Goal: Task Accomplishment & Management: Use online tool/utility

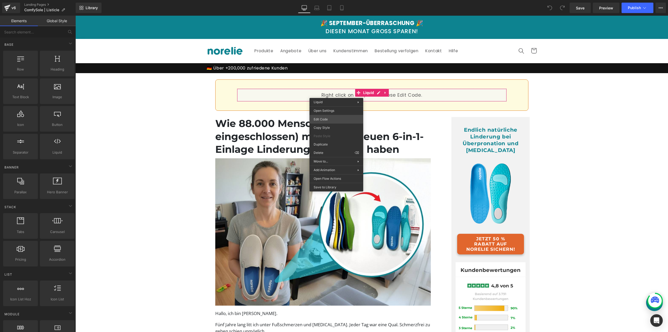
click at [323, 0] on div "You are previewing how the will restyle your page. You can not edit Elements in…" at bounding box center [334, 0] width 668 height 0
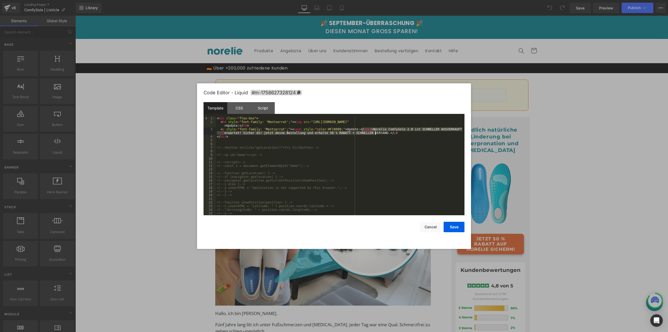
drag, startPoint x: 361, startPoint y: 130, endPoint x: 374, endPoint y: 132, distance: 13.5
click at [374, 132] on div "< div class = "flex-box" > < h4 style = "font-family: 'Montserrat';" > < img sr…" at bounding box center [339, 169] width 247 height 106
click at [450, 226] on button "Save" at bounding box center [453, 226] width 21 height 10
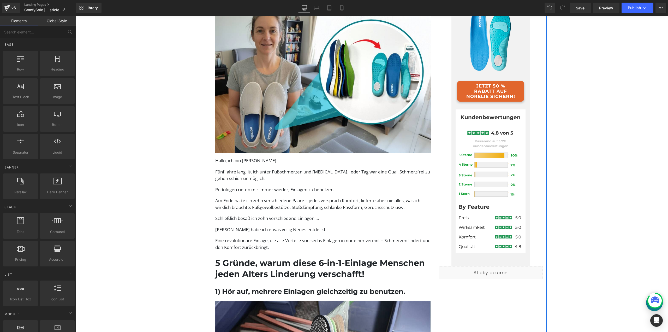
scroll to position [183, 0]
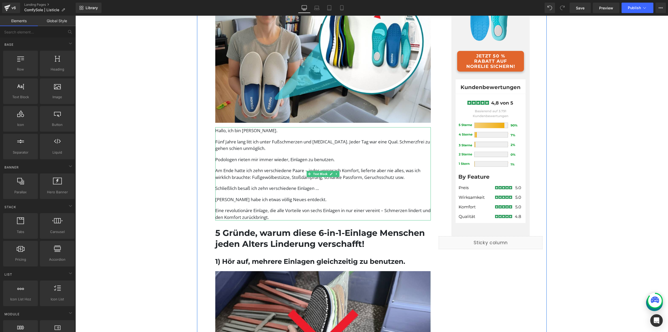
click at [269, 200] on p "Dann habe ich etwas völlig Neues entdeckt." at bounding box center [323, 199] width 216 height 7
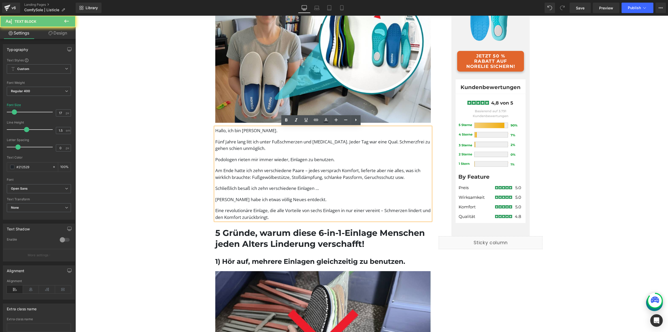
click at [263, 148] on p "Fünf Jahre lang litt ich unter Fußschmerzen und Hallux. Jeder Tag war eine Qual…" at bounding box center [323, 144] width 216 height 13
click at [241, 146] on p "Fünf Jahre lang litt ich unter Fußschmerzen und Hallux. Jeder Tag war eine Qual…" at bounding box center [323, 144] width 216 height 13
drag, startPoint x: 381, startPoint y: 143, endPoint x: 377, endPoint y: 144, distance: 4.8
click at [377, 144] on p "Fünf Jahre lang litt ich unter Fußschmerzen und Hallux. Jeder Tag war eine Qual…" at bounding box center [323, 144] width 216 height 13
click at [381, 143] on p "Fünf Jahre lang litt ich unter Fußschmerzen und Hallux. Jeder Tag war eine Qual…" at bounding box center [323, 144] width 216 height 13
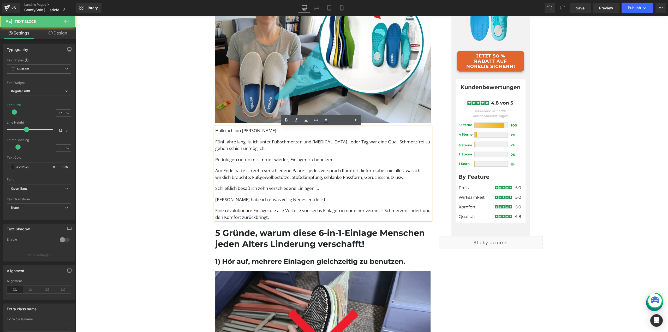
click at [378, 142] on p "Fünf Jahre lang litt ich unter Fußschmerzen und Hallux. Jeder Tag war eine Qual…" at bounding box center [323, 144] width 216 height 13
drag, startPoint x: 388, startPoint y: 141, endPoint x: 389, endPoint y: 148, distance: 7.1
click at [387, 143] on p "Fünf Jahre lang litt ich unter Fußschmerzen und Hallux. Jeder Tag war eine Qual…" at bounding box center [323, 144] width 216 height 13
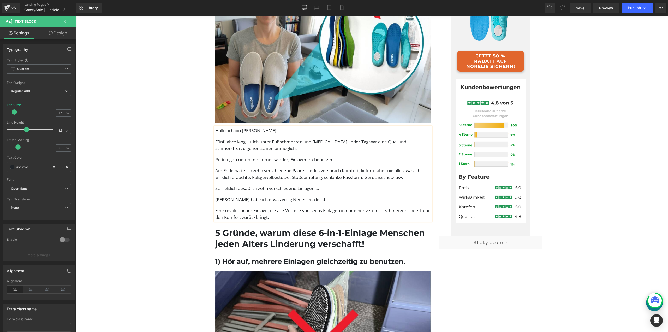
click at [416, 200] on p "Dann habe ich etwas völlig Neues entdeckt." at bounding box center [323, 199] width 216 height 7
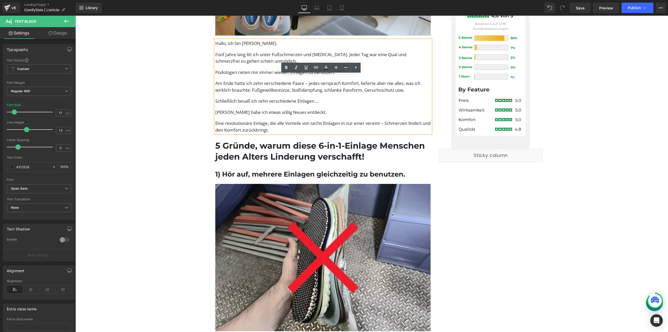
scroll to position [313, 0]
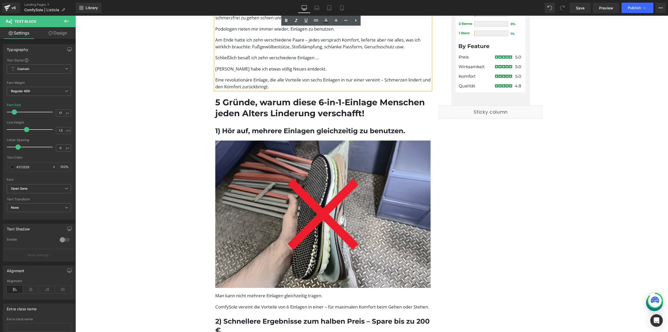
click at [292, 103] on h1 "5 Gründe, warum diese 6-in-1-Einlage Menschen jeden Alters Linderung verschafft!" at bounding box center [323, 108] width 216 height 22
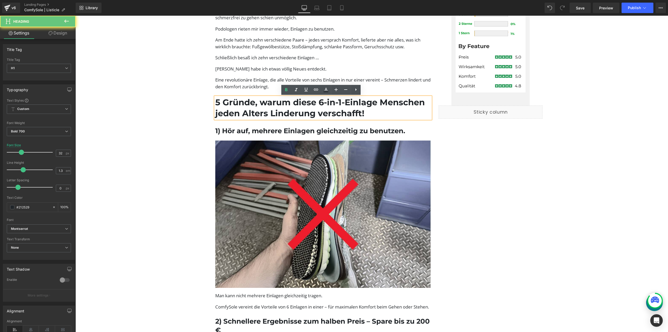
click at [278, 100] on h1 "5 Gründe, warum diese 6-in-1-Einlage Menschen jeden Alters Linderung verschafft!" at bounding box center [323, 108] width 216 height 22
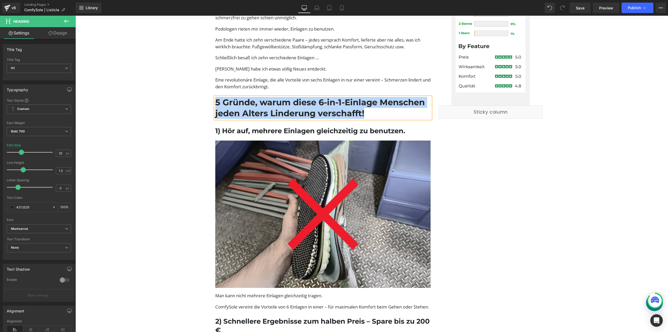
paste div
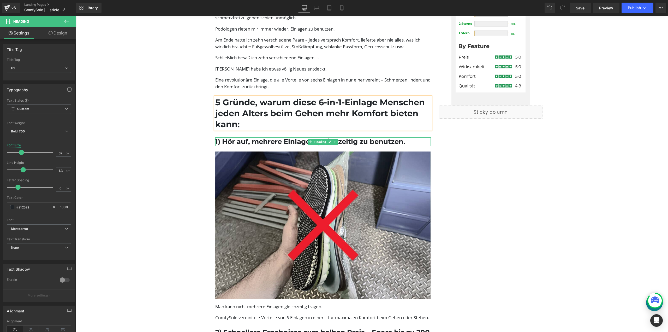
click at [256, 143] on h1 "1) Hör auf, mehrere Einlagen gleichzeitig zu benutzen." at bounding box center [323, 141] width 216 height 9
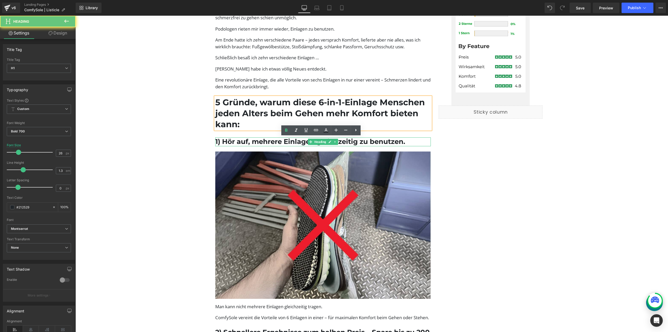
click at [250, 140] on h1 "1) Hör auf, mehrere Einlagen gleichzeitig zu benutzen." at bounding box center [323, 141] width 216 height 9
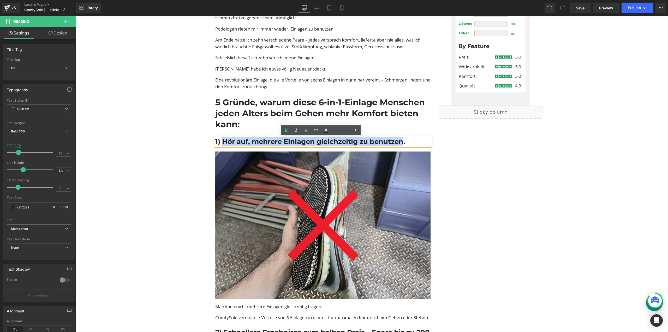
drag, startPoint x: 222, startPoint y: 142, endPoint x: 401, endPoint y: 140, distance: 179.5
click at [401, 140] on h1 "1) Hör auf, mehrere Einlagen gleichzeitig zu benutzen." at bounding box center [323, 141] width 216 height 9
paste div
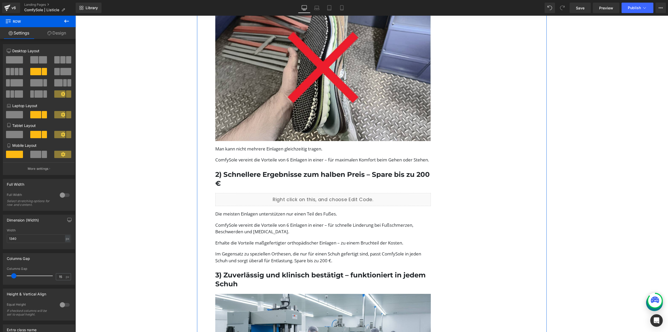
scroll to position [496, 0]
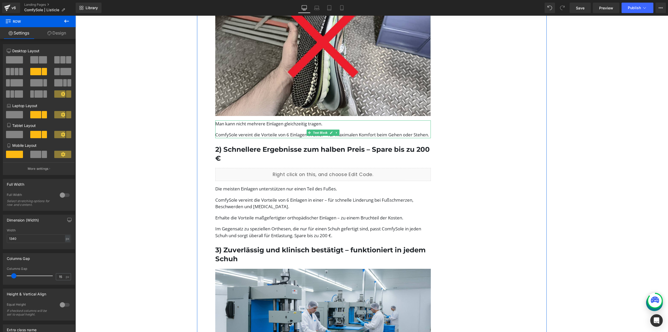
click at [225, 126] on p "Man kann nicht mehrere Einlagen gleichzeitig tragen." at bounding box center [323, 123] width 216 height 7
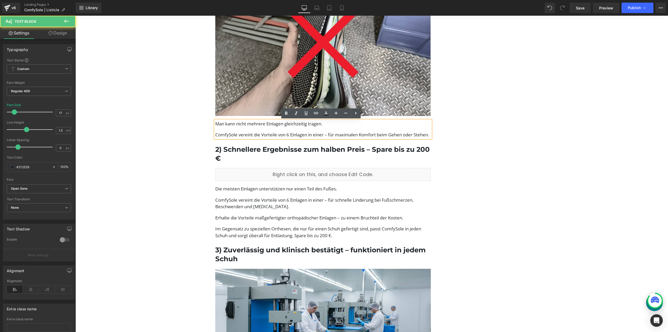
click at [215, 122] on p "Man kann nicht mehrere Einlagen gleichzeitig tragen." at bounding box center [323, 123] width 216 height 7
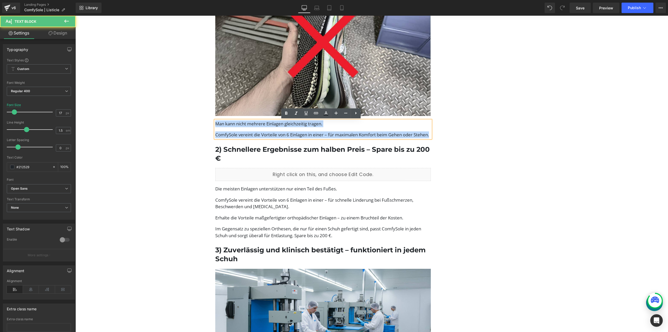
drag, startPoint x: 234, startPoint y: 143, endPoint x: 214, endPoint y: 121, distance: 29.8
click at [215, 121] on div "Man kann nicht mehrere Einlagen gleichzeitig tragen. ComfySole vereint die Vort…" at bounding box center [323, 129] width 216 height 18
paste div
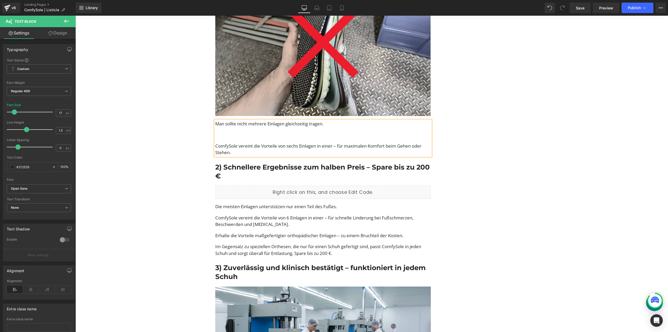
click at [242, 138] on p at bounding box center [323, 134] width 216 height 7
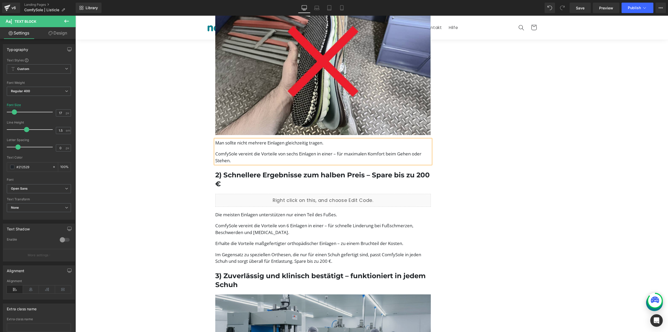
scroll to position [470, 0]
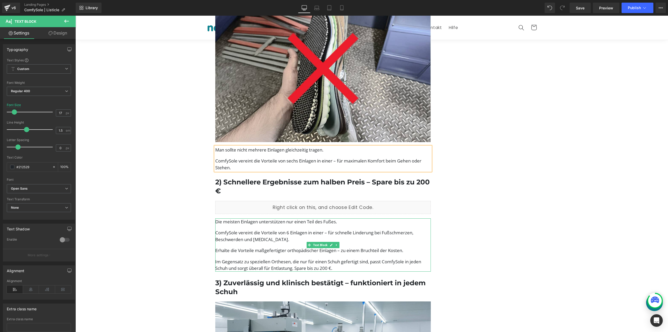
click at [224, 233] on p "ComfySole vereint die Vorteile von 6 Einlagen in einer – für schnelle Linderung…" at bounding box center [323, 235] width 216 height 13
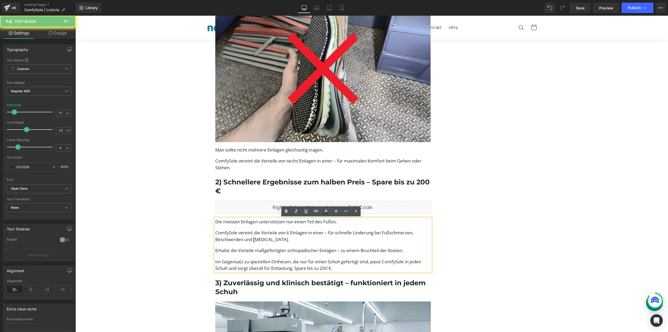
click at [253, 236] on p "ComfySole vereint die Vorteile von 6 Einlagen in einer – für schnelle Linderung…" at bounding box center [323, 235] width 216 height 13
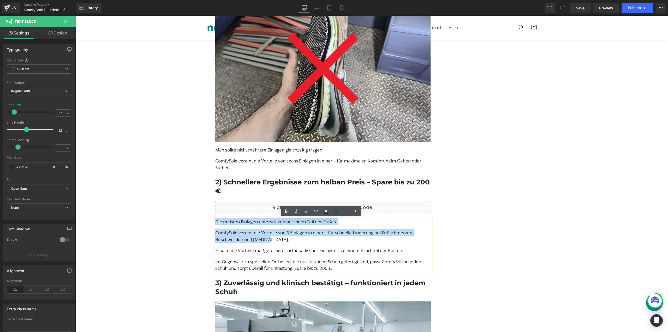
drag, startPoint x: 268, startPoint y: 242, endPoint x: 214, endPoint y: 220, distance: 58.3
click at [215, 220] on div "Die meisten Einlagen unterstützen nur einen Teil des Fußes. ComfySole vereint d…" at bounding box center [323, 244] width 216 height 53
paste div
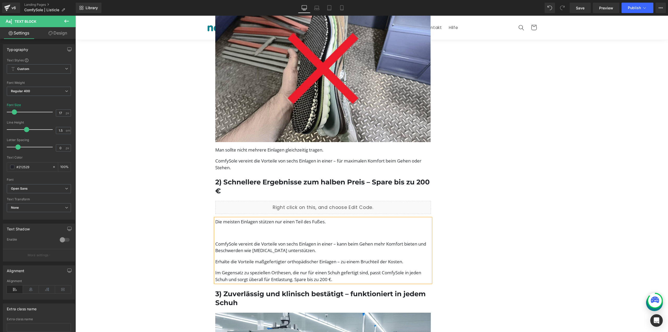
click at [235, 233] on p at bounding box center [323, 232] width 216 height 7
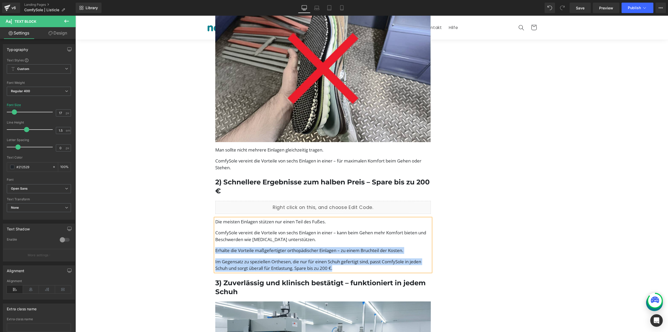
drag, startPoint x: 342, startPoint y: 269, endPoint x: 202, endPoint y: 248, distance: 140.8
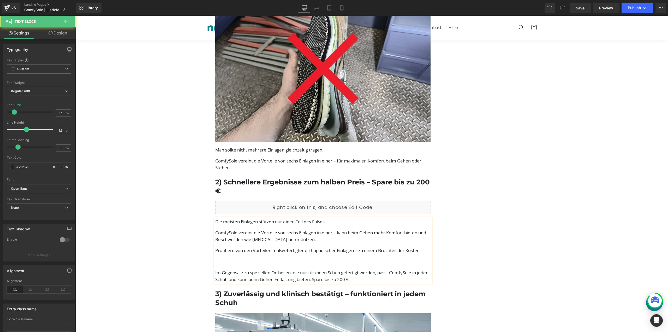
click at [231, 264] on p at bounding box center [323, 261] width 216 height 7
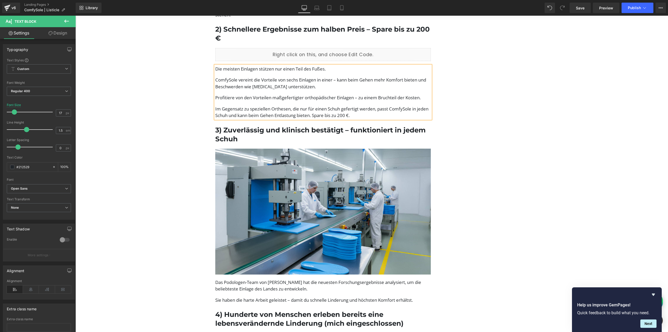
scroll to position [652, 0]
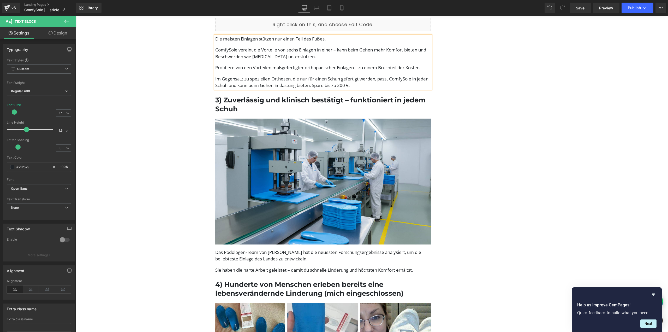
click at [227, 98] on h1 "3) Zuverlässig und klinisch bestätigt – funktioniert in jedem Schuh" at bounding box center [323, 105] width 216 height 18
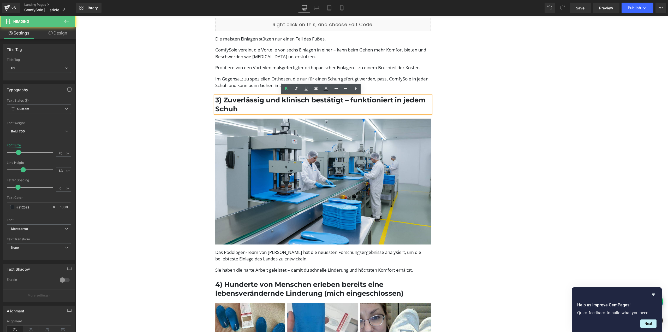
click at [219, 98] on h1 "3) Zuverlässig und klinisch bestätigt – funktioniert in jedem Schuh" at bounding box center [323, 105] width 216 height 18
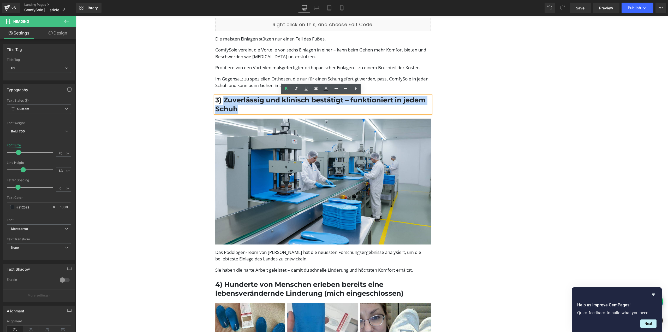
drag, startPoint x: 221, startPoint y: 101, endPoint x: 240, endPoint y: 107, distance: 20.5
click at [240, 107] on h1 "3) Zuverlässig und klinisch bestätigt – funktioniert in jedem Schuh" at bounding box center [323, 105] width 216 height 18
paste div
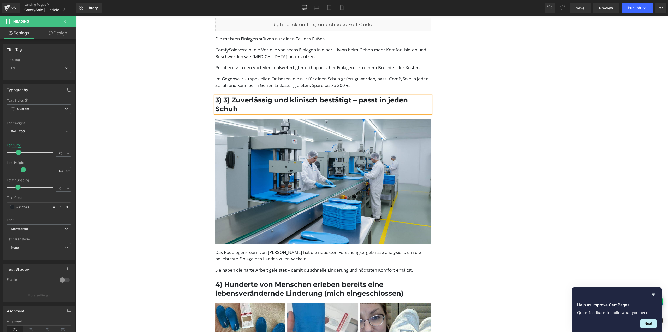
click at [230, 100] on h1 "3) 3) Zuverlässig und klinisch bestätigt – passt in jeden Schuh" at bounding box center [323, 105] width 216 height 18
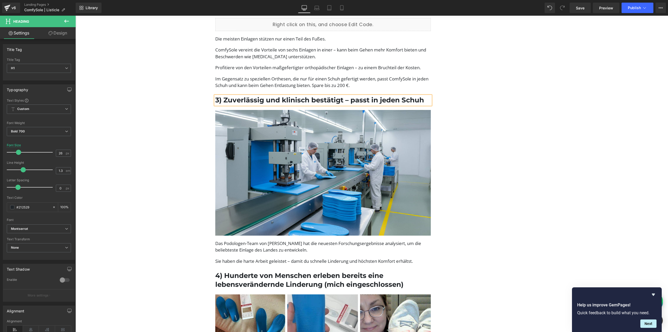
click at [267, 254] on div "Das Podologen-Team von Norelie hat die neuesten Forschungsergebnisse analysiert…" at bounding box center [323, 252] width 216 height 25
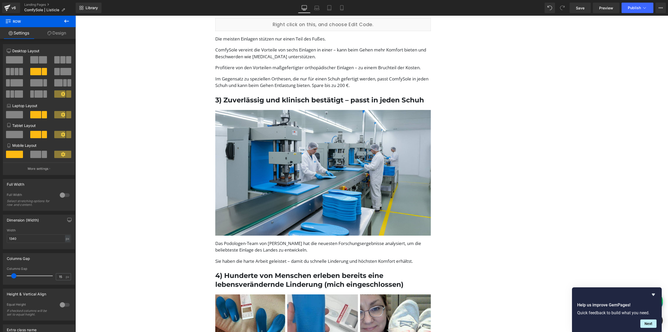
drag, startPoint x: 362, startPoint y: 264, endPoint x: 411, endPoint y: 263, distance: 49.8
click at [75, 16] on div at bounding box center [75, 16] width 0 height 0
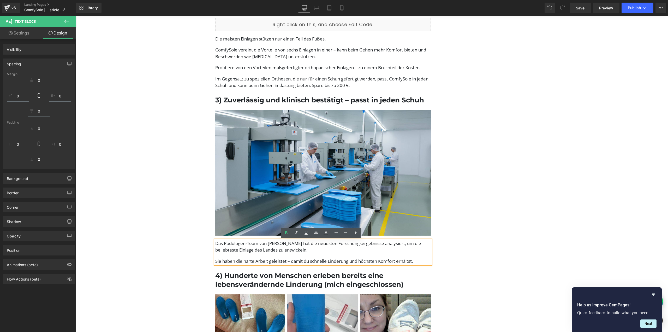
click at [412, 263] on p "Sie haben die harte Arbeit geleistet – damit du schnelle Linderung und höchsten…" at bounding box center [323, 260] width 216 height 7
click at [412, 262] on p "Sie haben die harte Arbeit geleistet – damit du schnelle Linderung und höchsten…" at bounding box center [323, 260] width 216 height 7
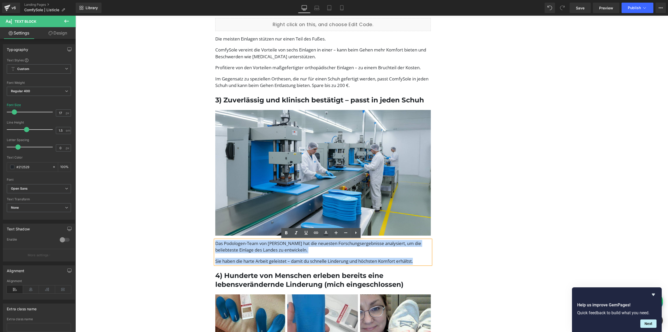
drag, startPoint x: 415, startPoint y: 260, endPoint x: 170, endPoint y: 209, distance: 250.3
paste div
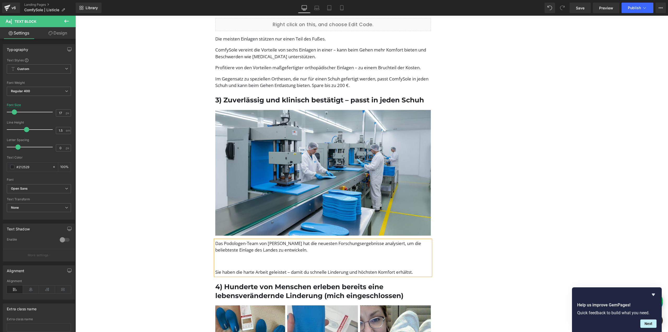
click at [245, 257] on div "Das Podologen-Team von Norelie hat die neuesten Forschungsergebnisse analysiert…" at bounding box center [323, 257] width 216 height 35
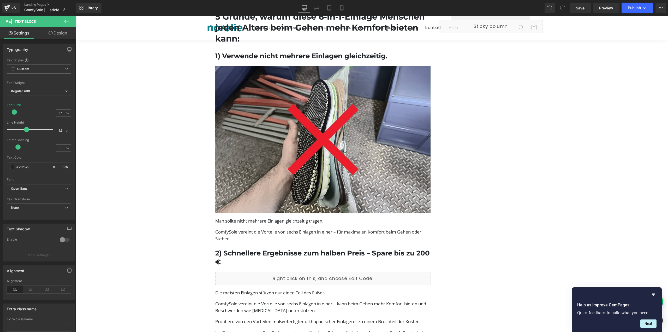
scroll to position [391, 0]
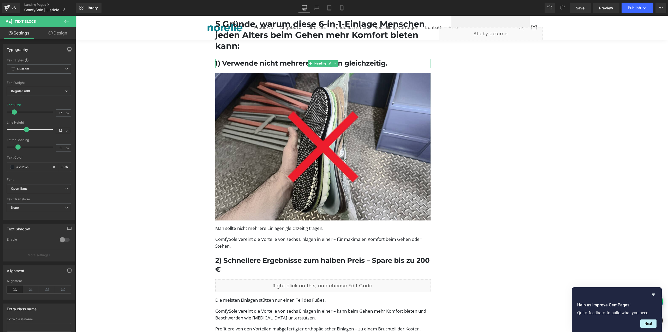
click at [390, 64] on h1 "1) Verwende nicht mehrere Einlagen gleichzeitig." at bounding box center [323, 63] width 216 height 9
click at [390, 63] on h1 "1) Verwende nicht mehrere Einlagen gleichzeitig." at bounding box center [323, 63] width 216 height 9
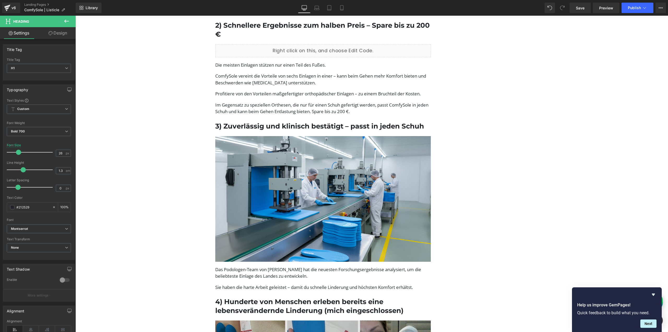
scroll to position [757, 0]
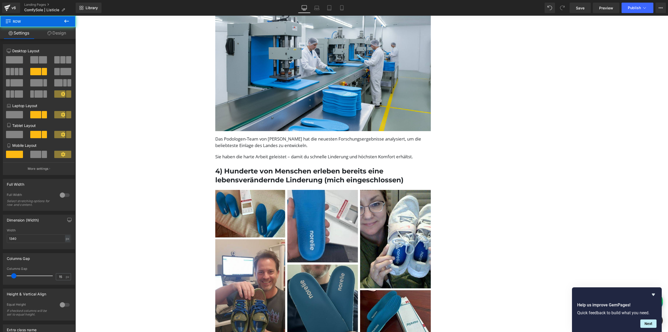
click at [367, 179] on h1 "4) Hunderte von Menschen erleben bereits eine lebensverändernde Linderung (mich…" at bounding box center [323, 176] width 216 height 18
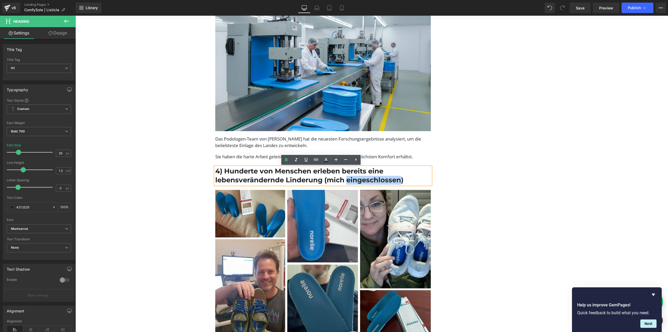
click at [398, 180] on h1 "4) Hunderte von Menschen erleben bereits eine lebensverändernde Linderung (mich…" at bounding box center [323, 176] width 216 height 18
drag, startPoint x: 408, startPoint y: 181, endPoint x: 222, endPoint y: 174, distance: 185.9
click at [222, 174] on h1 "4) Hunderte von Menschen erleben bereits eine lebensverändernde Linderung (mich…" at bounding box center [323, 176] width 216 height 18
paste div
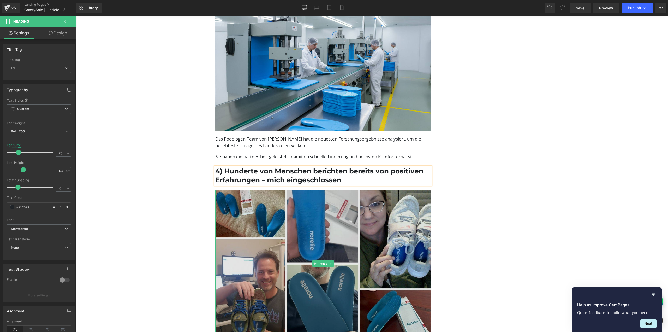
scroll to position [913, 0]
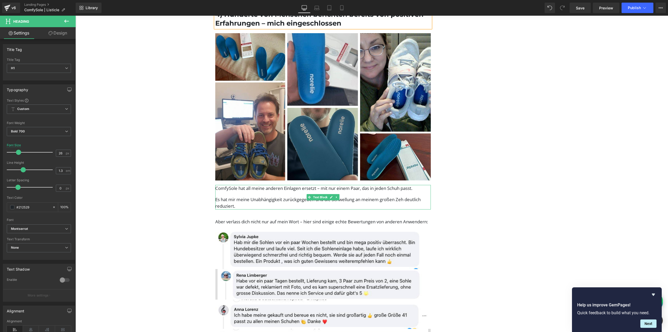
click at [249, 193] on div "ComfySole hat all meine anderen Einlagen ersetzt – mit nur einem Paar, das in j…" at bounding box center [323, 197] width 216 height 25
click at [243, 199] on p "Es hat mir meine Unabhängigkeit zurückgegeben und die Schwellung an meinem groß…" at bounding box center [323, 202] width 216 height 13
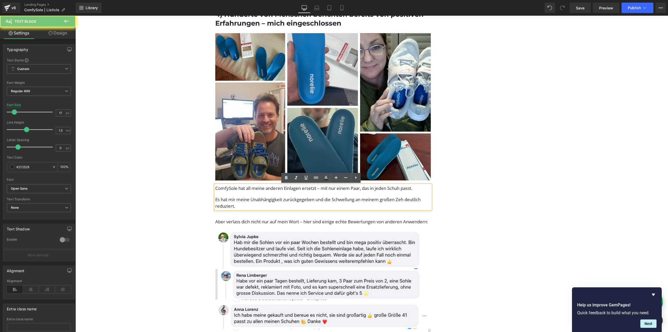
click at [239, 198] on p "Es hat mir meine Unabhängigkeit zurückgegeben und die Schwellung an meinem groß…" at bounding box center [323, 202] width 216 height 13
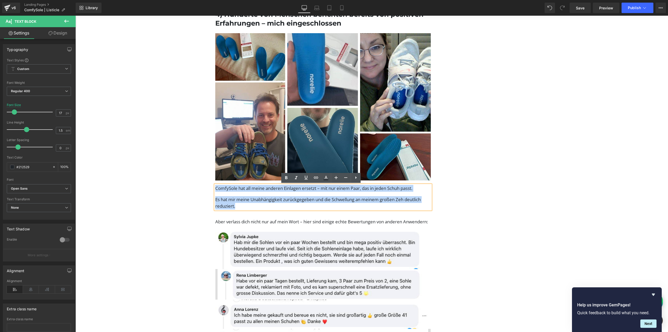
drag, startPoint x: 238, startPoint y: 205, endPoint x: 211, endPoint y: 185, distance: 33.8
click at [211, 185] on div "Wie 88.000 Menschen (mich eingeschlossen) mit dieser neuen 6-in-1-Einlage Linde…" at bounding box center [323, 322] width 224 height 2237
paste div
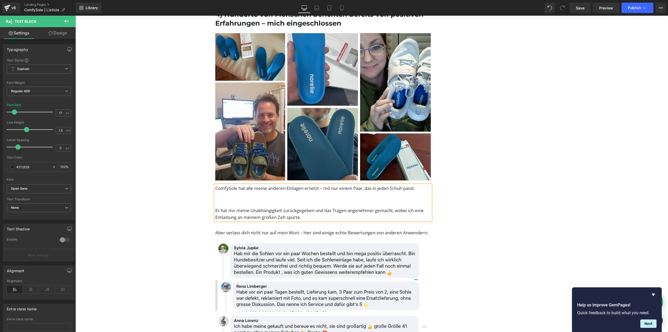
click at [231, 201] on p at bounding box center [323, 199] width 216 height 7
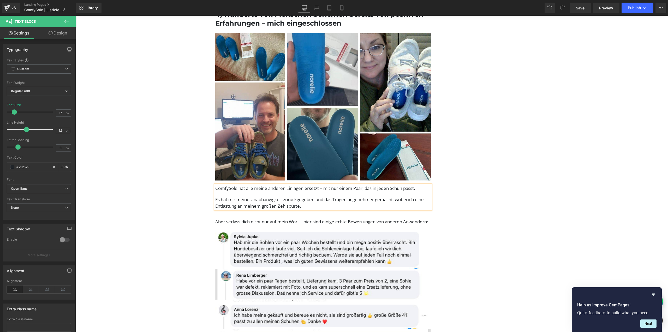
drag, startPoint x: 252, startPoint y: 222, endPoint x: 232, endPoint y: 224, distance: 19.6
click at [251, 222] on p "Aber verlass dich nicht nur auf mein Wort – hier sind einige echte Bewertungen …" at bounding box center [323, 221] width 216 height 7
click at [245, 222] on p "Aber verlass dich nicht nur auf mein Wort – hier sind einige echte Bewertungen …" at bounding box center [323, 221] width 216 height 7
click at [232, 224] on p "Aber verlass dich nicht nur auf mein Wort – hier sind einige echte Bewertungen …" at bounding box center [323, 221] width 216 height 7
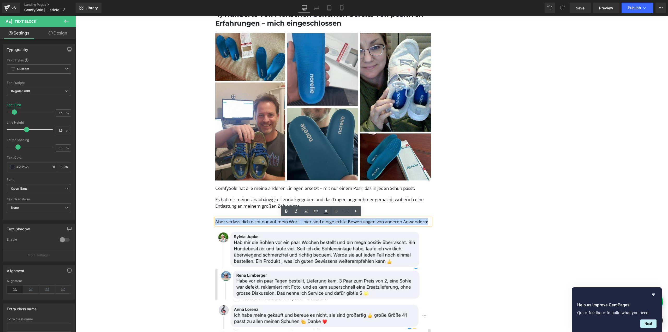
drag, startPoint x: 242, startPoint y: 229, endPoint x: 205, endPoint y: 218, distance: 38.1
click at [205, 218] on div "Wie 88.000 Menschen (mich eingeschlossen) mit dieser neuen 6-in-1-Einlage Linde…" at bounding box center [372, 321] width 350 height 2246
paste div
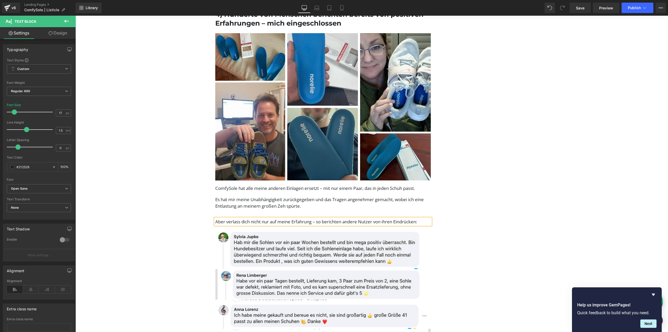
click at [505, 223] on div "Wie 88.000 Menschen (mich eingeschlossen) mit dieser neuen 6-in-1-Einlage Linde…" at bounding box center [372, 321] width 350 height 2246
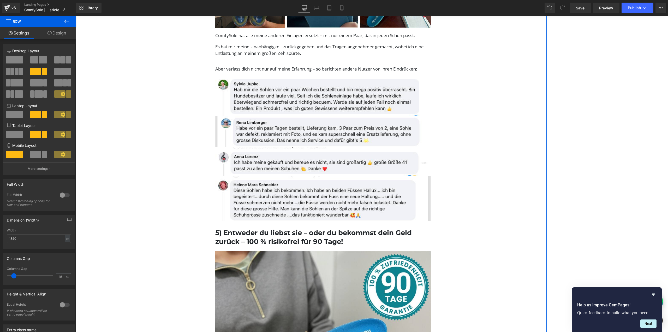
scroll to position [1096, 0]
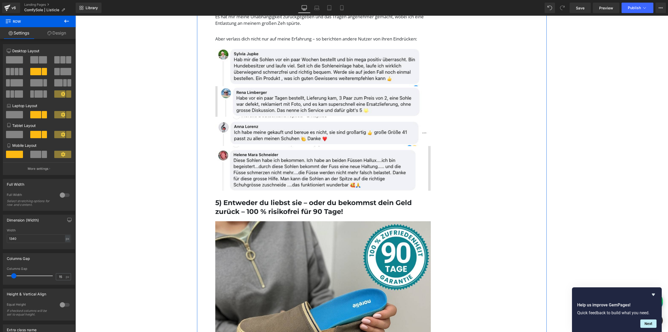
click at [265, 206] on h1 "5) Entweder du liebst sie – oder du bekommst dein Geld zurück – 100 % risikofre…" at bounding box center [323, 207] width 216 height 18
click at [248, 204] on h1 "5) Entweder du liebst sie – oder du bekommst dein Geld zurück – 100 % risikofre…" at bounding box center [323, 207] width 216 height 18
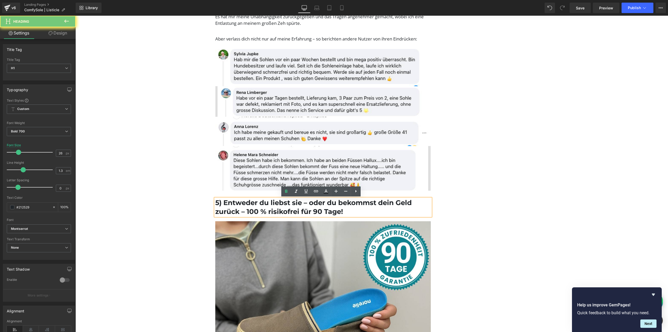
click at [239, 204] on h1 "5) Entweder du liebst sie – oder du bekommst dein Geld zurück – 100 % risikofre…" at bounding box center [323, 207] width 216 height 18
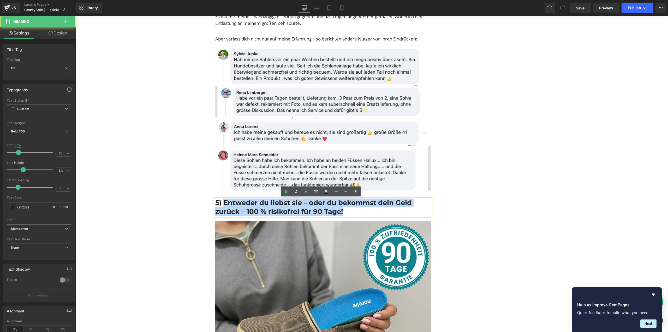
drag, startPoint x: 223, startPoint y: 203, endPoint x: 352, endPoint y: 218, distance: 130.0
click at [352, 218] on div "Wie 88.000 Menschen (mich eingeschlossen) mit dieser neuen 6-in-1-Einlage Linde…" at bounding box center [323, 139] width 224 height 2237
paste div
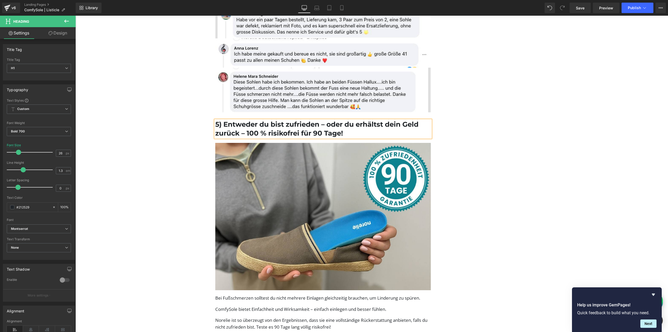
scroll to position [1304, 0]
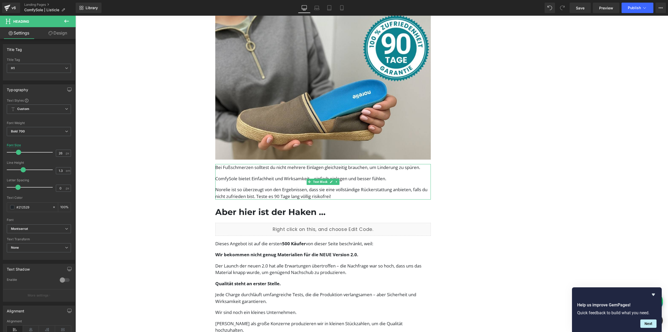
click at [312, 191] on p "Norelie ist so überzeugt von den Ergebnissen, dass sie eine vollständige Rücker…" at bounding box center [323, 192] width 216 height 13
click at [310, 191] on p "Norelie ist so überzeugt von den Ergebnissen, dass sie eine vollständige Rücker…" at bounding box center [323, 192] width 216 height 13
click at [259, 179] on p "ComfySole bietet Einfachheit und Wirksamkeit – einfach einlegen und besser fühl…" at bounding box center [323, 178] width 216 height 7
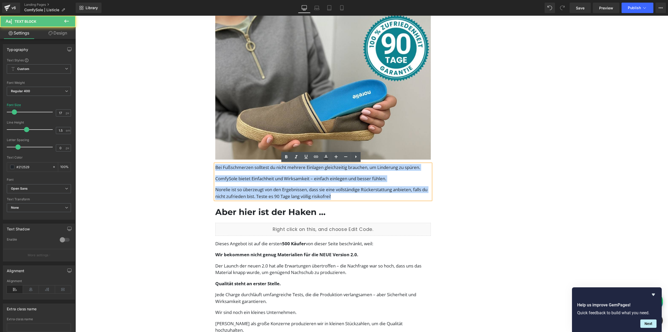
drag, startPoint x: 293, startPoint y: 185, endPoint x: 170, endPoint y: 151, distance: 127.9
click at [170, 151] on div "Liquid Row 34px Wie 88.000 Menschen (mich eingeschlossen) mit dieser neuen 6-in…" at bounding box center [371, 0] width 592 height 2463
paste div
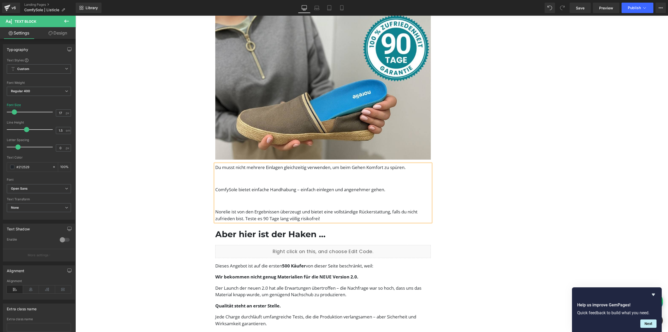
click at [229, 178] on p at bounding box center [323, 178] width 216 height 7
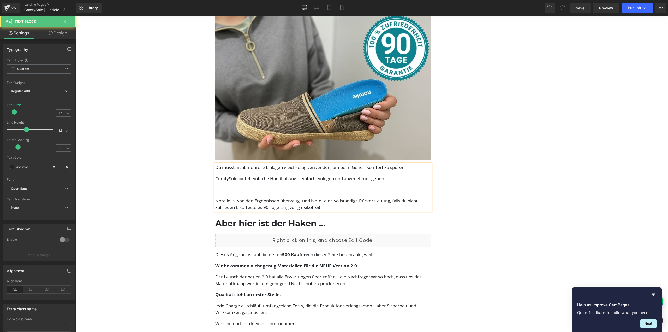
click at [225, 193] on p at bounding box center [323, 189] width 216 height 7
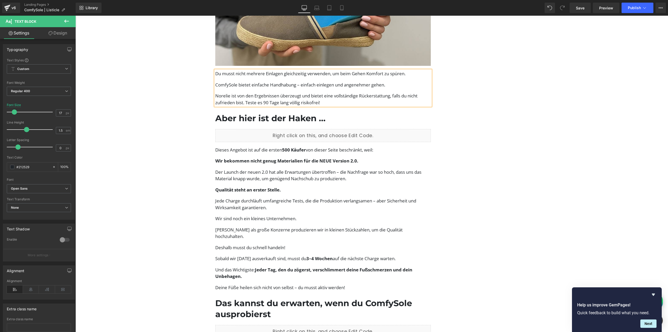
scroll to position [1409, 0]
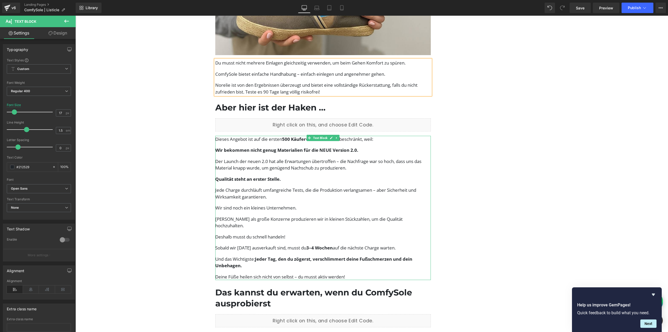
click at [252, 161] on span "Der Launch der neuen 2.0 hat alle Erwartungen übertroffen – die Nachfrage war s…" at bounding box center [318, 164] width 206 height 13
click at [281, 164] on span "Der Launch der neuen 2.0 hat alle Erwartungen übertroffen – die Nachfrage war s…" at bounding box center [318, 164] width 206 height 13
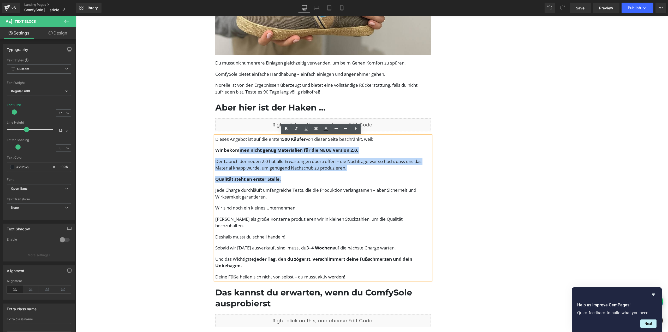
drag, startPoint x: 351, startPoint y: 171, endPoint x: 228, endPoint y: 142, distance: 126.0
click at [230, 143] on div "Dieses Angebot ist auf die ersten 500 Käufer von dieser Seite beschränkt, weil:…" at bounding box center [323, 208] width 216 height 144
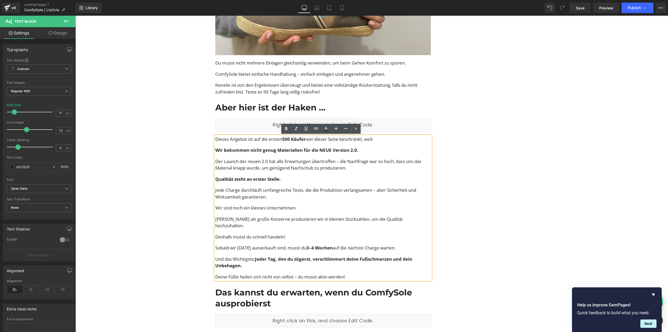
click at [228, 142] on p "Dieses Angebot ist auf die ersten 500 Käufer von dieser Seite beschränkt, weil:" at bounding box center [323, 139] width 216 height 7
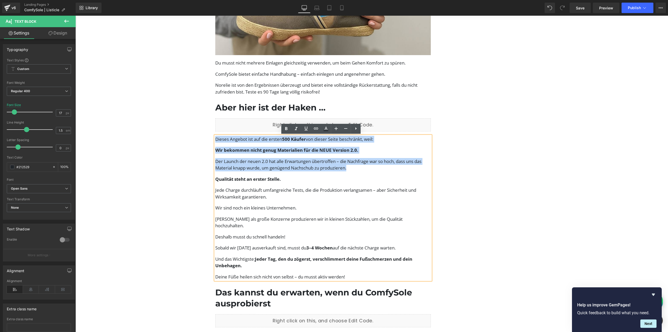
drag, startPoint x: 349, startPoint y: 169, endPoint x: 199, endPoint y: 134, distance: 153.8
paste div
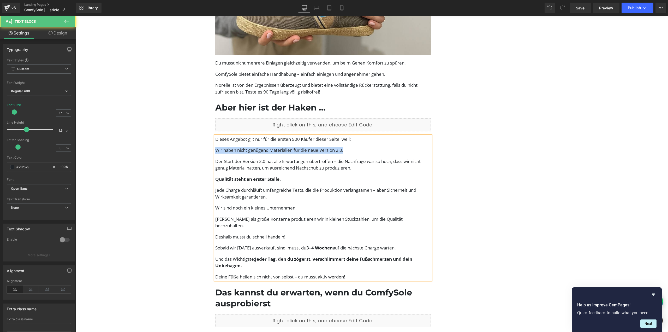
drag, startPoint x: 347, startPoint y: 150, endPoint x: 208, endPoint y: 146, distance: 138.6
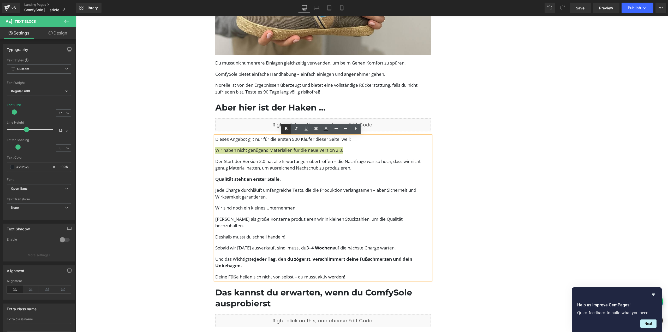
click at [285, 125] on icon at bounding box center [286, 128] width 6 height 6
click at [242, 199] on p "Jede Charge durchläuft umfangreiche Tests, die die Produktion verlangsamen – ab…" at bounding box center [323, 193] width 216 height 13
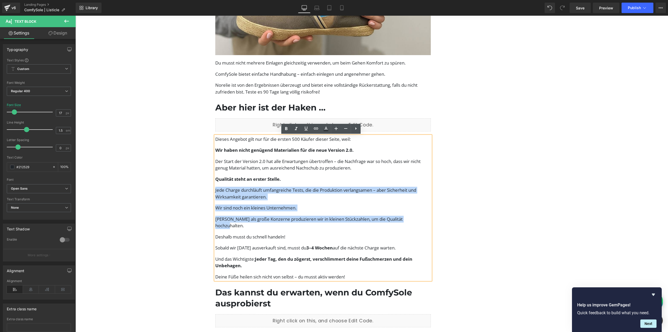
drag, startPoint x: 415, startPoint y: 220, endPoint x: 206, endPoint y: 185, distance: 212.2
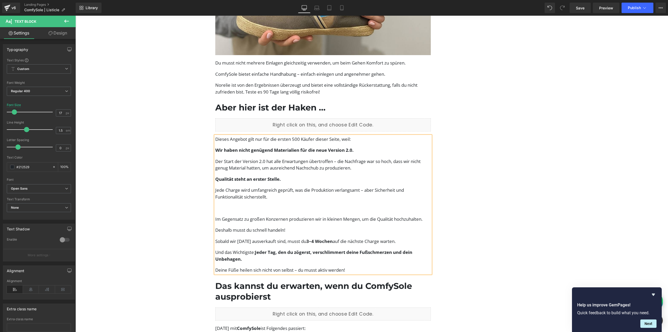
click at [236, 201] on div "Dieses Angebot gilt nur für die ersten 500 Käufer dieser Seite, weil: Wir haben…" at bounding box center [323, 204] width 216 height 137
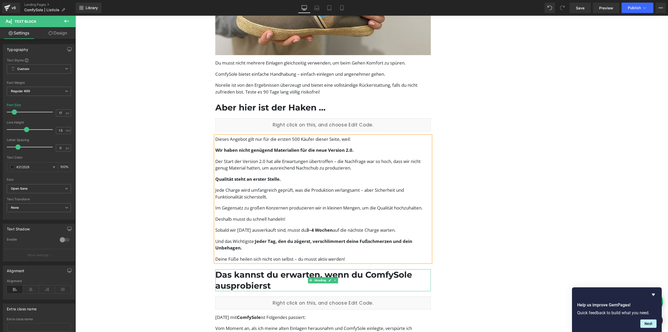
click at [252, 285] on h1 "Das kannst du erwarten, wenn du ComfySole ausprobierst" at bounding box center [323, 280] width 216 height 22
click at [247, 279] on h1 "Das kannst du erwarten, wenn du ComfySole ausprobierst" at bounding box center [323, 280] width 216 height 22
click at [249, 275] on h1 "Das kannst du erwarten, wenn du ComfySole ausprobierst" at bounding box center [323, 280] width 216 height 22
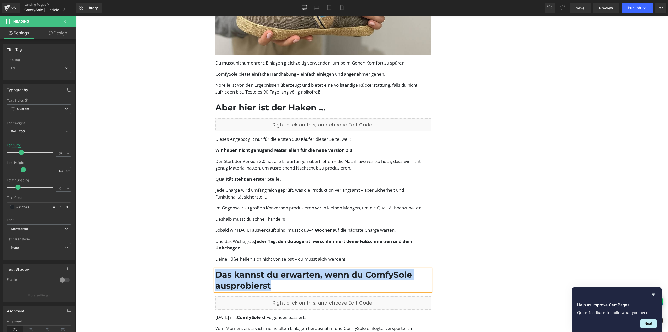
paste div
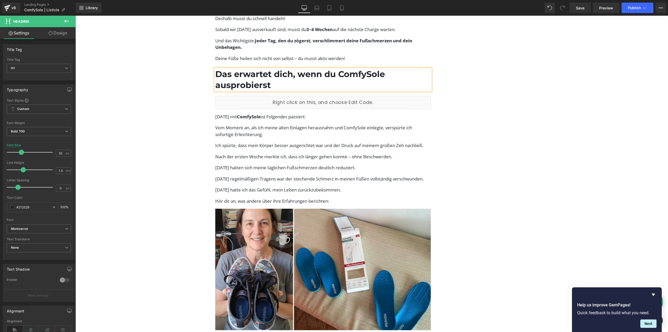
scroll to position [1617, 0]
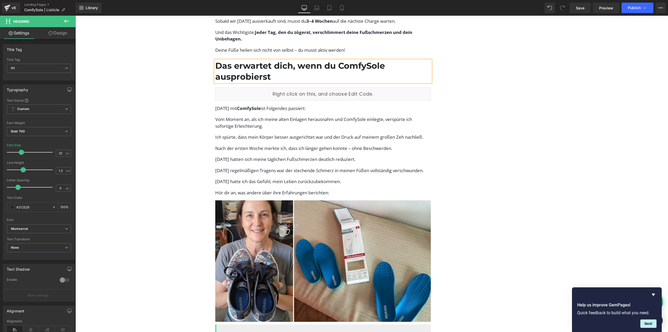
click at [245, 121] on p "Vom Moment an, als ich meine alten Einlagen herausnahm und ComfySole einlegte, …" at bounding box center [323, 122] width 216 height 13
click at [241, 116] on p "Vom Moment an, als ich meine alten Einlagen herausnahm und ComfySole einlegte, …" at bounding box center [323, 122] width 216 height 13
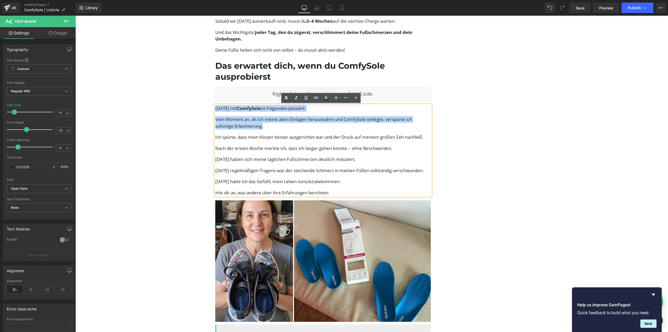
drag, startPoint x: 262, startPoint y: 127, endPoint x: 211, endPoint y: 106, distance: 55.9
paste div
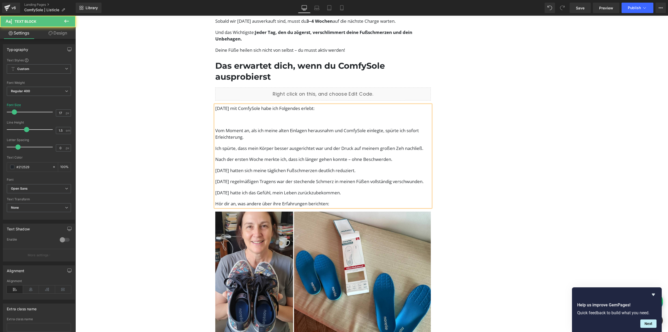
click at [232, 121] on p at bounding box center [323, 119] width 216 height 7
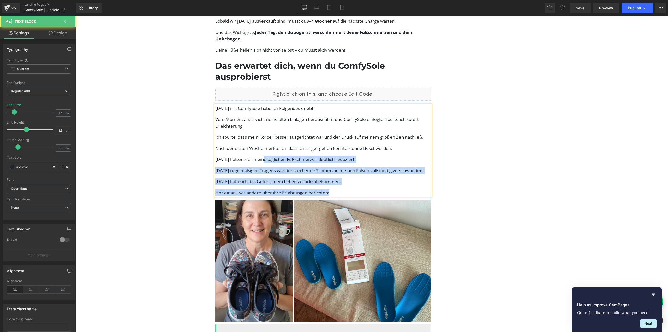
drag, startPoint x: 213, startPoint y: 137, endPoint x: 266, endPoint y: 156, distance: 56.8
click at [266, 156] on div "Nach 90 Tagen mit ComfySole habe ich Folgendes erlebt: Vom Moment an, als ich m…" at bounding box center [323, 150] width 216 height 91
click at [268, 155] on div "Nach 90 Tagen mit ComfySole habe ich Folgendes erlebt: Vom Moment an, als ich m…" at bounding box center [323, 150] width 216 height 91
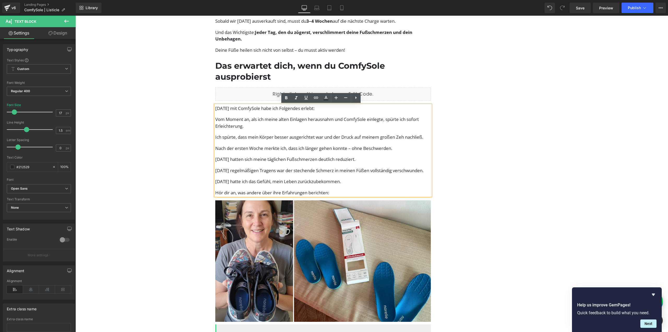
drag, startPoint x: 378, startPoint y: 159, endPoint x: 208, endPoint y: 132, distance: 172.2
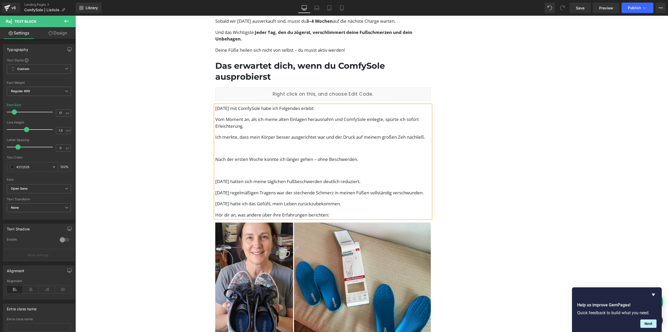
click at [230, 148] on p at bounding box center [323, 148] width 216 height 7
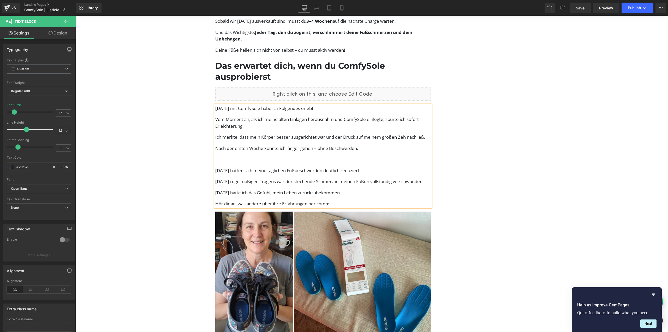
click at [227, 160] on p at bounding box center [323, 159] width 216 height 7
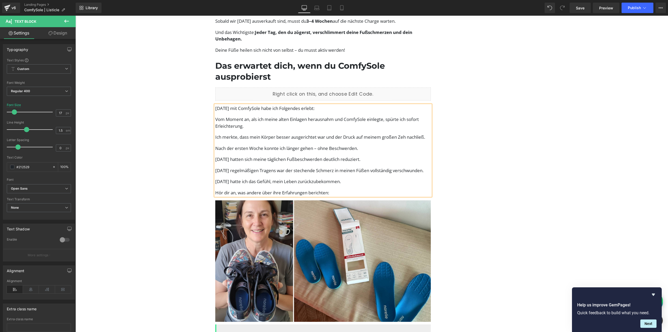
drag, startPoint x: 364, startPoint y: 189, endPoint x: 204, endPoint y: 169, distance: 161.7
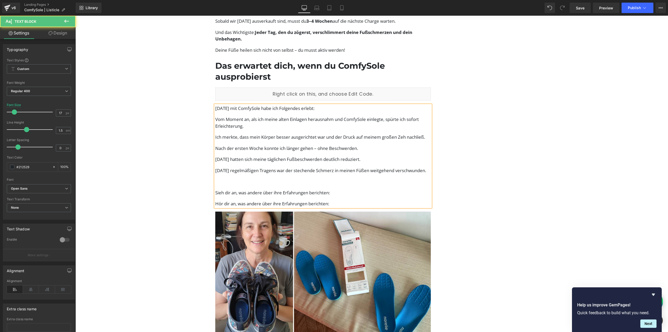
click at [227, 185] on p at bounding box center [323, 181] width 216 height 7
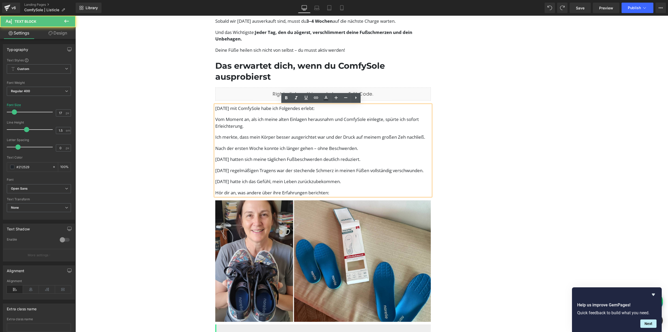
click at [248, 174] on p "Nach zwei Monaten regelmäßigen Tragens war der stechende Schmerz in meinen Füße…" at bounding box center [323, 170] width 216 height 7
drag, startPoint x: 249, startPoint y: 178, endPoint x: 213, endPoint y: 167, distance: 37.6
click at [215, 167] on div "Nach 90 Tagen mit ComfySole habe ich Folgendes erlebt: Vom Moment an, als ich m…" at bounding box center [323, 150] width 216 height 91
click at [215, 169] on p "Nach zwei Monaten regelmäßigen Tragens war der stechende Schmerz in meinen Füße…" at bounding box center [323, 170] width 216 height 7
drag, startPoint x: 246, startPoint y: 179, endPoint x: 214, endPoint y: 170, distance: 33.5
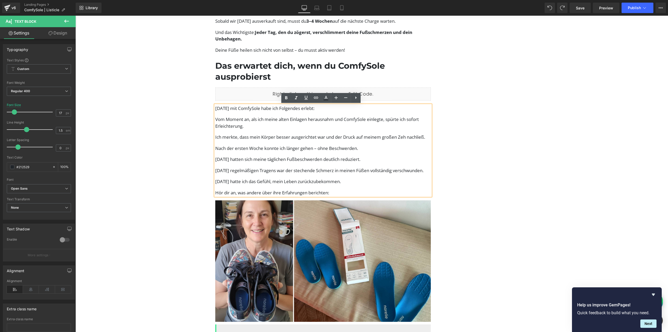
click at [215, 170] on p "Nach zwei Monaten regelmäßigen Tragens war der stechende Schmerz in meinen Füße…" at bounding box center [323, 170] width 216 height 7
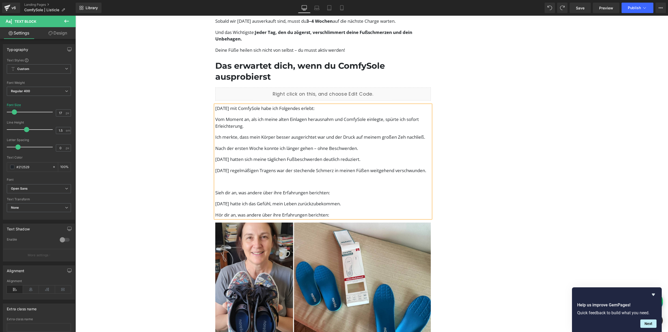
click at [247, 185] on p at bounding box center [323, 181] width 216 height 7
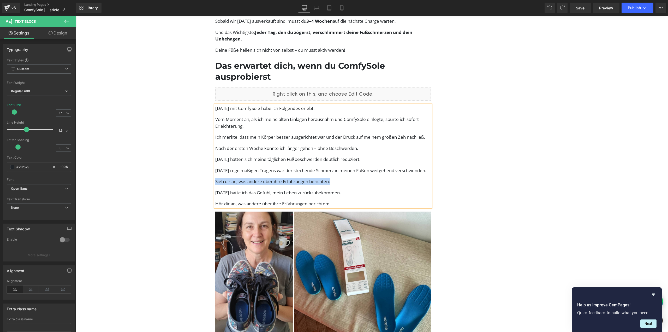
drag, startPoint x: 332, startPoint y: 187, endPoint x: 207, endPoint y: 185, distance: 125.2
copy p "Sieh dir an, was andere über ihre Erfahrungen berichten:"
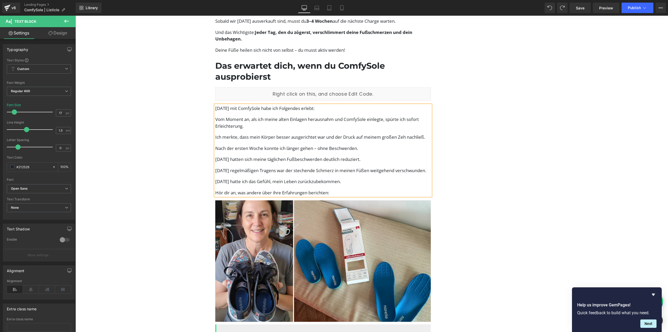
click at [327, 196] on p "Hör dir an, was andere über ihre Erfahrungen berichten:" at bounding box center [323, 192] width 216 height 7
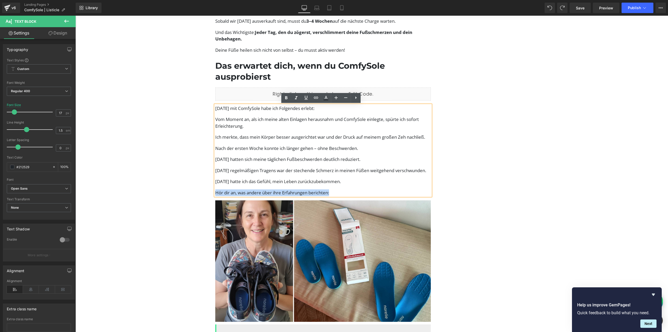
drag, startPoint x: 332, startPoint y: 199, endPoint x: 214, endPoint y: 198, distance: 118.7
click at [215, 196] on p "Hör dir an, was andere über ihre Erfahrungen berichten:" at bounding box center [323, 192] width 216 height 7
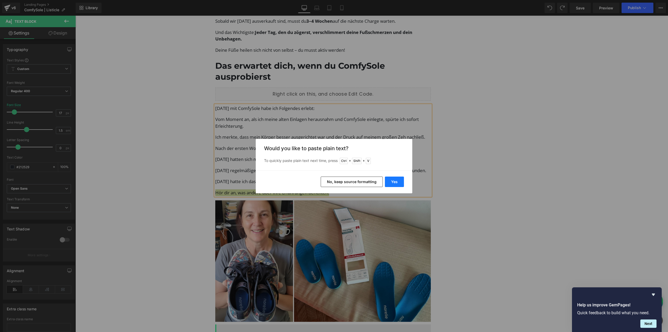
click at [398, 182] on button "Yes" at bounding box center [394, 181] width 19 height 10
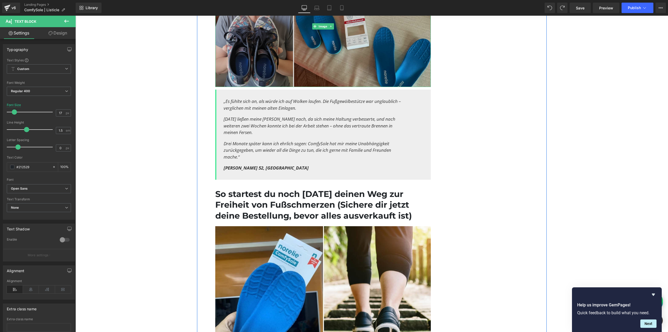
scroll to position [1852, 0]
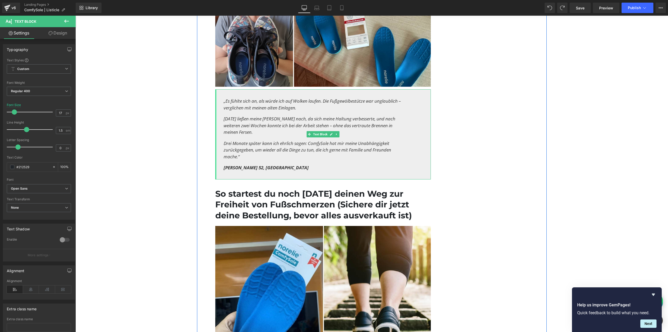
click at [245, 135] on icon "Nach 14 Tagen ließen meine Knieschmerzen nach, da sich meine Haltung verbessert…" at bounding box center [310, 125] width 172 height 19
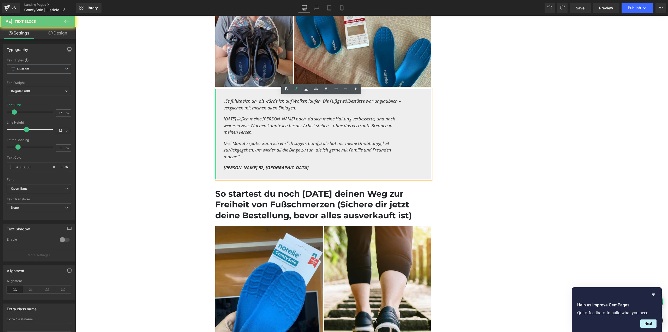
click at [241, 160] on p "Drei Monate später kann ich ehrlich sagen: ComfySole hat mir meine Unabhängigke…" at bounding box center [315, 150] width 183 height 20
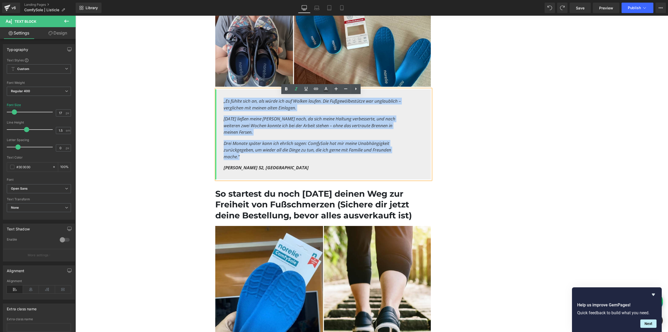
drag, startPoint x: 242, startPoint y: 165, endPoint x: 215, endPoint y: 106, distance: 65.0
click at [215, 106] on div "„Es fühlte sich an, als würde ich auf Wolken laufen. Die Fußgewölbestütze war u…" at bounding box center [323, 134] width 216 height 90
paste div
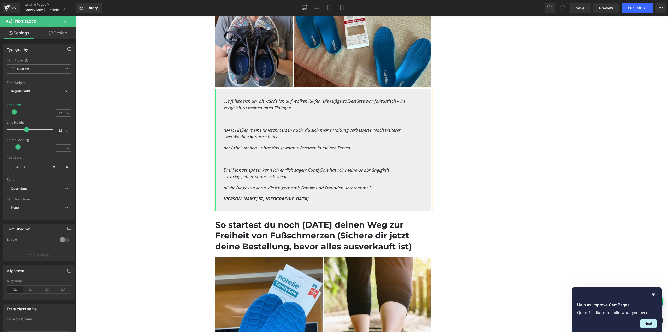
click at [272, 122] on p at bounding box center [315, 118] width 183 height 7
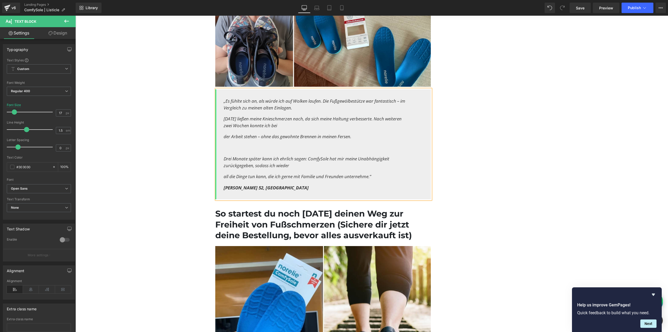
click at [249, 151] on p at bounding box center [315, 147] width 183 height 7
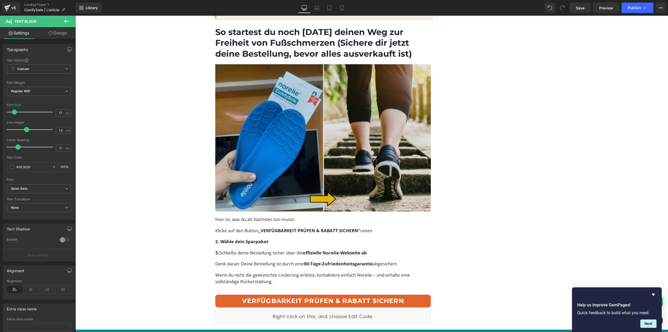
scroll to position [2035, 0]
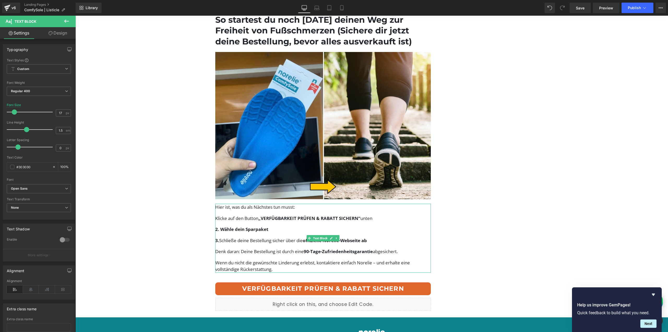
click at [257, 221] on p "Klicke auf den Button „VERFÜGBARKEIT PRÜFEN & RABATT SICHERN“ unten" at bounding box center [323, 218] width 216 height 7
drag, startPoint x: 321, startPoint y: 44, endPoint x: 319, endPoint y: 49, distance: 5.0
click at [321, 44] on h1 "So startest du noch heute deinen Weg zur Freiheit von Fußschmerzen (Sichere dir…" at bounding box center [323, 30] width 216 height 33
click at [319, 47] on h1 "So startest du noch heute deinen Weg zur Freiheit von Fußschmerzen (Sichere dir…" at bounding box center [323, 30] width 216 height 33
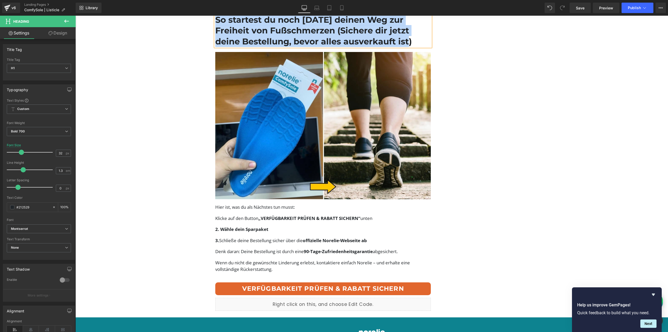
paste div
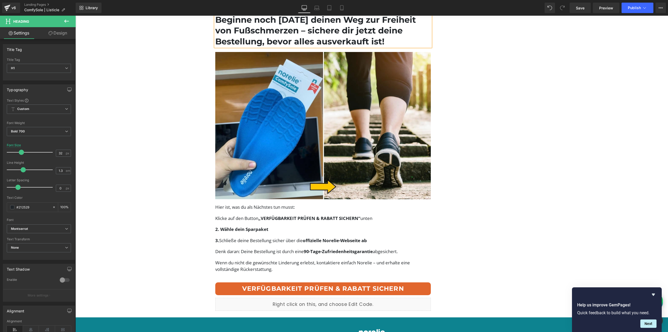
click at [274, 244] on p "3. Schließe deine Bestellung sicher über die offizielle Norelie-Webseite ab" at bounding box center [323, 240] width 216 height 7
click at [258, 244] on p "3. Schließe deine Bestellung sicher über die offizielle Norelie-Webseite ab" at bounding box center [323, 240] width 216 height 7
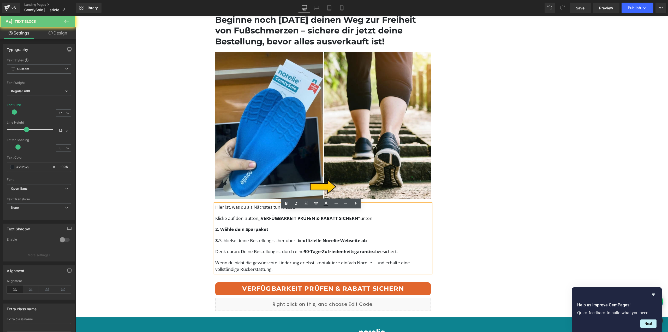
click at [266, 270] on p "Wenn du nicht die gewünschte Linderung erlebst, kontaktiere einfach Norelie – u…" at bounding box center [323, 265] width 216 height 13
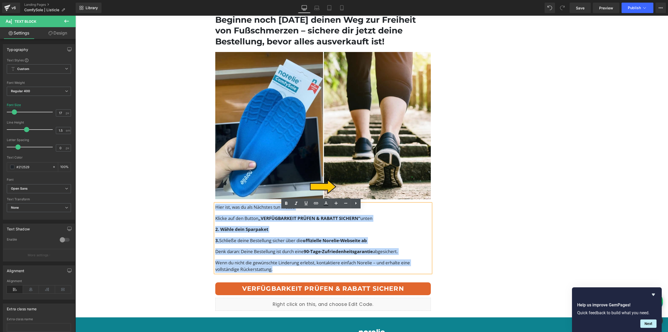
drag, startPoint x: 277, startPoint y: 277, endPoint x: 186, endPoint y: 207, distance: 114.8
paste div
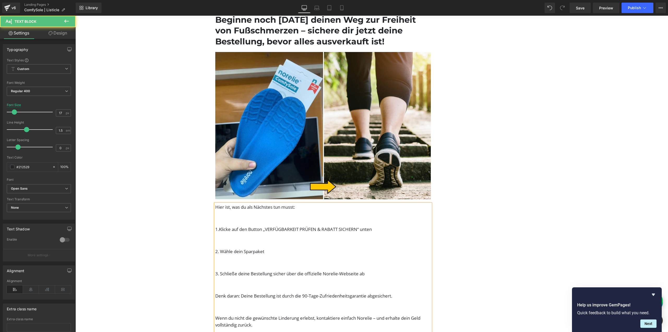
click at [223, 221] on p at bounding box center [323, 218] width 216 height 7
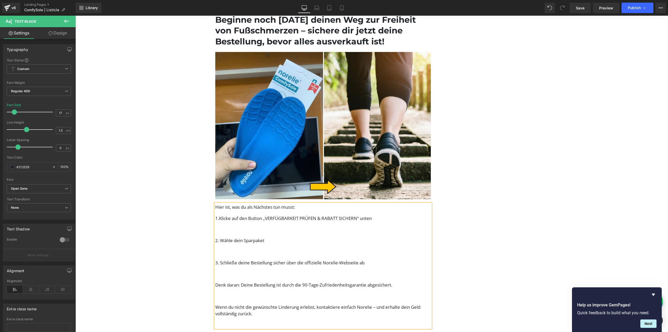
click at [224, 232] on p at bounding box center [323, 229] width 216 height 7
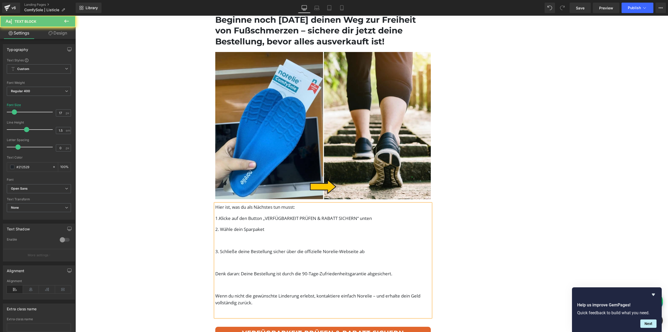
click at [223, 244] on p at bounding box center [323, 240] width 216 height 7
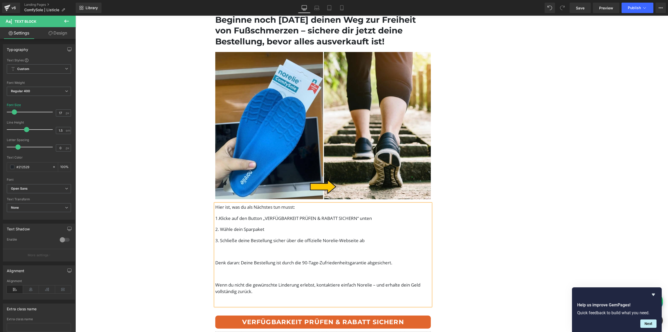
click at [223, 255] on p at bounding box center [323, 251] width 216 height 7
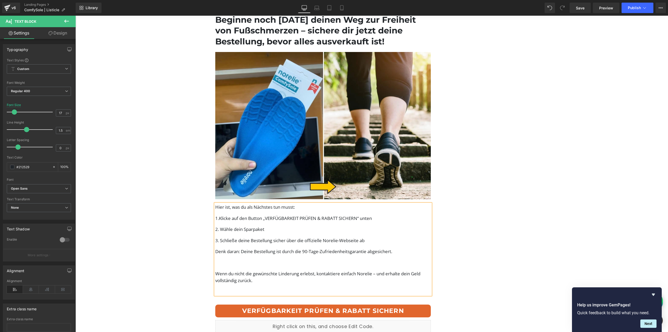
click at [224, 266] on p at bounding box center [323, 262] width 216 height 7
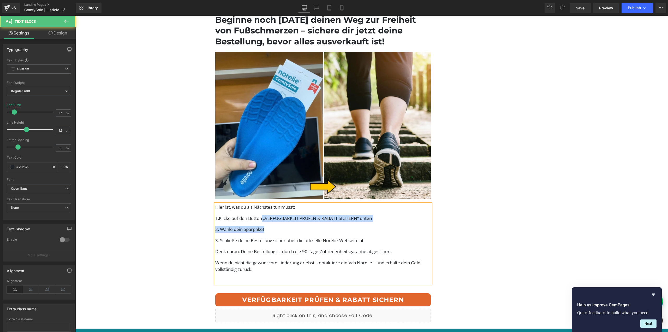
drag, startPoint x: 262, startPoint y: 227, endPoint x: 275, endPoint y: 229, distance: 13.0
click at [275, 229] on div "Hier ist, was du als Nächstes tun musst: 1.Klicke auf den Button „VERFÜGBARKEIT…" at bounding box center [323, 243] width 216 height 80
click at [275, 228] on div "Hier ist, was du als Nächstes tun musst: 1.Klicke auf den Button „VERFÜGBARKEIT…" at bounding box center [323, 243] width 216 height 80
drag, startPoint x: 261, startPoint y: 224, endPoint x: 346, endPoint y: 226, distance: 84.8
click at [346, 221] on p "1.Klicke auf den Button „VERFÜGBARKEIT PRÜFEN & RABATT SICHERN“ unten" at bounding box center [323, 218] width 216 height 7
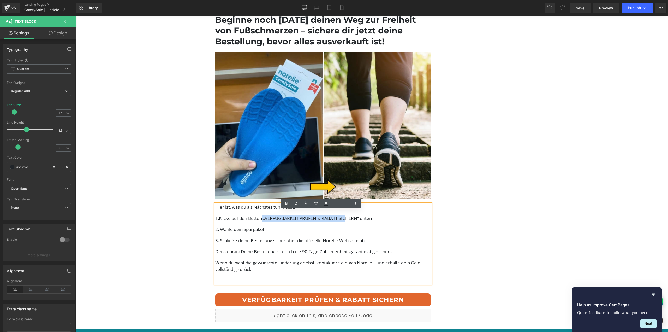
click at [345, 221] on p "1.Klicke auf den Button „VERFÜGBARKEIT PRÜFEN & RABATT SICHERN“ unten" at bounding box center [323, 218] width 216 height 7
drag, startPoint x: 358, startPoint y: 225, endPoint x: 263, endPoint y: 224, distance: 95.2
click at [263, 221] on p "1.Klicke auf den Button „VERFÜGBARKEIT PRÜFEN & RABATT SICHERN“ unten" at bounding box center [323, 218] width 216 height 7
click at [287, 204] on icon at bounding box center [286, 203] width 6 height 6
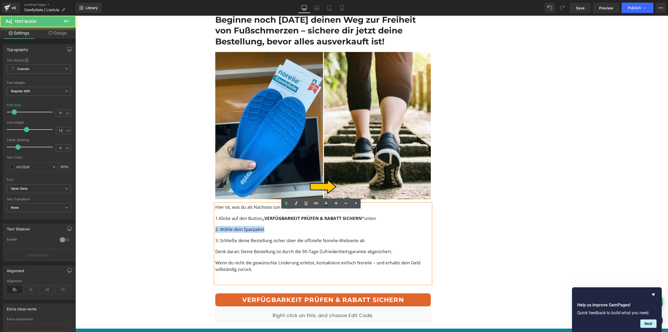
drag, startPoint x: 265, startPoint y: 235, endPoint x: 199, endPoint y: 229, distance: 66.4
click at [287, 205] on icon at bounding box center [286, 203] width 6 height 6
drag, startPoint x: 303, startPoint y: 246, endPoint x: 364, endPoint y: 249, distance: 60.6
click at [364, 244] on p "3. Schließe deine Bestellung sicher über die offizielle Norelie-Webseite ab" at bounding box center [323, 240] width 216 height 7
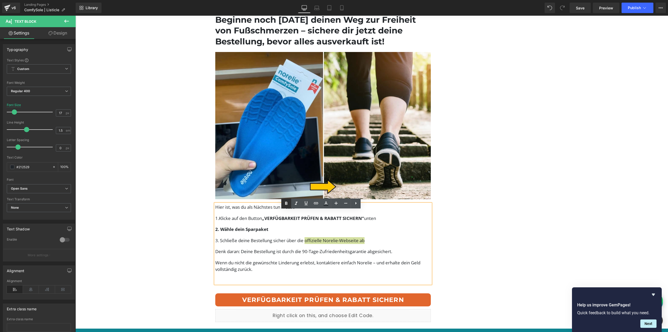
click at [287, 203] on icon at bounding box center [286, 203] width 6 height 6
drag, startPoint x: 302, startPoint y: 260, endPoint x: 367, endPoint y: 258, distance: 65.0
click at [367, 255] on p "Denk daran: Deine Bestellung ist durch die 90-Tage-Zufriedenheitsgarantie abges…" at bounding box center [323, 251] width 216 height 7
click at [283, 200] on icon at bounding box center [286, 203] width 6 height 6
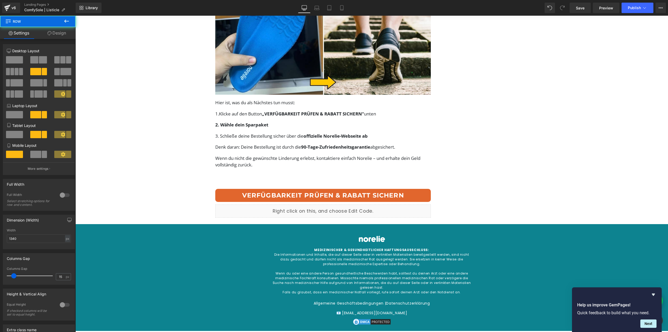
scroll to position [2217, 0]
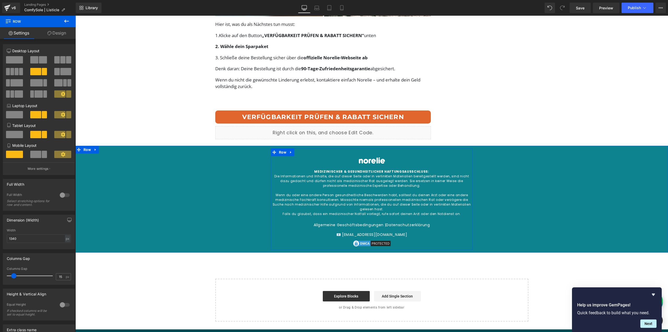
drag, startPoint x: 303, startPoint y: 191, endPoint x: 300, endPoint y: 189, distance: 3.0
click at [303, 188] on div "Die Informationen und Inhalte, die auf dieser Seite oder in verlinkten Material…" at bounding box center [372, 181] width 202 height 14
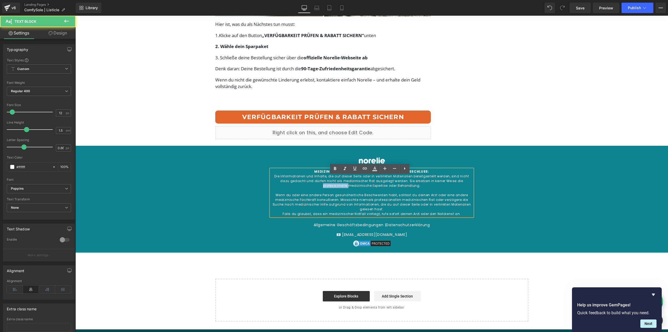
click at [299, 187] on div "Die Informationen und Inhalte, die auf dieser Seite oder in verlinkten Material…" at bounding box center [372, 181] width 202 height 14
drag, startPoint x: 283, startPoint y: 187, endPoint x: 266, endPoint y: 187, distance: 16.7
click at [282, 187] on div "Die Informationen und Inhalte, die auf dieser Seite oder in verlinkten Material…" at bounding box center [372, 181] width 202 height 14
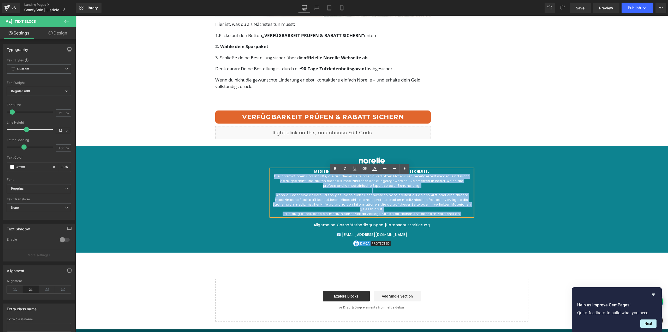
drag, startPoint x: 273, startPoint y: 183, endPoint x: 463, endPoint y: 220, distance: 193.2
click at [463, 216] on div "MEDIZINISCHER & GESUNDHEITLICHER HAFTUNGSAUSSCHLUSS: Die Informationen und Inha…" at bounding box center [372, 192] width 202 height 47
paste div
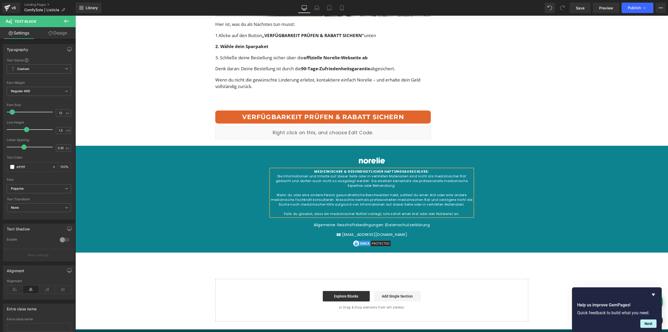
click at [506, 214] on div "Image MEDIZINISCHER & GESUNDHEITLICHER HAFTUNGSAUSSCHLUSS: Die Informationen un…" at bounding box center [371, 198] width 585 height 101
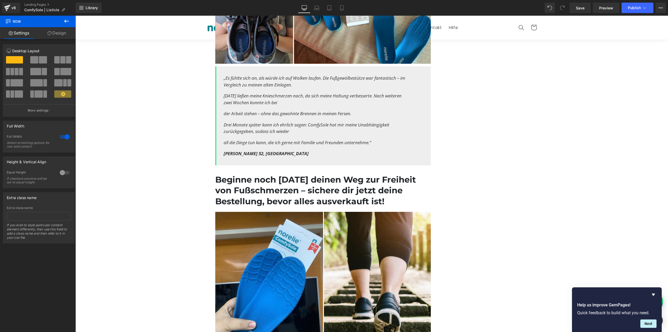
scroll to position [1800, 0]
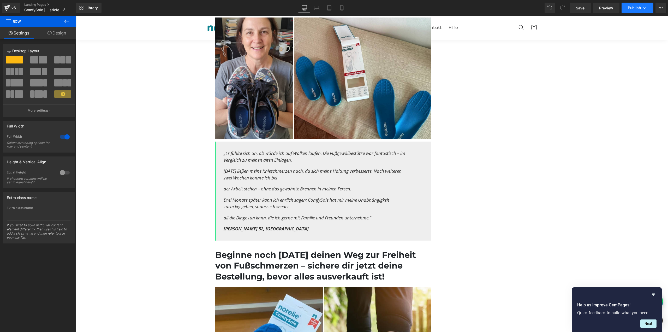
click at [632, 9] on span "Publish" at bounding box center [634, 8] width 13 height 4
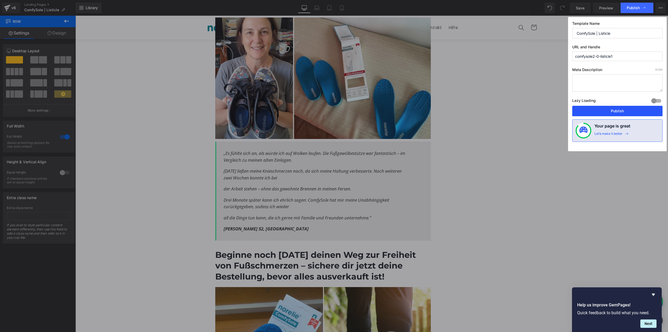
click at [589, 108] on button "Publish" at bounding box center [617, 111] width 90 height 10
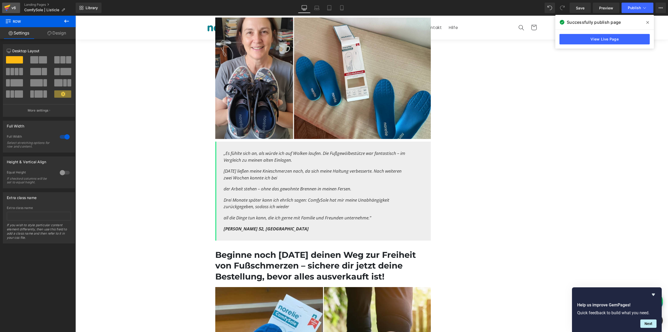
click at [12, 10] on div "v6" at bounding box center [13, 7] width 7 height 7
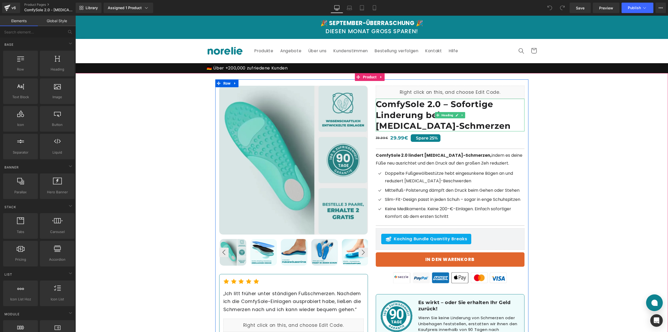
click at [400, 122] on h1 "ComfySole 2.0 – Sofortige Linderung bei [MEDICAL_DATA]-Schmerzen" at bounding box center [450, 115] width 149 height 33
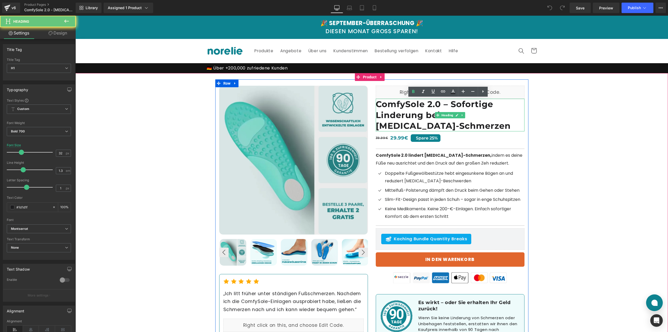
click at [400, 116] on h1 "ComfySole 2.0 – Sofortige Linderung bei [MEDICAL_DATA]-Schmerzen" at bounding box center [450, 115] width 149 height 33
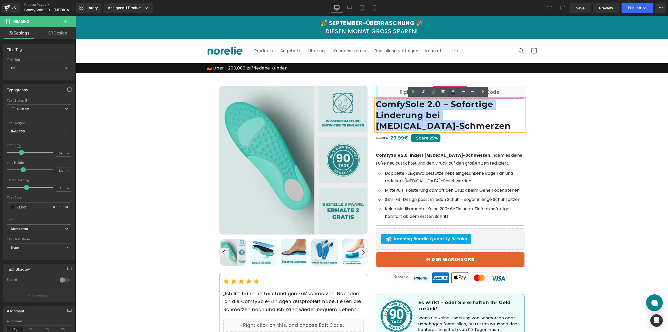
drag, startPoint x: 425, startPoint y: 123, endPoint x: 374, endPoint y: 96, distance: 57.5
click at [374, 96] on div "Liquid ComfySole 2.0 – Sofortige Linderung bei [MEDICAL_DATA]-Schmerzen Heading…" at bounding box center [450, 217] width 157 height 263
paste div
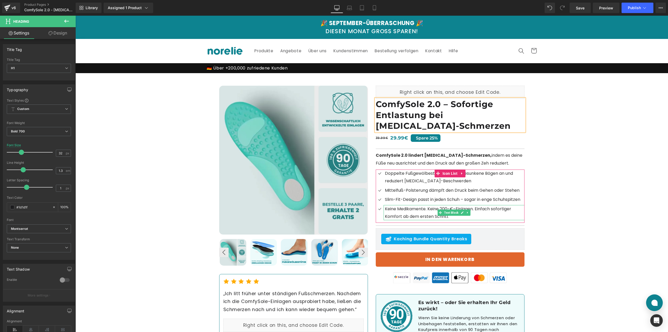
click at [425, 213] on span "Keine Medikamente. Keine 200-€-Einlagen. Einfach sofortiger Komfort ab dem erst…" at bounding box center [448, 213] width 126 height 14
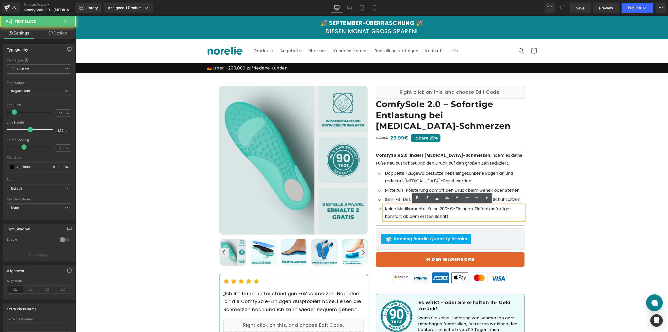
click at [424, 213] on span "Keine Medikamente. Keine 200-€-Einlagen. Einfach sofortiger Komfort ab dem erst…" at bounding box center [448, 213] width 126 height 14
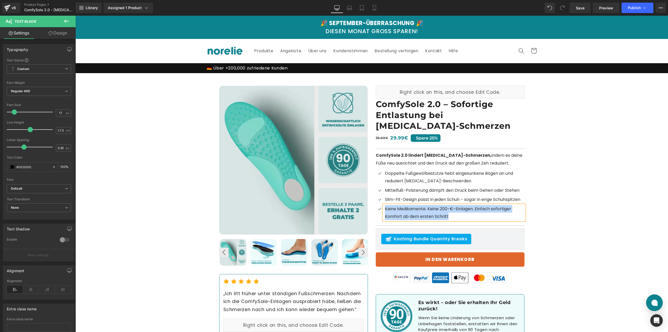
paste div
click at [401, 181] on span "Doppelte Fußgewölbestütze hebt eingesunkene Bögen an und reduziert [MEDICAL_DAT…" at bounding box center [449, 177] width 128 height 14
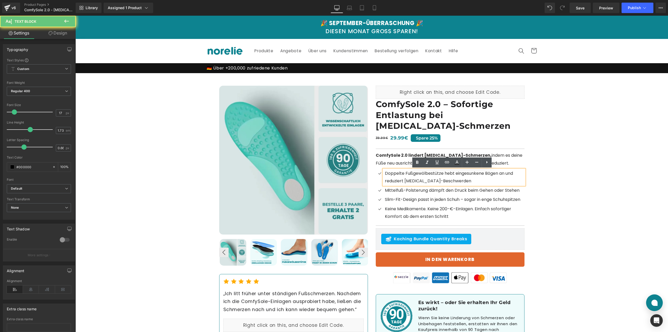
click at [400, 177] on div "Doppelte Fußgewölbestütze hebt eingesunkene Bögen an und reduziert [MEDICAL_DAT…" at bounding box center [453, 176] width 141 height 15
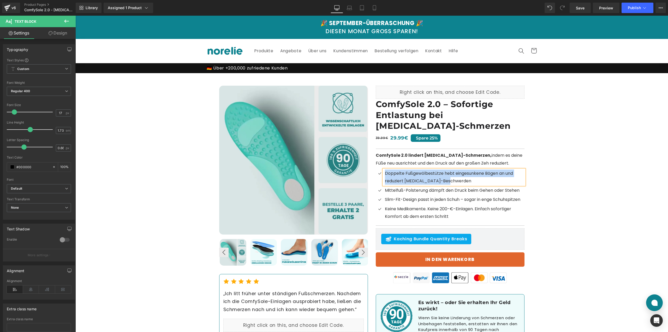
paste div
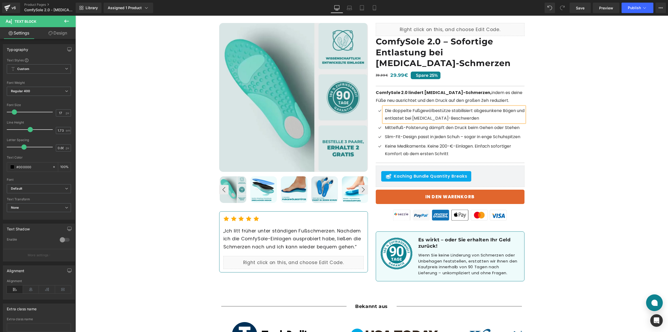
scroll to position [157, 0]
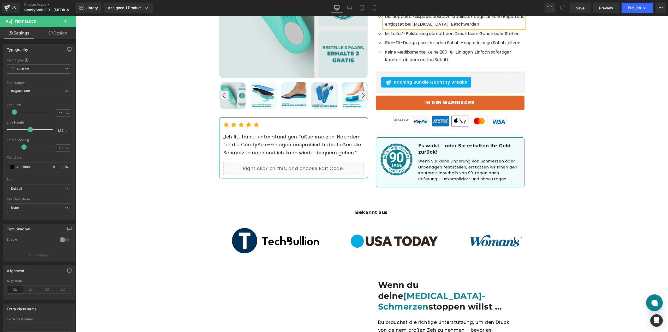
click at [310, 148] on p "„Ich litt früher unter ständigen Fußschmerzen. Nachdem ich die ComfySole-Einlag…" at bounding box center [293, 145] width 140 height 24
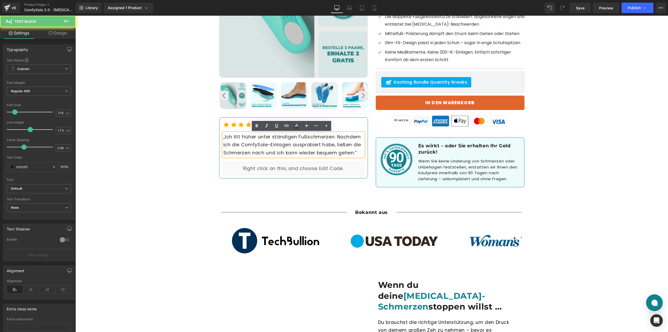
drag, startPoint x: 307, startPoint y: 147, endPoint x: 324, endPoint y: 143, distance: 17.2
click at [307, 147] on p "„Ich litt früher unter ständigen Fußschmerzen. Nachdem ich die ComfySole-Einlag…" at bounding box center [293, 145] width 140 height 24
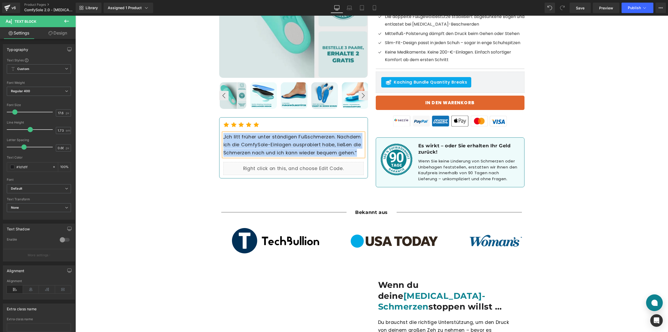
paste div
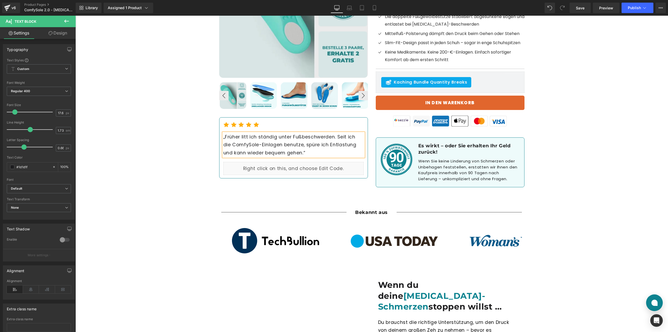
click at [433, 147] on h1 "Es wirkt – oder Sie erhalten Ihr Geld zurück!" at bounding box center [471, 149] width 106 height 12
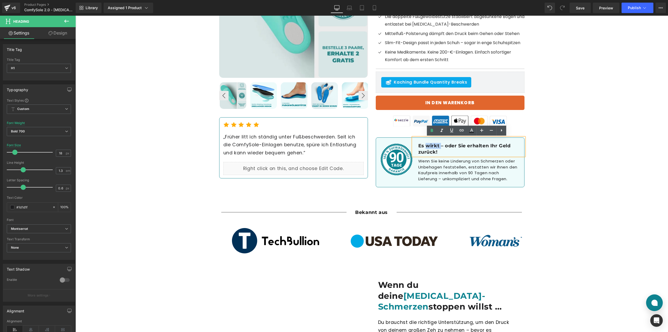
click at [426, 147] on h1 "Es wirkt – oder Sie erhalten Ihr Geld zurück!" at bounding box center [471, 149] width 106 height 12
drag, startPoint x: 442, startPoint y: 152, endPoint x: 404, endPoint y: 137, distance: 40.6
click at [404, 137] on div "Liquid ComfySole 2.0 – Sofortige Entlastung bei Hallux-Schmerzen Heading 39.99€…" at bounding box center [450, 60] width 157 height 263
paste div
click at [435, 167] on h1 "Wenn Sie keine Linderung von Schmerzen oder Unbehagen feststellen, erstatten wi…" at bounding box center [468, 169] width 101 height 23
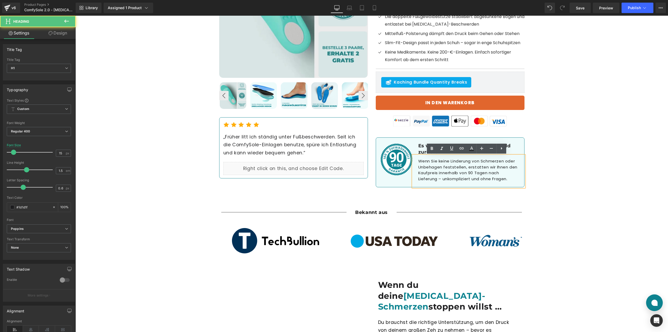
click at [424, 168] on h1 "Wenn Sie keine Linderung von Schmerzen oder Unbehagen feststellen, erstatten wi…" at bounding box center [468, 169] width 101 height 23
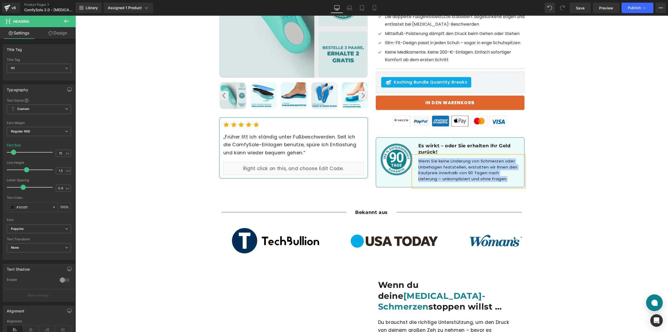
paste div
click at [592, 196] on div "Separator Bekannt aus Heading Separator Row Image Image Image Image Image ‹ › C…" at bounding box center [371, 327] width 592 height 262
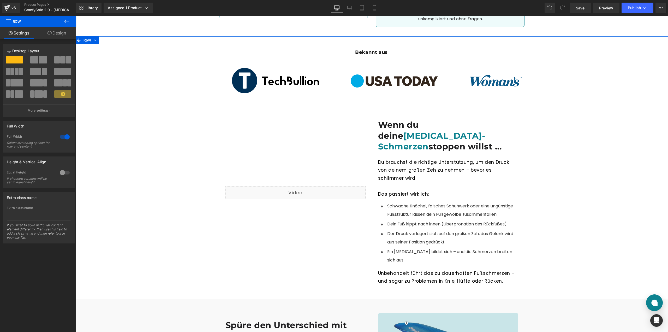
scroll to position [365, 0]
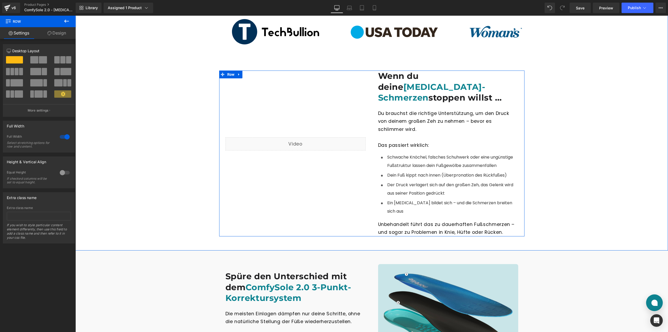
click at [417, 85] on span "[MEDICAL_DATA]-Schmerzen" at bounding box center [431, 92] width 107 height 21
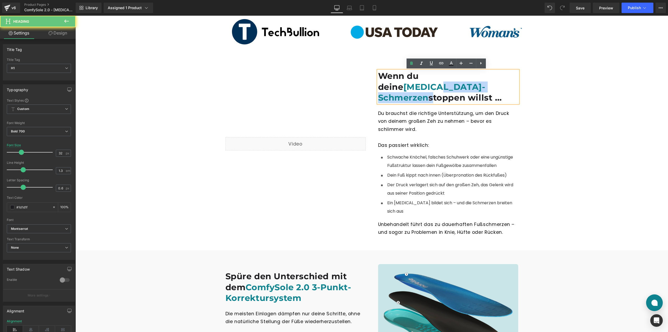
click at [412, 84] on span "[MEDICAL_DATA]-Schmerzen" at bounding box center [431, 92] width 107 height 21
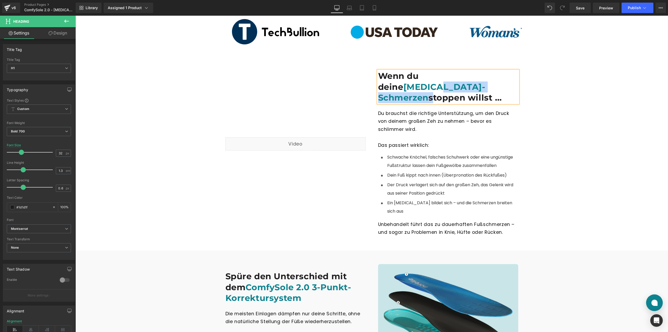
paste div
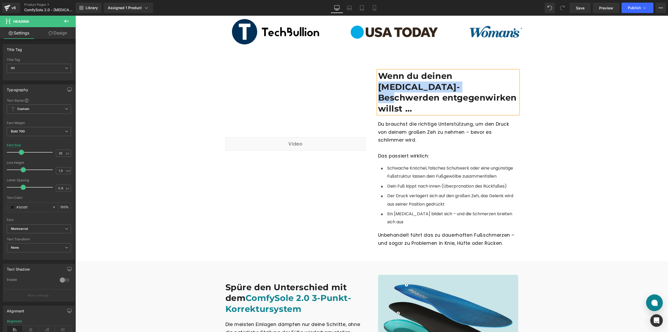
drag, startPoint x: 455, startPoint y: 74, endPoint x: 435, endPoint y: 86, distance: 22.7
click at [435, 86] on h1 "Wenn du deinen Hallux-Beschwerden entgegenwirken willst …" at bounding box center [448, 91] width 140 height 43
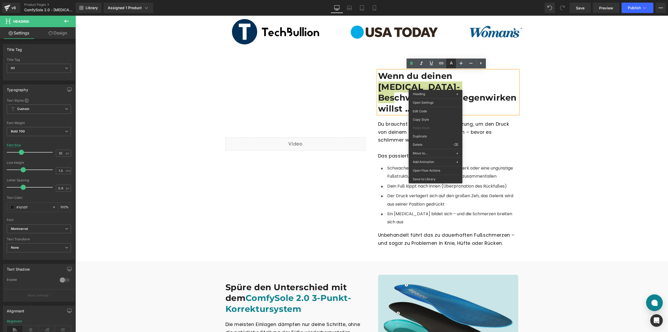
click at [450, 63] on icon at bounding box center [451, 63] width 6 height 6
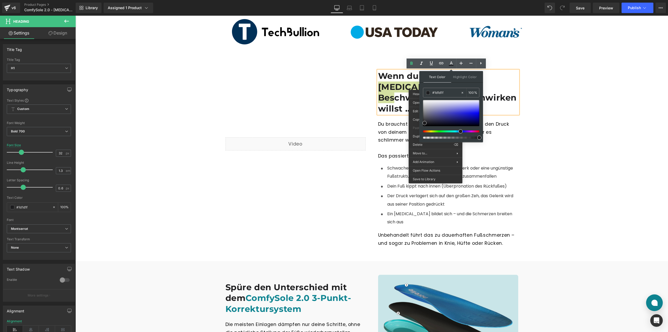
drag, startPoint x: 443, startPoint y: 92, endPoint x: 421, endPoint y: 88, distance: 23.0
click at [421, 88] on div "Text Color Highlight Color #333333 #1d1d1f 100 % transparent 0 %" at bounding box center [451, 106] width 64 height 71
type input "0d8390"
click at [479, 137] on span at bounding box center [479, 137] width 4 height 4
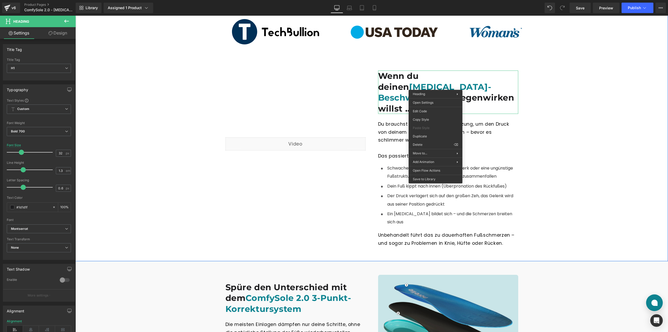
click at [196, 92] on div "Separator Bekannt aus Heading Separator Row Image Image Image Image Image ‹ › C…" at bounding box center [371, 120] width 592 height 266
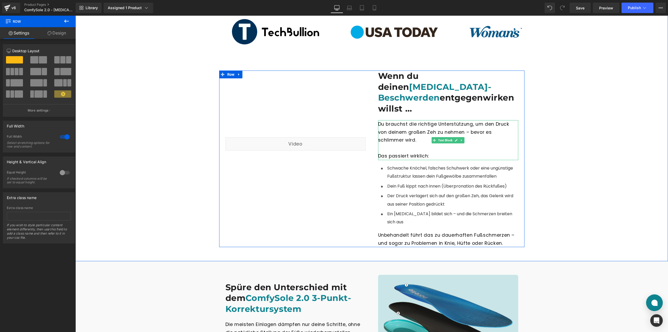
click at [403, 129] on div "Du brauchst die richtige Unterstützung, um den Druck von deinem großen Zeh zu n…" at bounding box center [448, 140] width 140 height 40
click at [372, 119] on div "Wenn du deinen Hallux-Beschwerden entgegenwirken willst … Heading Du brauchst d…" at bounding box center [448, 158] width 153 height 176
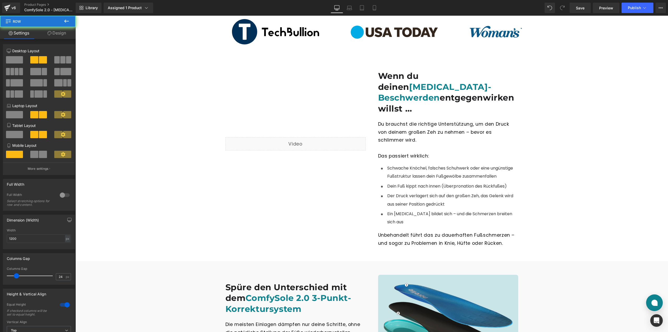
click at [393, 121] on div "Du brauchst die richtige Unterstützung, um den Druck von deinem großen Zeh zu n…" at bounding box center [448, 140] width 140 height 40
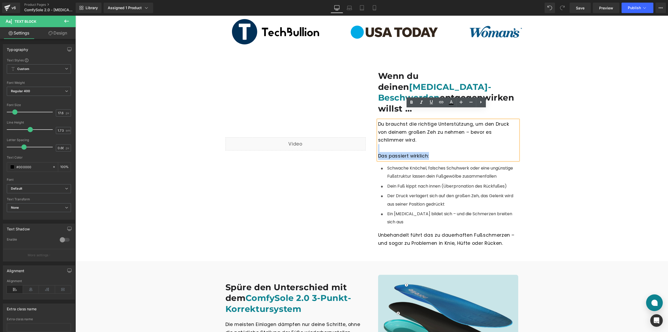
drag, startPoint x: 419, startPoint y: 129, endPoint x: 375, endPoint y: 113, distance: 47.1
click at [378, 120] on div "Du brauchst die richtige Unterstützung, um den Druck von deinem großen Zeh zu n…" at bounding box center [448, 140] width 140 height 40
click at [393, 120] on div "Du brauchst die richtige Unterstützung, um den Druck von deinem großen Zeh zu n…" at bounding box center [448, 140] width 140 height 40
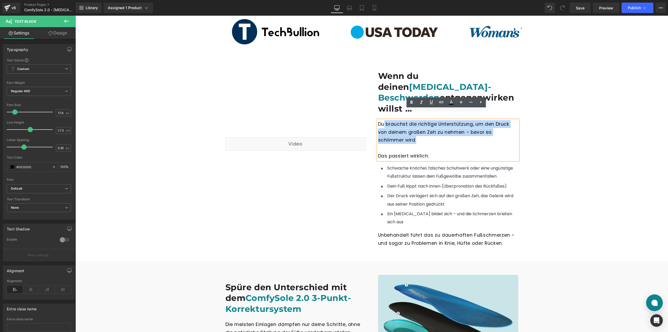
drag, startPoint x: 415, startPoint y: 128, endPoint x: 382, endPoint y: 112, distance: 36.6
click at [382, 120] on div "Du brauchst die richtige Unterstützung, um den Druck von deinem großen Zeh zu n…" at bounding box center [448, 140] width 140 height 40
drag, startPoint x: 378, startPoint y: 113, endPoint x: 418, endPoint y: 131, distance: 44.7
click at [418, 131] on div "Du brauchst die richtige Unterstützung, um den Druck von deinem großen Zeh zu n…" at bounding box center [448, 140] width 140 height 40
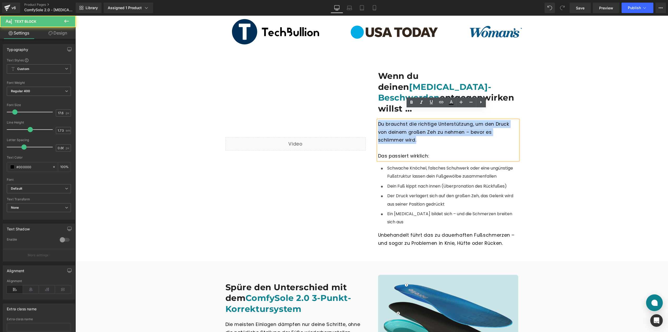
click at [409, 126] on div "Du brauchst die richtige Unterstützung, um den Druck von deinem großen Zeh zu n…" at bounding box center [448, 140] width 140 height 40
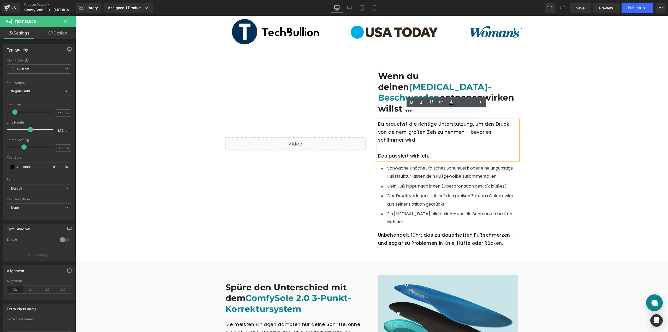
click at [414, 152] on div "Das passiert wirklich:" at bounding box center [448, 156] width 140 height 8
click at [415, 144] on div at bounding box center [448, 148] width 140 height 8
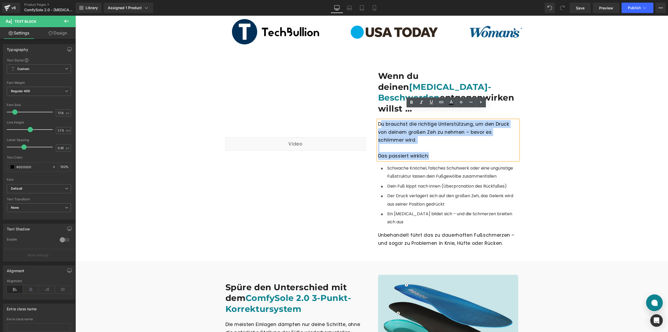
drag, startPoint x: 428, startPoint y: 146, endPoint x: 378, endPoint y: 112, distance: 60.2
click at [378, 120] on div "Du brauchst die richtige Unterstützung, um den Druck von deinem großen Zeh zu n…" at bounding box center [448, 140] width 140 height 40
paste div
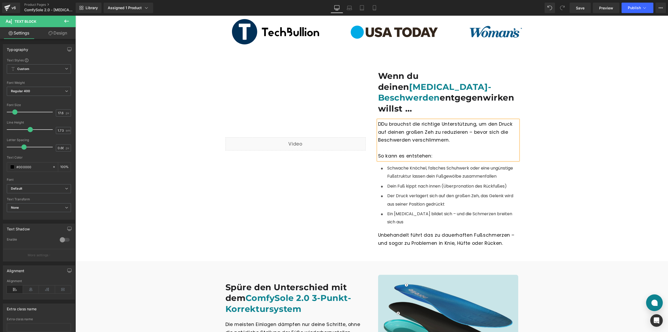
click at [381, 120] on div "DDu brauchst die richtige Unterstützung, um den Druck auf deinen großen Zeh zu …" at bounding box center [448, 140] width 140 height 40
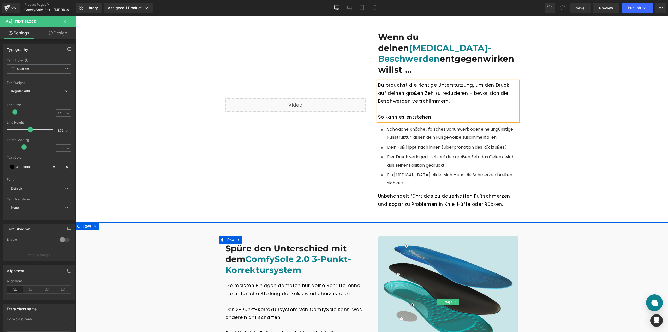
scroll to position [470, 0]
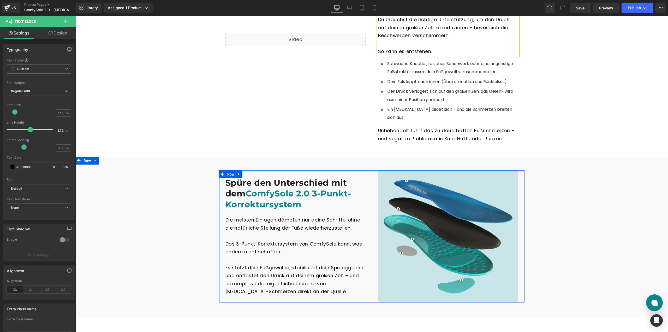
drag, startPoint x: 233, startPoint y: 200, endPoint x: 236, endPoint y: 167, distance: 32.7
click at [233, 196] on div "Spüre den Unterschied mit dem ComfySole 2.0 3-Punkt-Korrektursystem Heading Die…" at bounding box center [295, 236] width 153 height 132
click at [239, 177] on h1 "Spüre den Unterschied mit dem ComfySole 2.0 3-Punkt-Korrektursystem" at bounding box center [295, 193] width 140 height 33
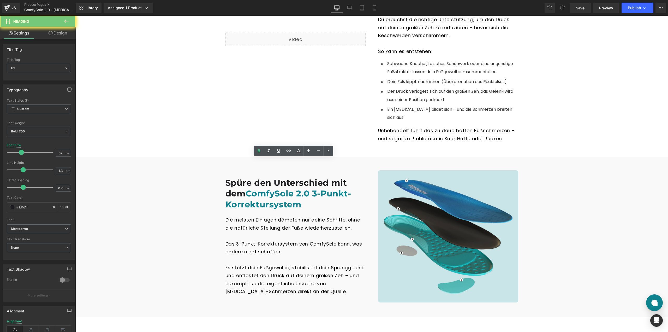
click at [236, 177] on h1 "Spüre den Unterschied mit dem ComfySole 2.0 3-Punkt-Korrektursystem" at bounding box center [295, 193] width 140 height 33
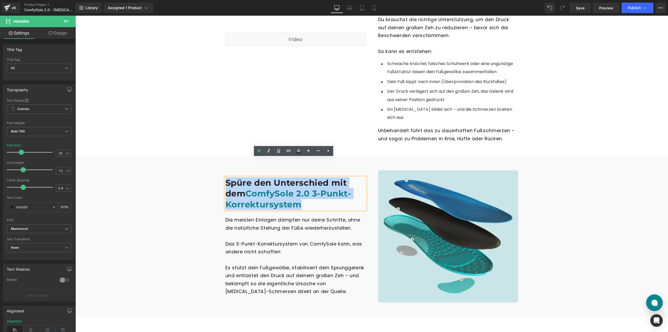
drag, startPoint x: 225, startPoint y: 164, endPoint x: 322, endPoint y: 191, distance: 100.6
click at [322, 191] on div "Spüre den Unterschied mit dem ComfySole 2.0 3-Punkt-Korrektursystem" at bounding box center [295, 193] width 140 height 33
paste div
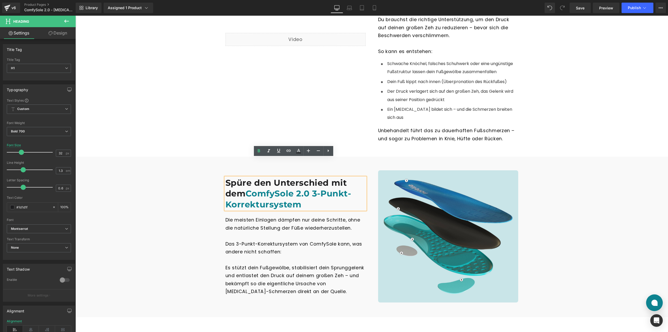
scroll to position [463, 0]
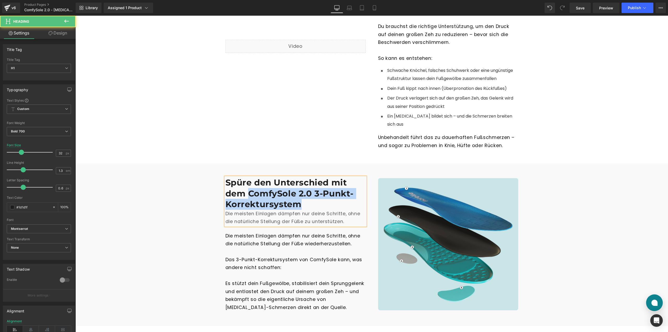
drag, startPoint x: 247, startPoint y: 173, endPoint x: 306, endPoint y: 185, distance: 60.7
click at [306, 185] on h1 "Spüre den Unterschied mit dem ComfySole 2.0 3-Punkt-Korrektursystem" at bounding box center [295, 193] width 140 height 33
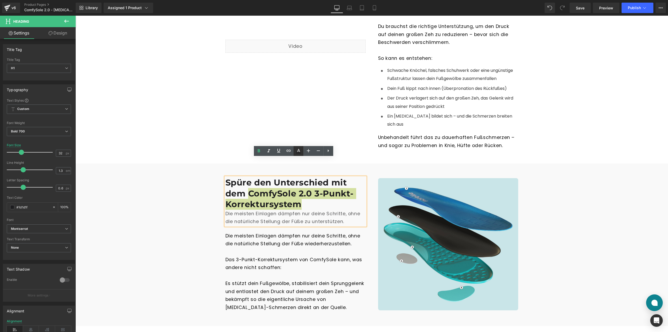
drag, startPoint x: 296, startPoint y: 150, endPoint x: 297, endPoint y: 153, distance: 3.2
click at [296, 150] on icon at bounding box center [298, 151] width 6 height 6
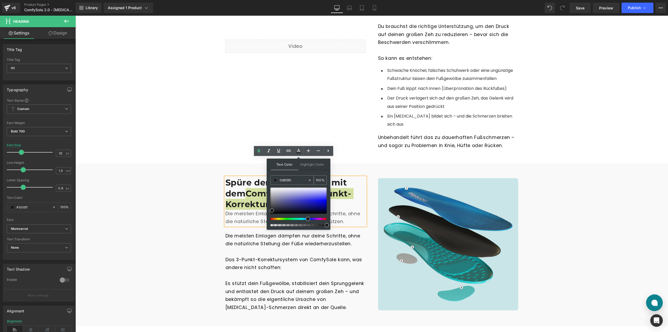
drag, startPoint x: 295, startPoint y: 181, endPoint x: 276, endPoint y: 181, distance: 19.0
click at [276, 181] on div "0d8390" at bounding box center [289, 179] width 37 height 9
type input "0d8390"
click at [329, 226] on div "Text Color Highlight Color #333333 0d8390 100 % transparent 0 %" at bounding box center [299, 193] width 64 height 71
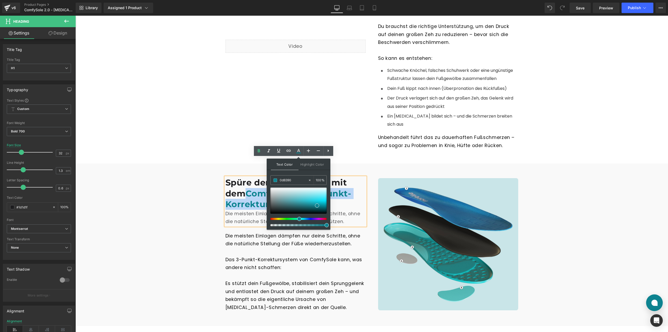
click at [374, 217] on div "Image" at bounding box center [448, 244] width 153 height 134
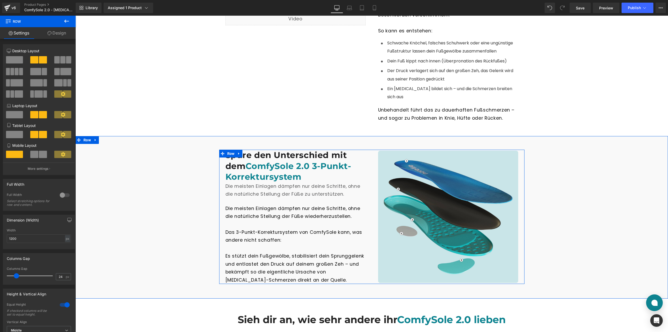
scroll to position [567, 0]
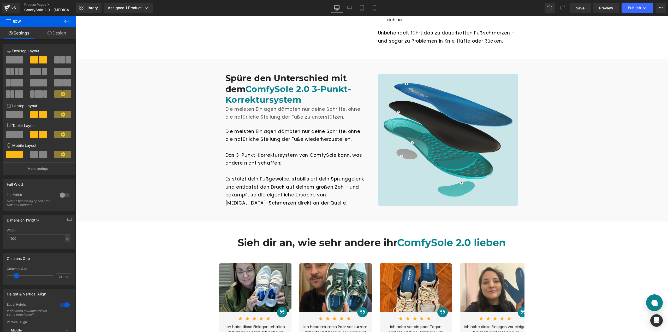
click at [332, 236] on span "Sieh dir an, wie sehr andere ihr ComfySole 2.0 lieben" at bounding box center [372, 242] width 268 height 12
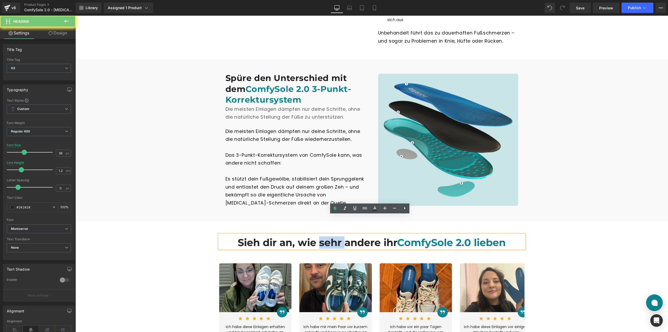
click at [337, 236] on span "Sieh dir an, wie sehr andere ihr ComfySole 2.0 lieben" at bounding box center [372, 242] width 268 height 12
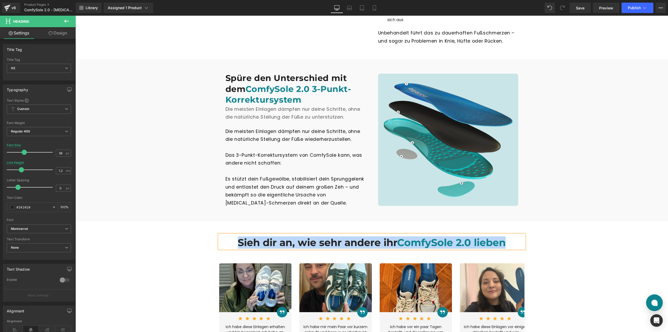
paste div
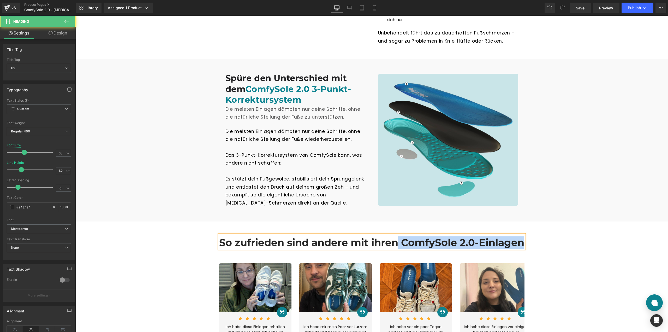
drag, startPoint x: 432, startPoint y: 235, endPoint x: 442, endPoint y: 243, distance: 13.5
click at [442, 243] on div "So zufrieden sind andere mit ihren ComfySole 2.0-Einlagen Heading Row" at bounding box center [371, 238] width 313 height 25
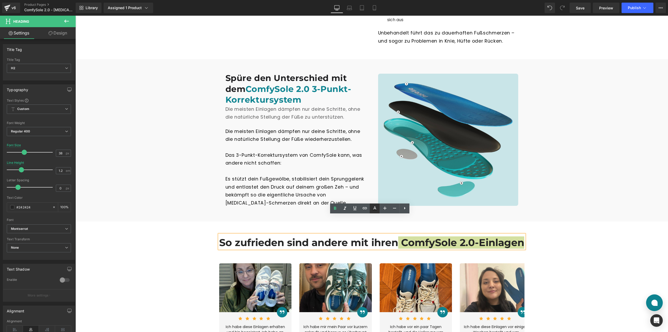
click at [375, 207] on icon at bounding box center [374, 207] width 3 height 3
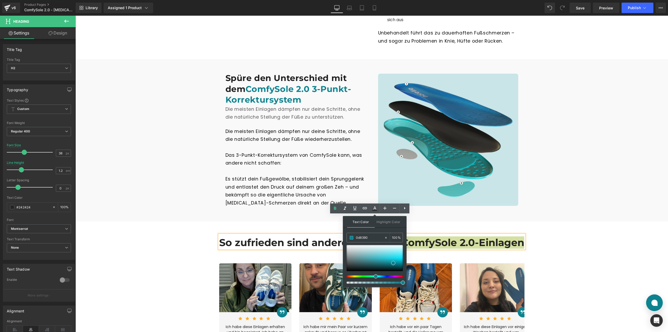
click at [403, 282] on span at bounding box center [403, 282] width 4 height 4
click at [386, 238] on icon at bounding box center [386, 238] width 4 height 4
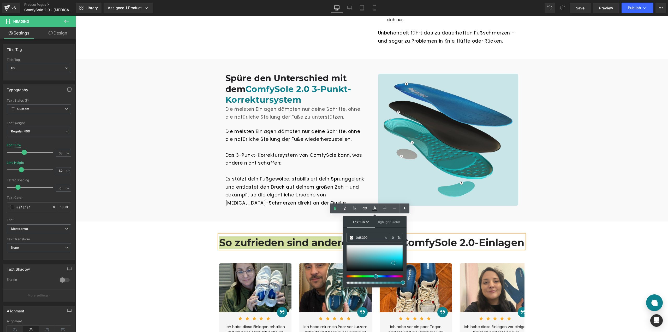
click at [370, 254] on div at bounding box center [374, 258] width 56 height 26
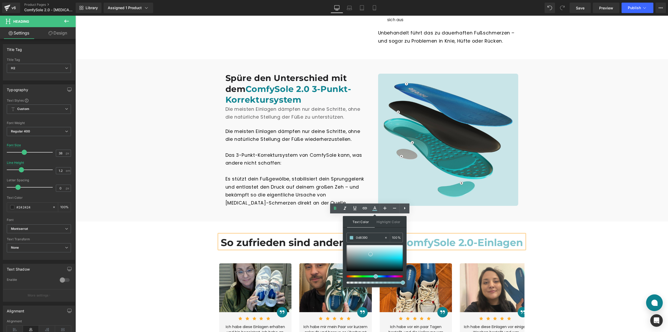
drag, startPoint x: 448, startPoint y: 251, endPoint x: 335, endPoint y: 235, distance: 114.3
type input "0d8390"
click at [404, 282] on span at bounding box center [403, 282] width 4 height 4
click at [586, 235] on div "So zufrieden sind andere mit ihren ComfySole 2.0-Einlagen Heading Row Image Ima…" at bounding box center [371, 321] width 592 height 191
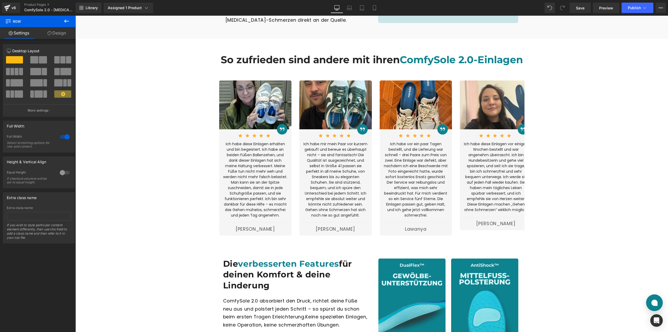
scroll to position [854, 0]
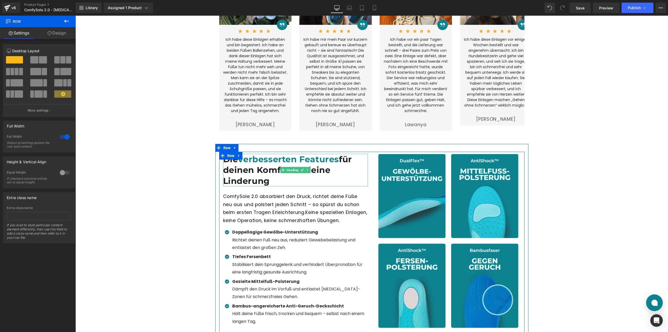
click at [290, 167] on h1 "Die verbesserten Features für deinen Komfort & deine Linderung" at bounding box center [295, 170] width 145 height 33
click at [255, 162] on h1 "Die verbesserten Features für deinen Komfort & deine Linderung" at bounding box center [295, 170] width 145 height 33
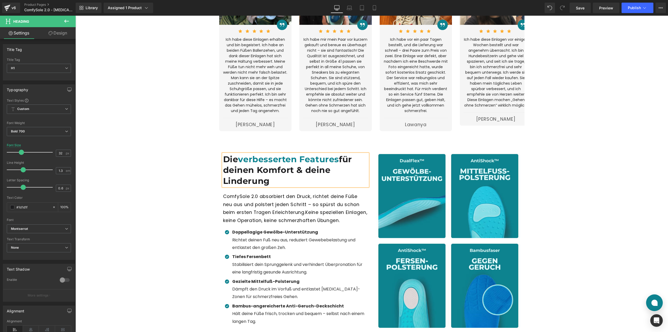
paste div
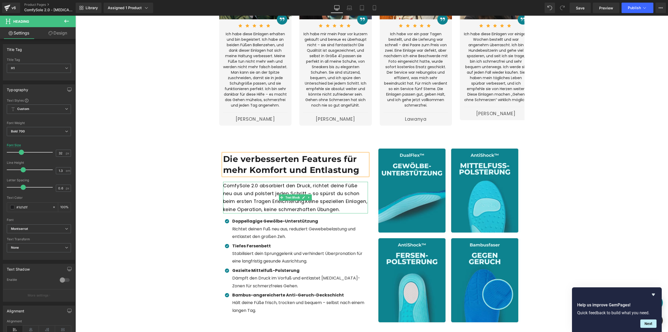
click at [301, 194] on link at bounding box center [303, 197] width 5 height 6
click at [266, 190] on div "ComfySole 2.0 absorbiert den Druck, richtet deine Füße neu aus und polstert jed…" at bounding box center [295, 198] width 145 height 32
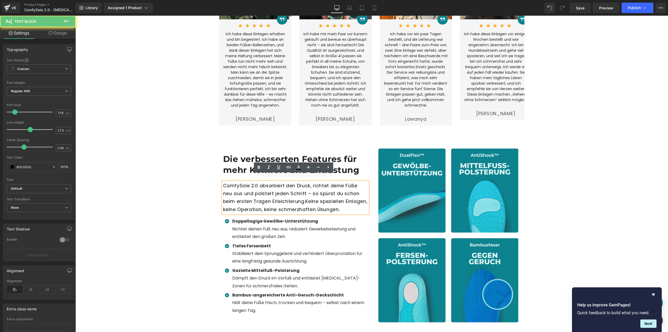
click at [255, 194] on div "ComfySole 2.0 absorbiert den Druck, richtet deine Füße neu aus und polstert jed…" at bounding box center [295, 198] width 145 height 32
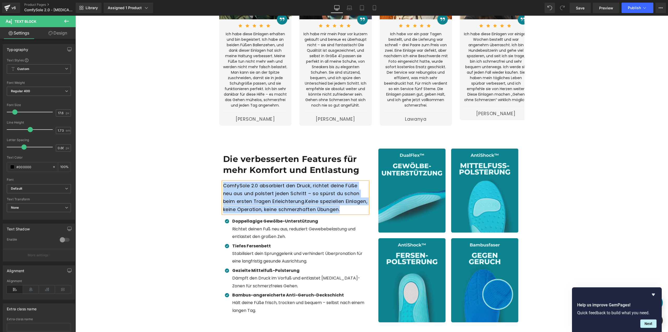
paste div
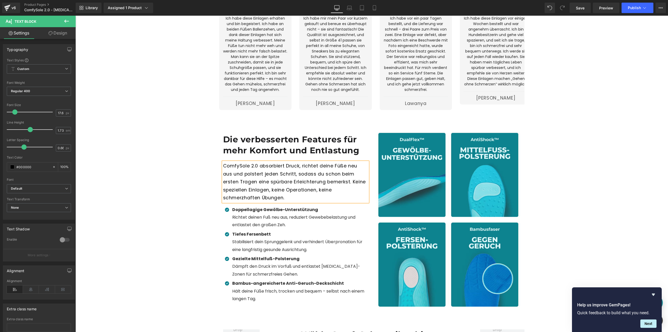
scroll to position [908, 0]
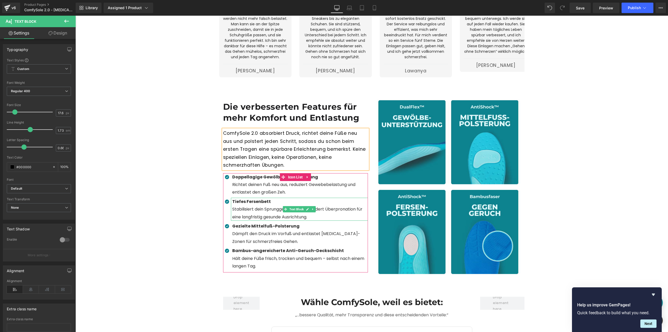
click at [278, 207] on span "Tiefes Fersenbett Stabilisiert dein Sprunggelenk und verhindert Überpronation f…" at bounding box center [297, 208] width 130 height 21
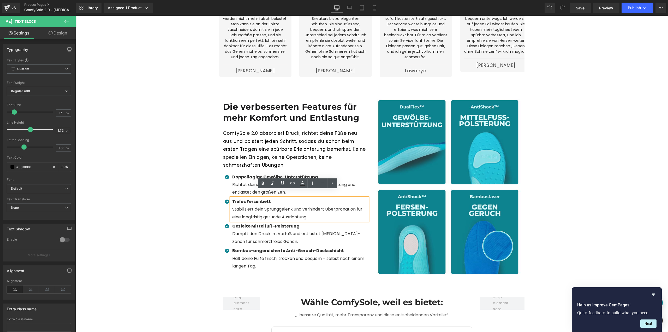
click at [206, 201] on div "Best Seller (P) Image" at bounding box center [371, 159] width 592 height 1988
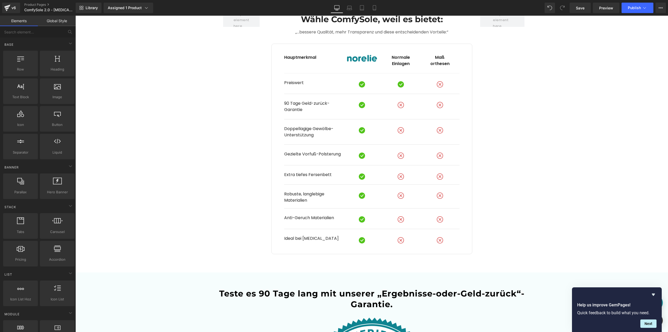
scroll to position [1149, 0]
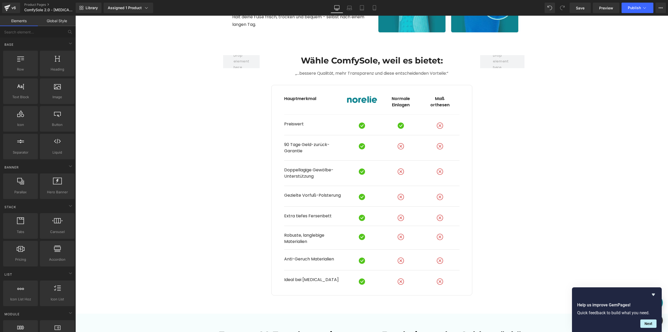
click at [312, 89] on div "Hauptmerkmal Text Block Image Normale Einlagen Text Block Ma ß orthesen Text Bl…" at bounding box center [371, 101] width 175 height 25
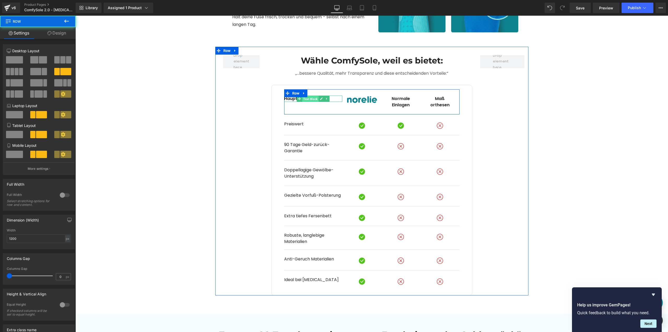
click at [309, 95] on span "Text Block" at bounding box center [310, 98] width 16 height 6
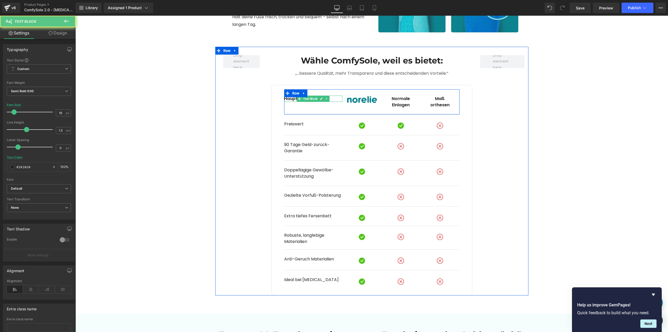
click at [288, 95] on p "Hauptmerkmal" at bounding box center [313, 98] width 58 height 6
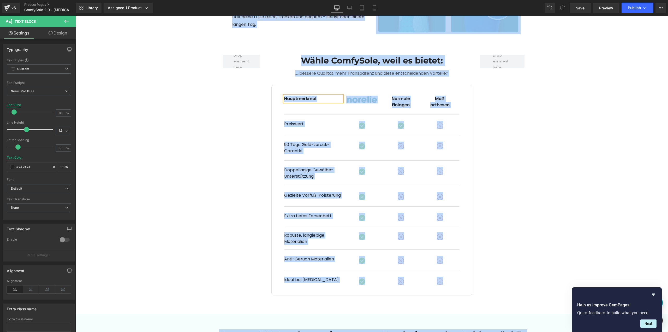
click at [304, 95] on p "Hauptmerkmal" at bounding box center [313, 98] width 58 height 6
click at [299, 95] on div "Hauptmerkmal" at bounding box center [313, 98] width 58 height 6
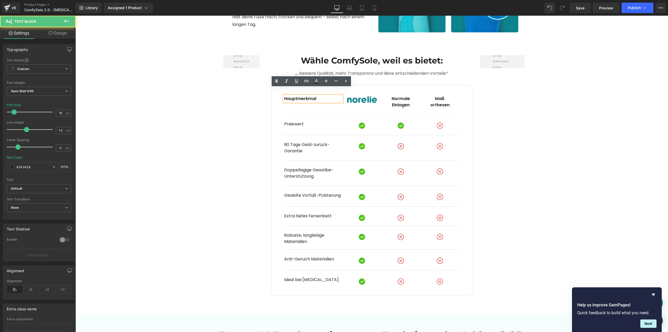
click at [301, 95] on p "Hauptmerkmal" at bounding box center [313, 98] width 58 height 6
drag, startPoint x: 316, startPoint y: 91, endPoint x: 265, endPoint y: 91, distance: 51.7
click at [265, 91] on div "Row Wähle ComfySole, weil es bietet: Heading „…bessere Qualität, mehr Transpare…" at bounding box center [371, 171] width 313 height 248
paste div
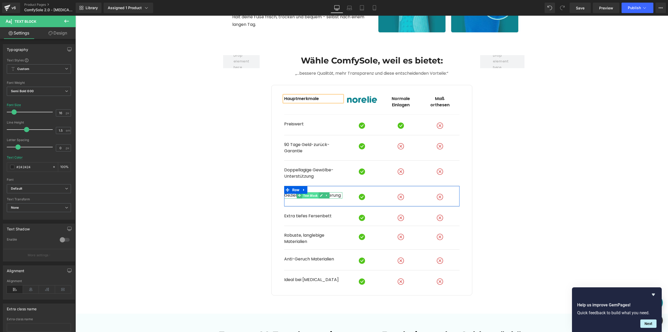
click at [308, 192] on span "Text Block" at bounding box center [310, 195] width 16 height 6
click at [335, 192] on p "Gezielte Vorfuß-Polsterung" at bounding box center [313, 195] width 58 height 6
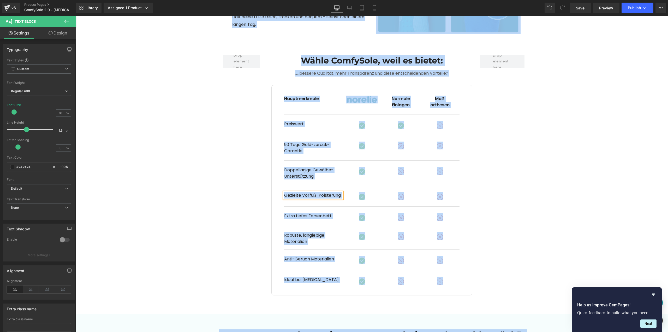
click at [328, 192] on p "Gezielte Vorfuß-Polsterung" at bounding box center [313, 195] width 58 height 6
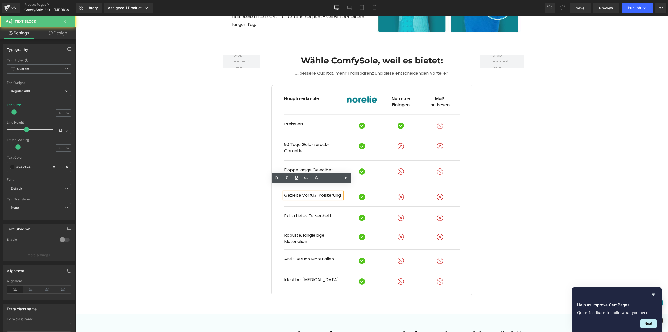
click at [328, 192] on p "Gezielte Vorfuß-Polsterung" at bounding box center [313, 195] width 58 height 6
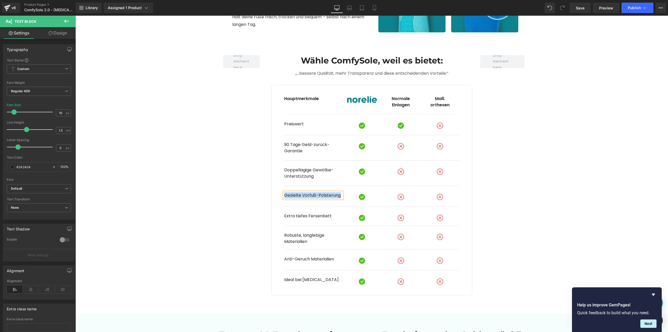
paste div
click at [302, 235] on span "Text Block" at bounding box center [310, 238] width 16 height 6
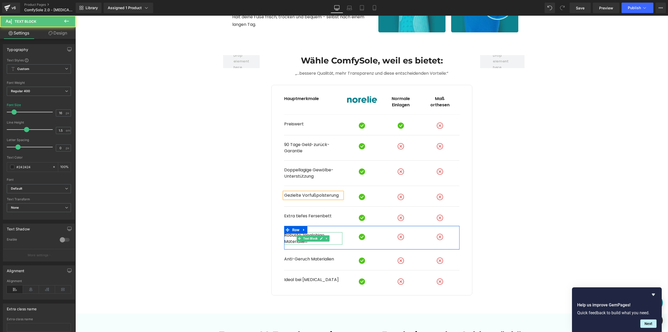
click at [288, 232] on p "Robuste, langlebige Materialien" at bounding box center [313, 238] width 58 height 13
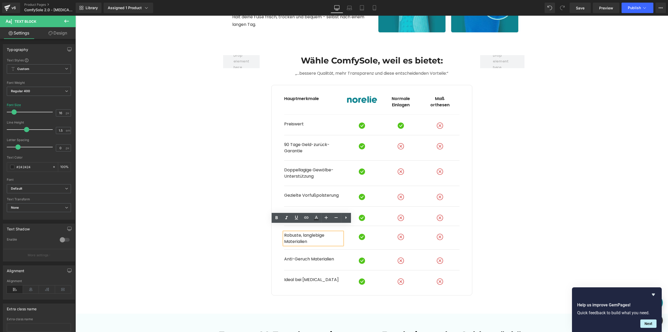
click at [300, 235] on p "Robuste, langlebige Materialien" at bounding box center [313, 238] width 58 height 13
paste div
click at [306, 256] on span "Text Block" at bounding box center [310, 259] width 16 height 6
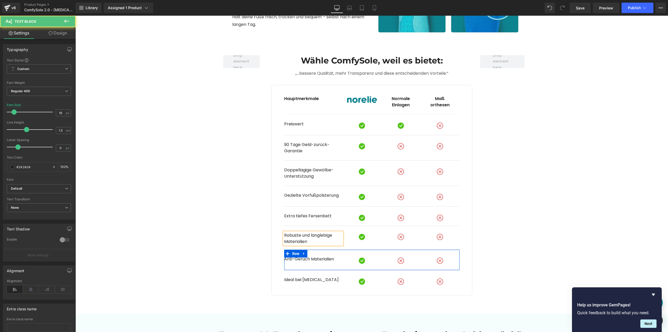
click at [75, 16] on div at bounding box center [75, 16] width 0 height 0
click at [334, 256] on p "Anti-Geruch Materialien" at bounding box center [313, 259] width 58 height 6
paste div
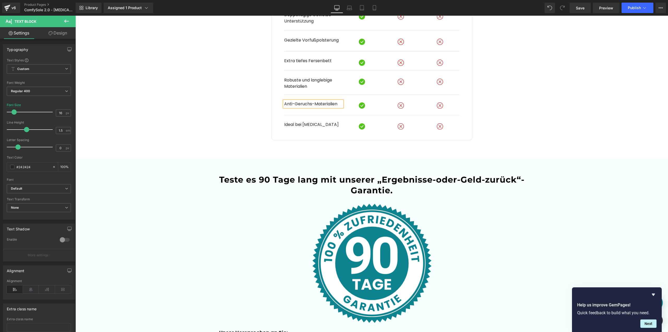
scroll to position [1306, 0]
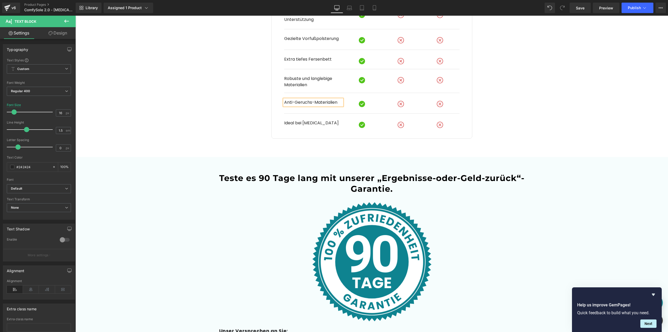
click at [333, 175] on span "Teste es 90 Tage lang mit unserer „Ergebnisse-oder-Geld-zurück“-Garantie." at bounding box center [371, 183] width 305 height 21
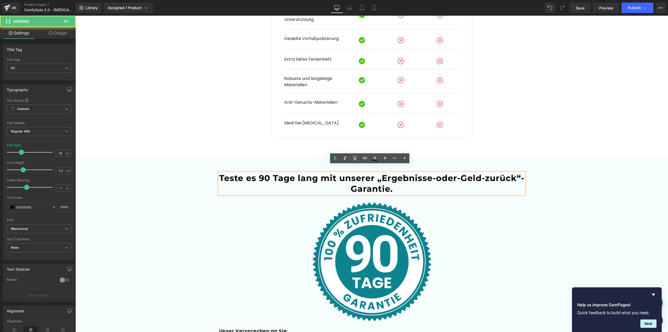
click at [327, 173] on span "Teste es 90 Tage lang mit unserer „Ergebnisse-oder-Geld-zurück“-Garantie." at bounding box center [371, 183] width 305 height 21
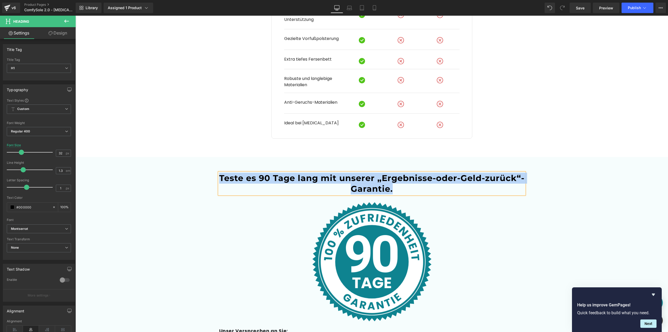
paste div
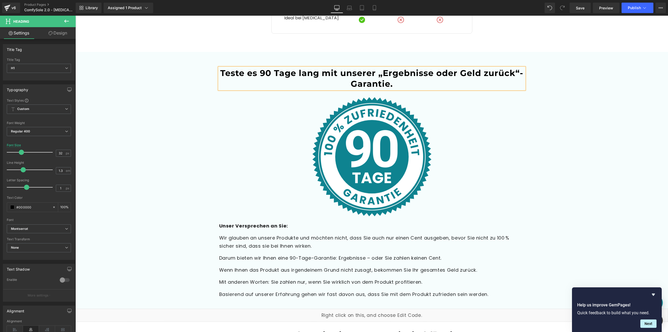
scroll to position [1436, 0]
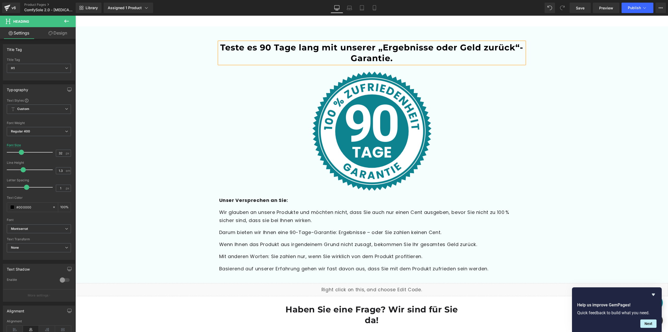
click at [271, 197] on span "Unser Versprechen an Sie:" at bounding box center [253, 200] width 69 height 7
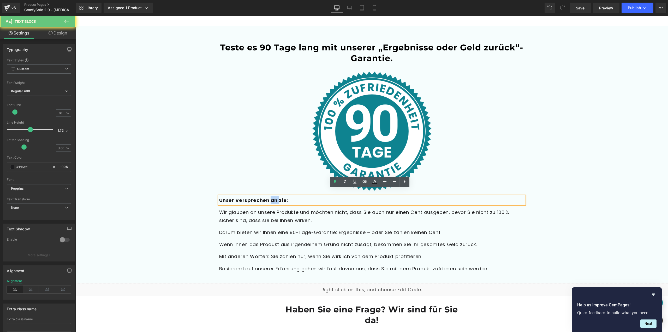
click at [271, 197] on span "Unser Versprechen an Sie:" at bounding box center [253, 200] width 69 height 7
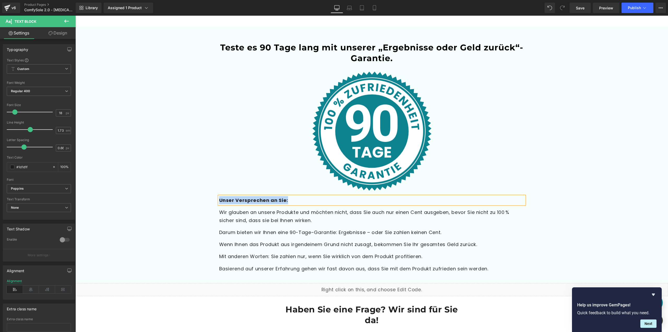
paste div
click at [305, 264] on p "Basierend auf unserer Erfahrung gehen wir fast davon aus, dass Sie mit dem Prod…" at bounding box center [371, 268] width 305 height 8
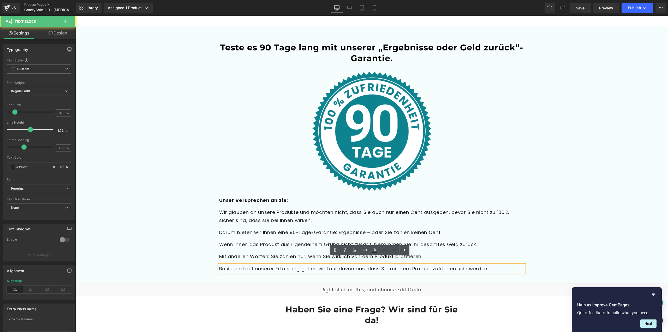
click at [303, 264] on p "Basierend auf unserer Erfahrung gehen wir fast davon aus, dass Sie mit dem Prod…" at bounding box center [371, 268] width 305 height 8
click at [254, 208] on p "Wir glauben an unsere Produkte und möchten nicht, dass Sie auch nur einen Cent …" at bounding box center [371, 216] width 305 height 16
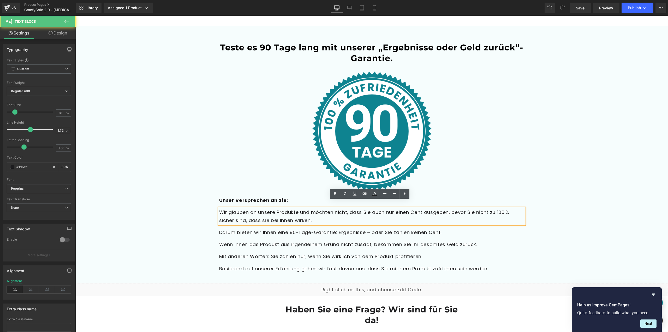
click at [250, 208] on p "Wir glauben an unsere Produkte und möchten nicht, dass Sie auch nur einen Cent …" at bounding box center [371, 216] width 305 height 16
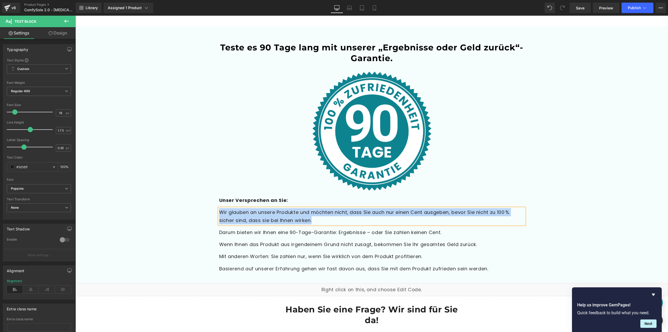
paste div
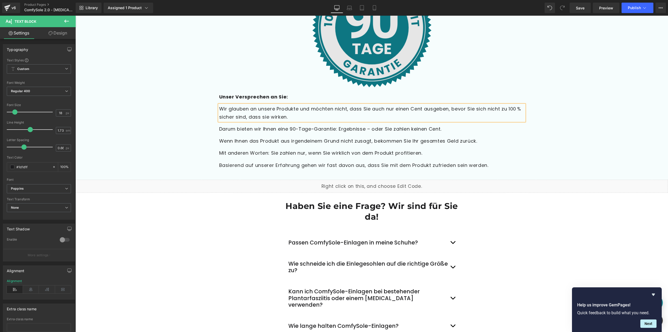
scroll to position [1540, 0]
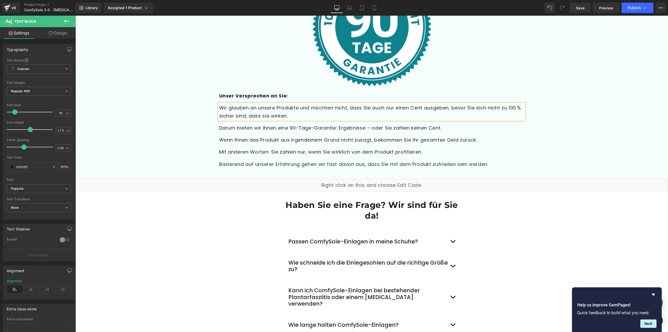
click at [313, 124] on p "Darum bieten wir Ihnen eine 90-Tage-Garantie: Ergebnisse – oder Sie zahlen kein…" at bounding box center [371, 128] width 305 height 8
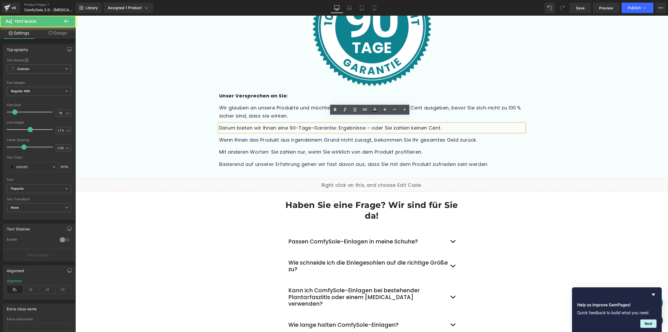
click at [312, 124] on p "Darum bieten wir Ihnen eine 90-Tage-Garantie: Ergebnisse – oder Sie zahlen kein…" at bounding box center [371, 128] width 305 height 8
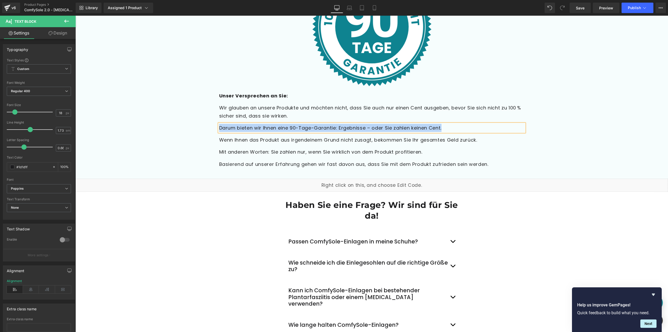
paste div
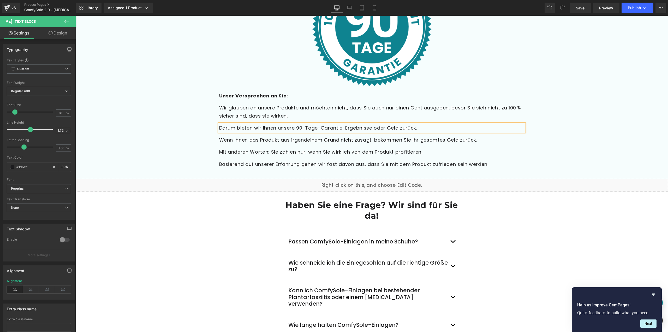
click at [246, 136] on p "Wenn Ihnen das Produkt aus irgendeinem Grund nicht zusagt, bekommen Sie Ihr ges…" at bounding box center [371, 140] width 305 height 8
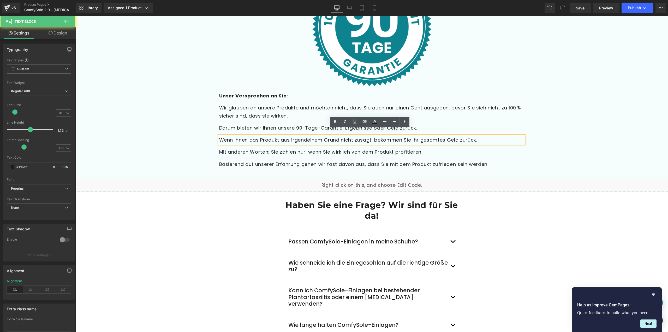
click at [246, 136] on p "Wenn Ihnen das Produkt aus irgendeinem Grund nicht zusagt, bekommen Sie Ihr ges…" at bounding box center [371, 140] width 305 height 8
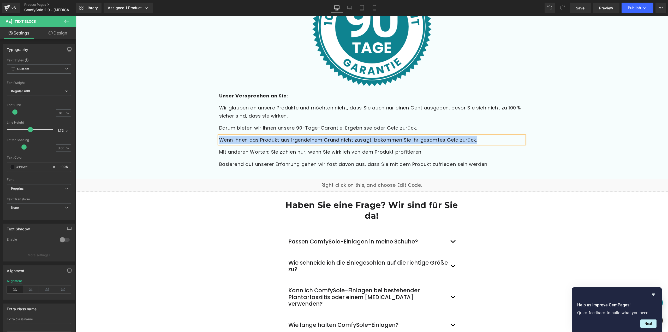
paste div
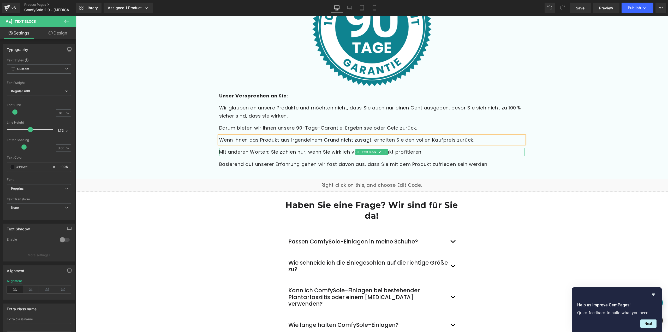
click at [262, 148] on p "Mit anderen Worten: Sie zahlen nur, wenn Sie wirklich von dem Produkt profitier…" at bounding box center [371, 152] width 305 height 8
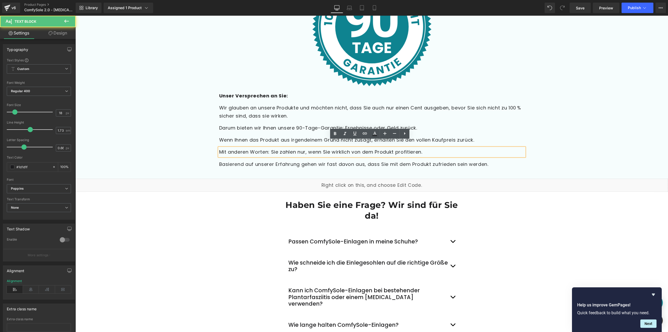
click at [252, 148] on p "Mit anderen Worten: Sie zahlen nur, wenn Sie wirklich von dem Produkt profitier…" at bounding box center [371, 152] width 305 height 8
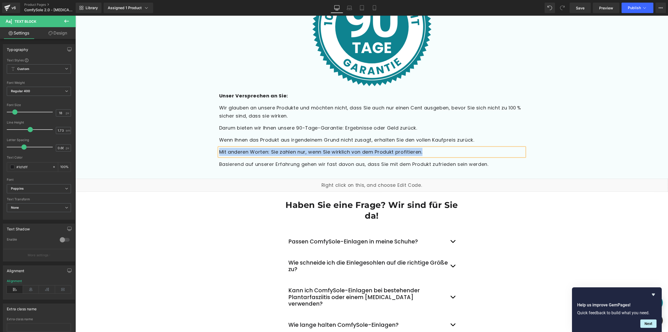
paste div
drag, startPoint x: 280, startPoint y: 151, endPoint x: 279, endPoint y: 156, distance: 5.1
click at [280, 152] on div "Teste es 90 Tage lang mit unserer „Ergebnisse oder Geld zurück“-Garantie. Headi…" at bounding box center [371, 53] width 313 height 230
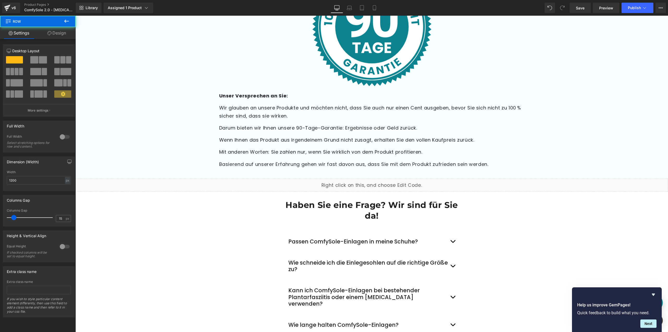
click at [279, 160] on p "Basierend auf unserer Erfahrung gehen wir fast davon aus, dass Sie mit dem Prod…" at bounding box center [371, 164] width 305 height 8
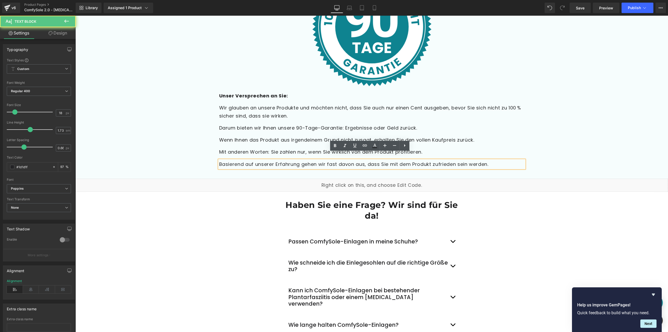
click at [271, 160] on p "Basierend auf unserer Erfahrung gehen wir fast davon aus, dass Sie mit dem Prod…" at bounding box center [371, 164] width 305 height 8
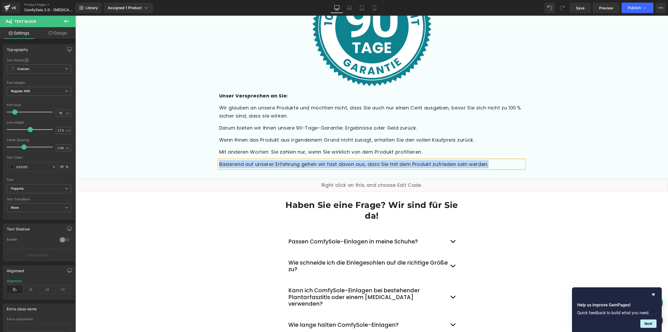
paste div
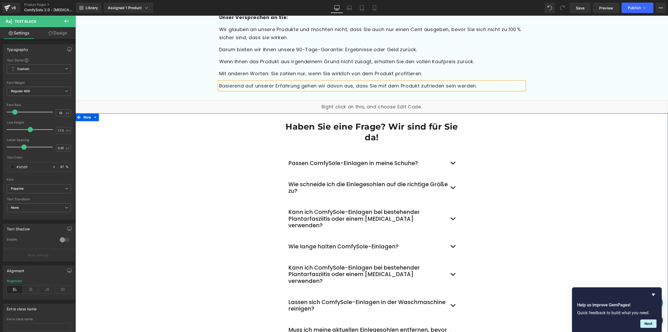
scroll to position [1671, 0]
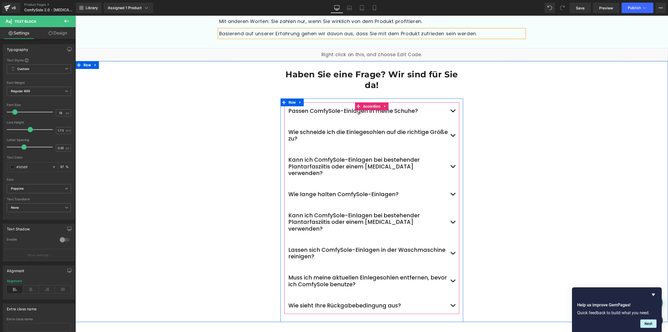
click at [305, 129] on div "Wie schneide ich die Einlegesohlen auf die richtige Größe zu?" at bounding box center [368, 135] width 160 height 13
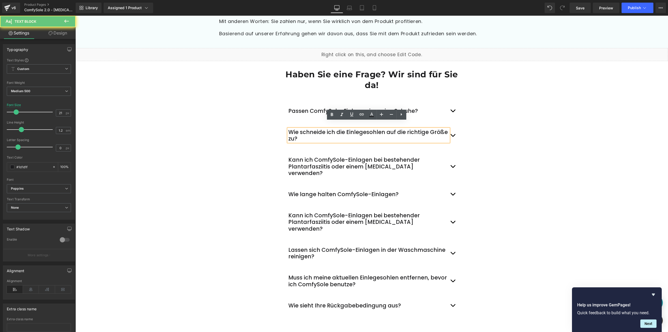
drag, startPoint x: 290, startPoint y: 125, endPoint x: 294, endPoint y: 126, distance: 3.9
click at [290, 129] on div "Wie schneide ich die Einlegesohlen auf die richtige Größe zu?" at bounding box center [368, 135] width 160 height 13
click at [297, 129] on div "Wie schneide ich die Einlegesohlen auf die richtige Größe zu?" at bounding box center [368, 135] width 160 height 13
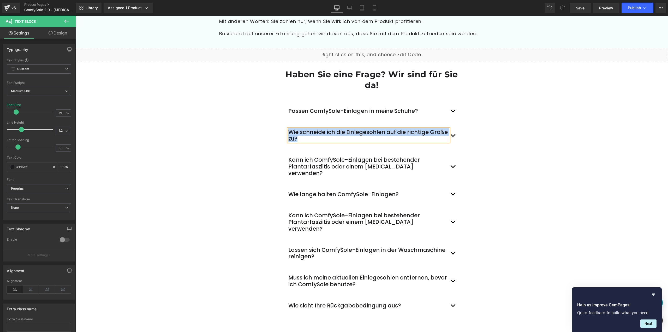
paste div
drag, startPoint x: 449, startPoint y: 129, endPoint x: 377, endPoint y: 136, distance: 72.4
click at [450, 128] on button "button" at bounding box center [452, 135] width 5 height 21
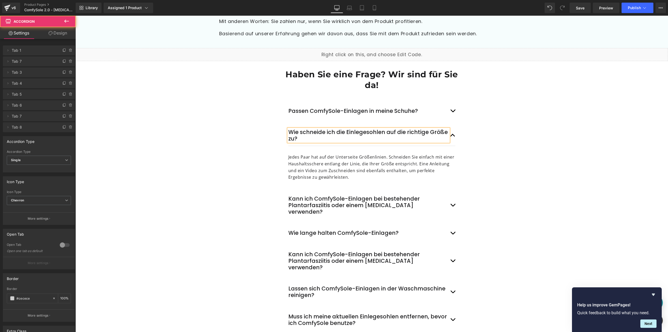
click at [397, 154] on p "Jedes Paar hat auf der Unterseite Größenlinien. Schneiden Sie einfach mit einer…" at bounding box center [371, 167] width 167 height 27
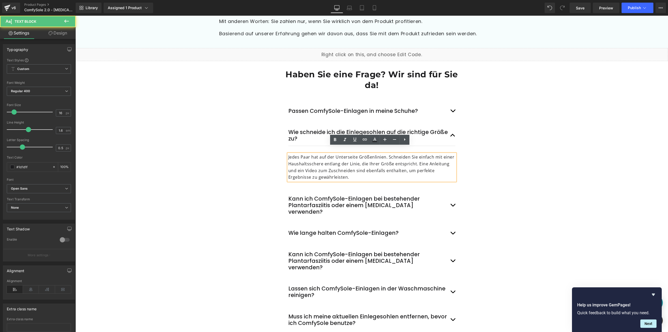
click at [385, 156] on p "Jedes Paar hat auf der Unterseite Größenlinien. Schneiden Sie einfach mit einer…" at bounding box center [371, 167] width 167 height 27
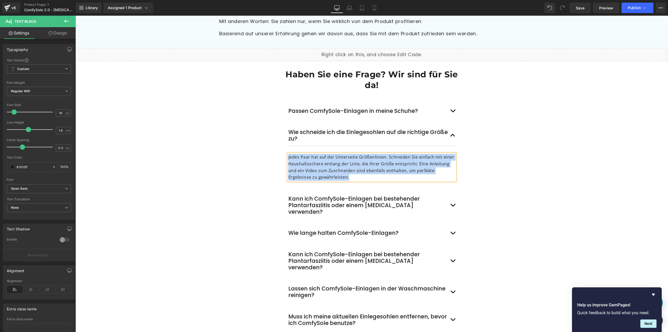
paste div
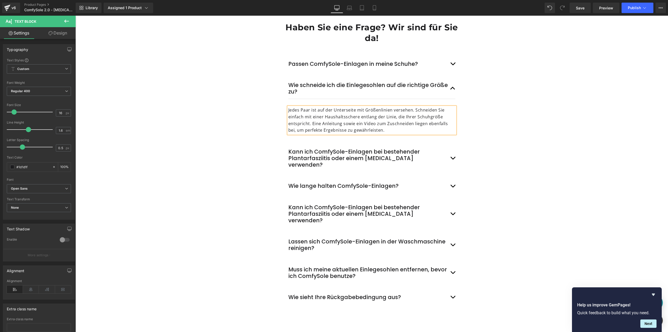
scroll to position [1775, 0]
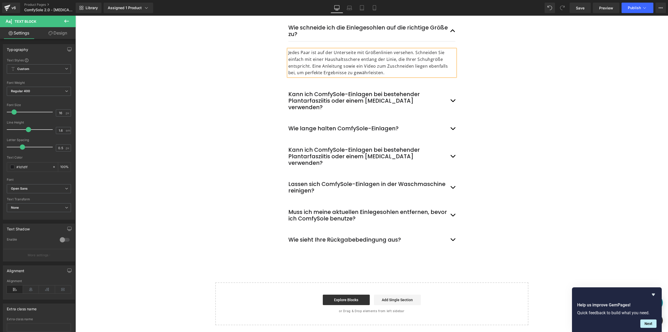
drag, startPoint x: 451, startPoint y: 218, endPoint x: 393, endPoint y: 214, distance: 57.5
click at [451, 232] on button "button" at bounding box center [452, 239] width 5 height 14
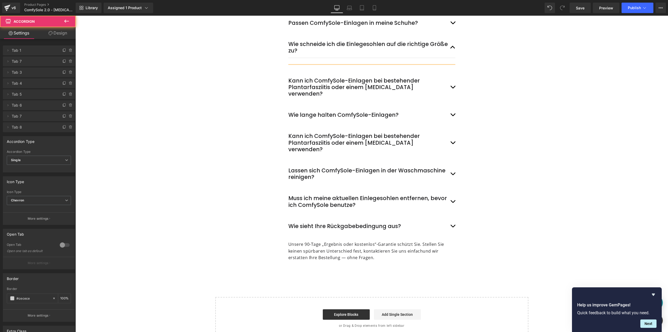
scroll to position [1735, 0]
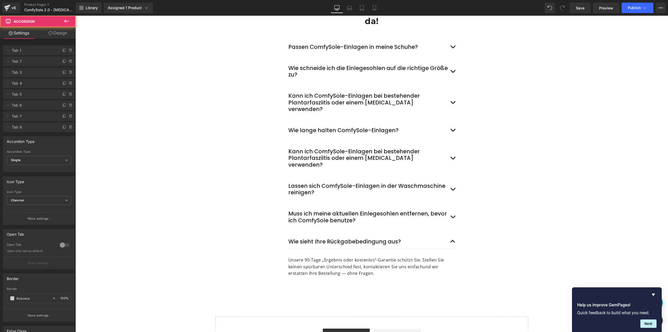
click at [369, 256] on p "Unsere 90-Tage „Ergebnis oder kostenlos“-Garantie schützt Sie. Stellen Sie kein…" at bounding box center [371, 266] width 167 height 20
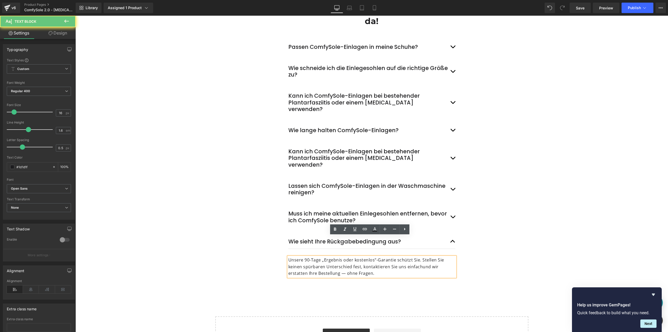
click at [355, 256] on p "Unsere 90-Tage „Ergebnis oder kostenlos“-Garantie schützt Sie. Stellen Sie kein…" at bounding box center [371, 266] width 167 height 20
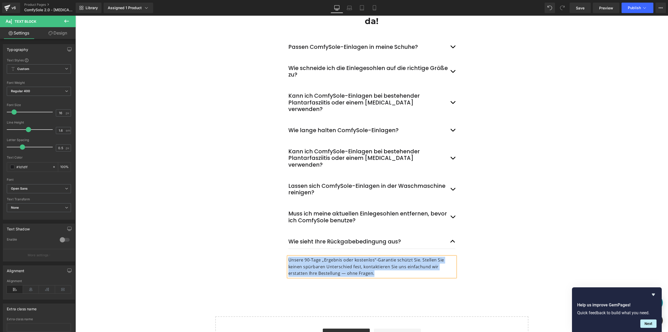
paste div
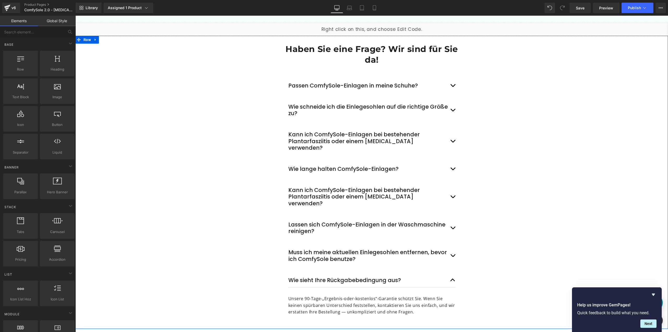
scroll to position [1630, 0]
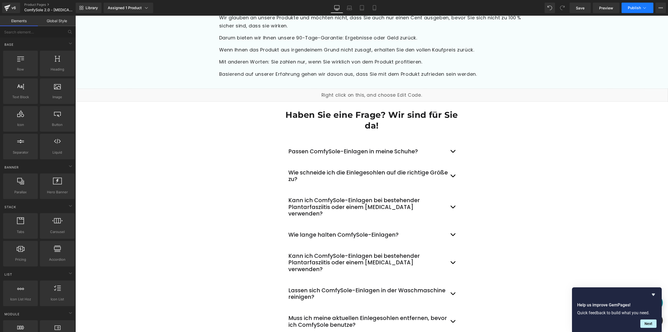
click at [625, 4] on button "Publish" at bounding box center [637, 8] width 32 height 10
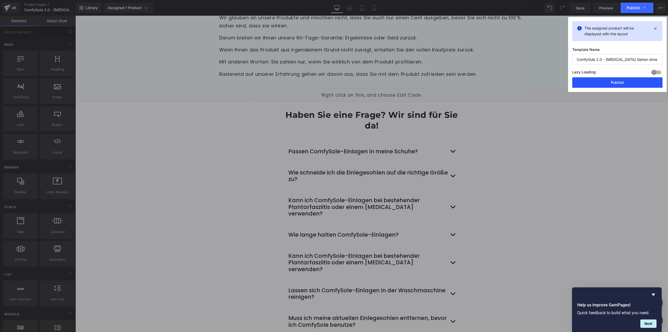
click at [614, 82] on button "Publish" at bounding box center [617, 82] width 90 height 10
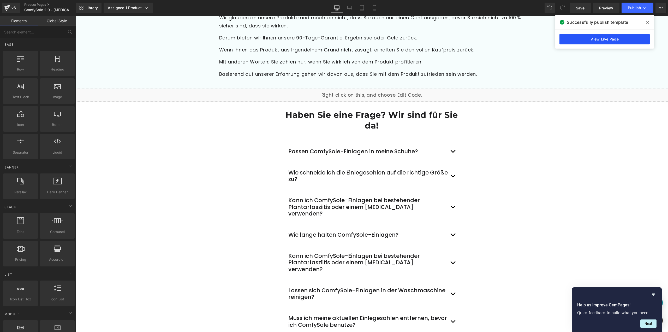
click at [569, 43] on link "View Live Page" at bounding box center [604, 39] width 90 height 10
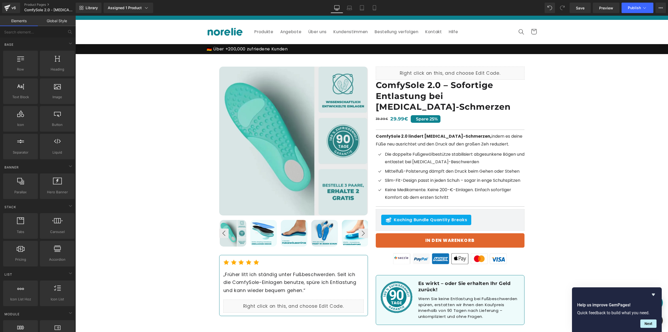
scroll to position [13, 0]
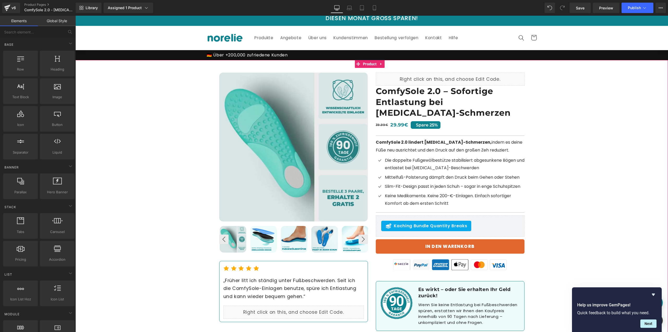
drag, startPoint x: 184, startPoint y: 84, endPoint x: 179, endPoint y: 57, distance: 27.5
click at [184, 84] on div "Best Seller (P) Image ‹ ›" at bounding box center [371, 200] width 592 height 280
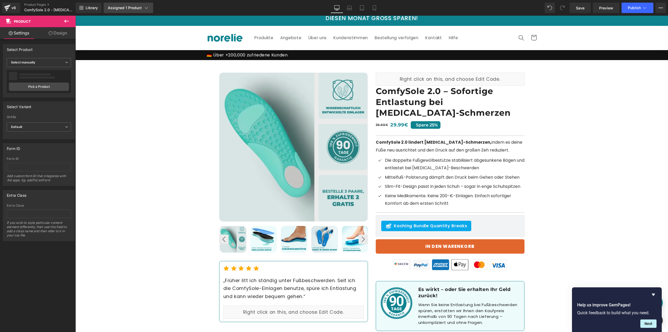
click at [137, 6] on div "Assigned 1 Product" at bounding box center [128, 7] width 41 height 5
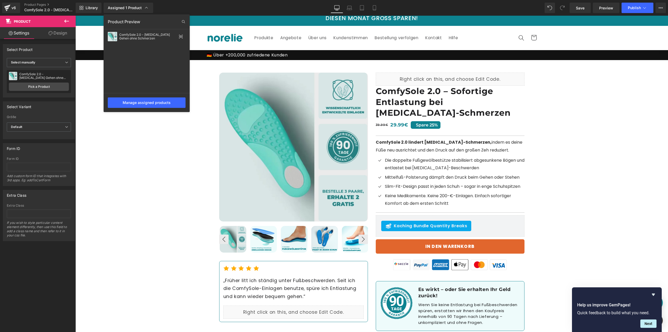
click at [176, 144] on div at bounding box center [371, 174] width 592 height 316
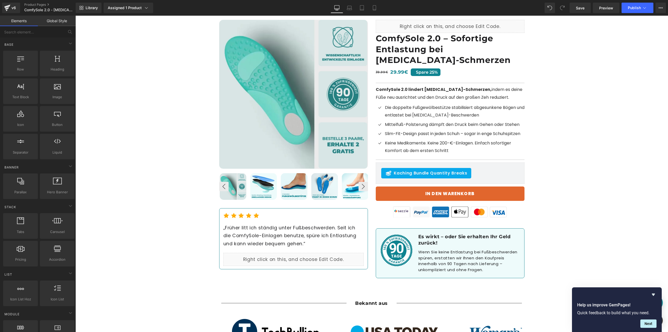
scroll to position [65, 0]
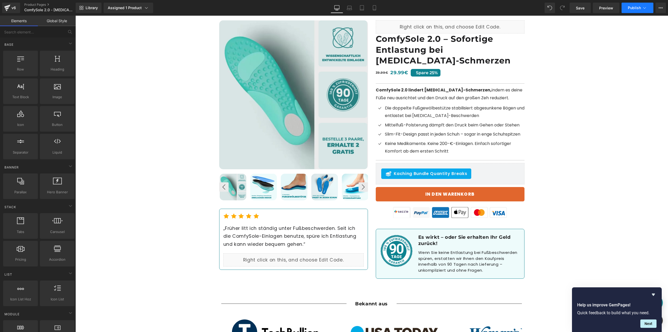
click at [627, 5] on button "Publish" at bounding box center [637, 8] width 32 height 10
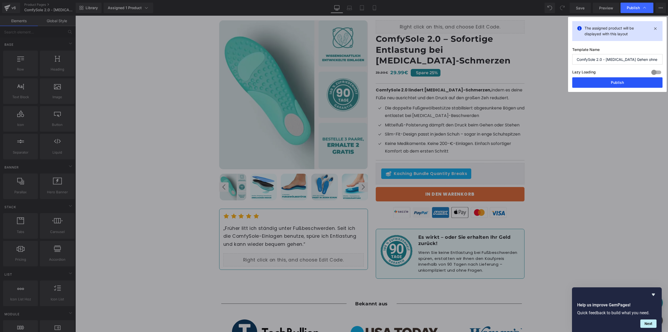
click at [617, 82] on button "Publish" at bounding box center [617, 82] width 90 height 10
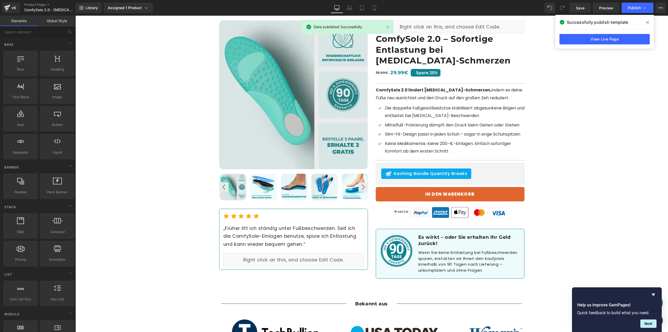
click at [596, 33] on div "View Live Page" at bounding box center [604, 39] width 99 height 19
click at [596, 38] on link "View Live Page" at bounding box center [604, 39] width 90 height 10
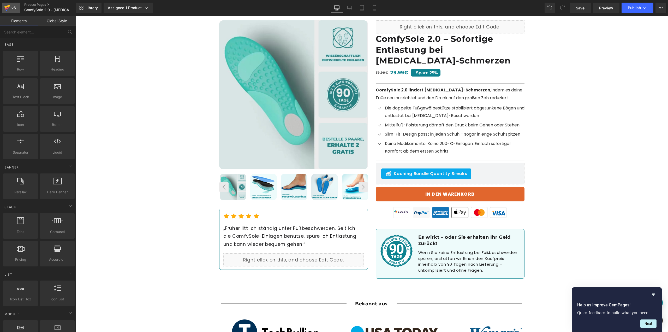
click at [12, 7] on div "v6" at bounding box center [13, 7] width 7 height 7
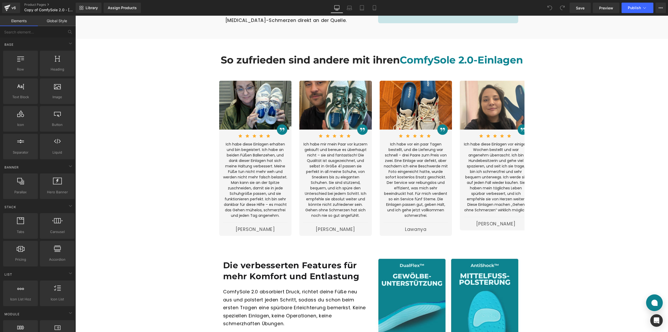
scroll to position [835, 0]
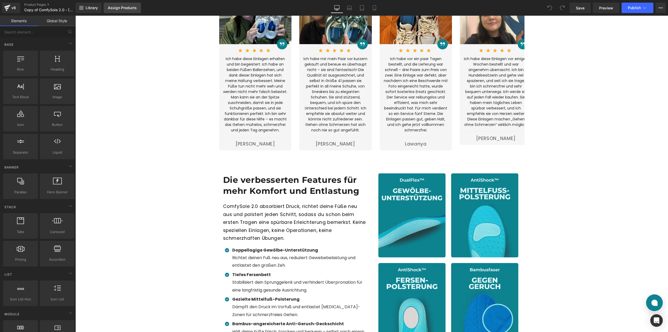
click at [113, 6] on div "Assign Products" at bounding box center [122, 8] width 29 height 4
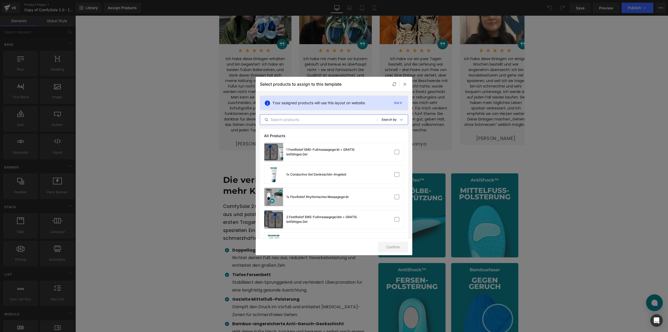
click at [303, 121] on input "text" at bounding box center [318, 119] width 117 height 6
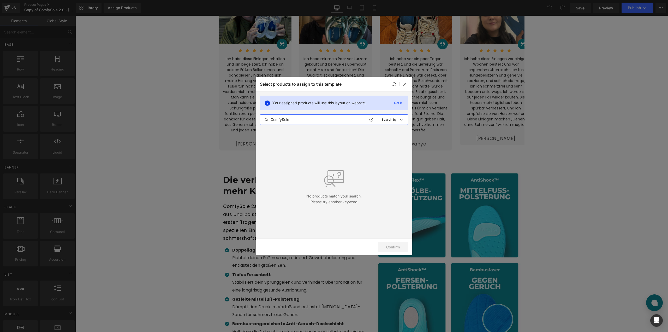
click at [303, 119] on input "ComfySole" at bounding box center [318, 119] width 117 height 6
type input "ComfySole"
click at [403, 84] on icon at bounding box center [405, 84] width 4 height 4
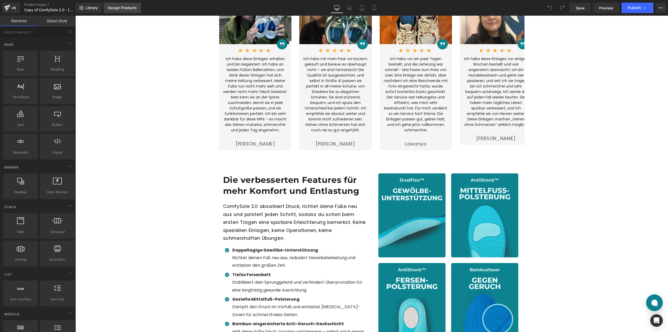
click at [126, 6] on div "Assign Products" at bounding box center [122, 8] width 29 height 4
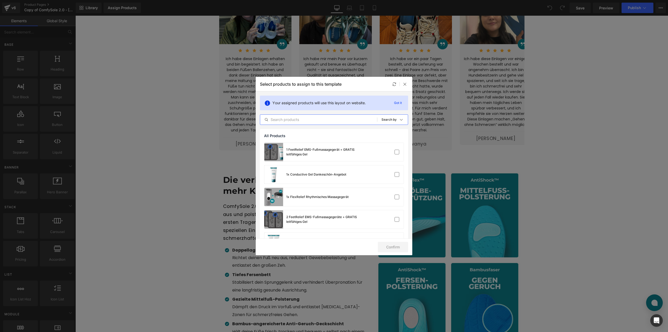
click at [321, 120] on input "text" at bounding box center [318, 119] width 117 height 6
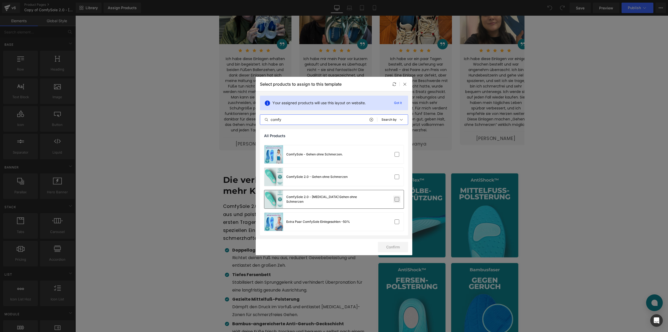
type input "comfy"
click at [397, 198] on label at bounding box center [396, 199] width 5 height 5
click at [397, 199] on input "checkbox" at bounding box center [397, 199] width 0 height 0
click at [393, 245] on button "Confirm" at bounding box center [393, 247] width 30 height 10
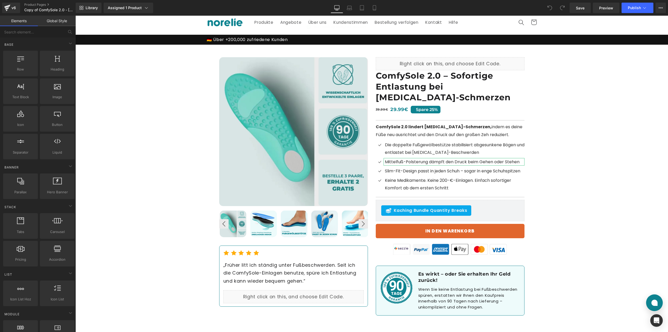
scroll to position [0, 0]
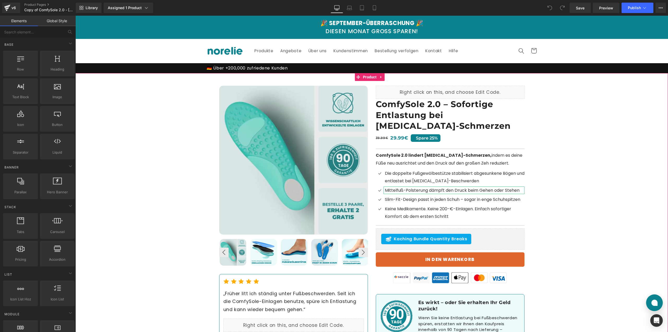
click at [179, 89] on div "Best Seller (P) Image ‹ ›" at bounding box center [371, 213] width 592 height 280
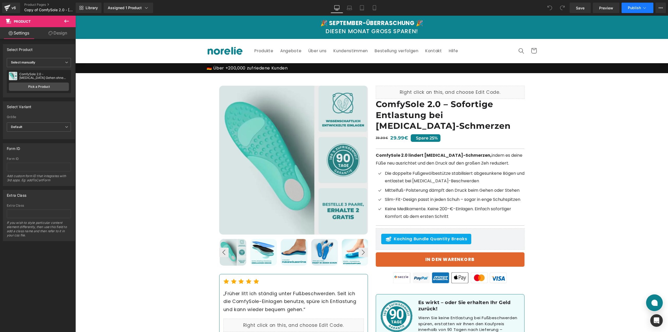
click at [634, 9] on span "Publish" at bounding box center [634, 8] width 13 height 4
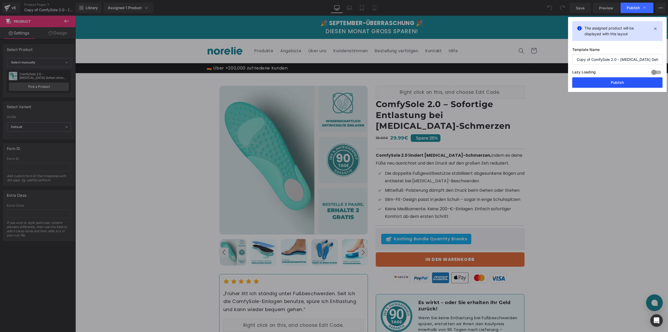
click at [617, 79] on button "Publish" at bounding box center [617, 82] width 90 height 10
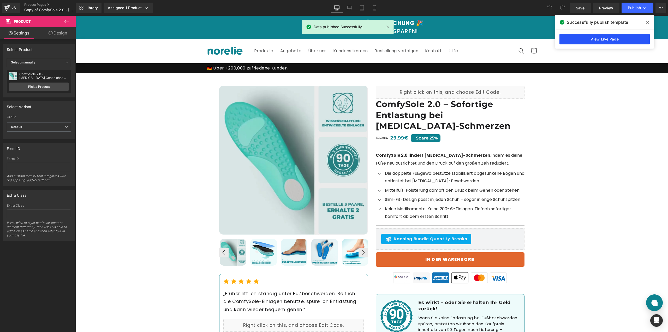
click at [617, 36] on link "View Live Page" at bounding box center [604, 39] width 90 height 10
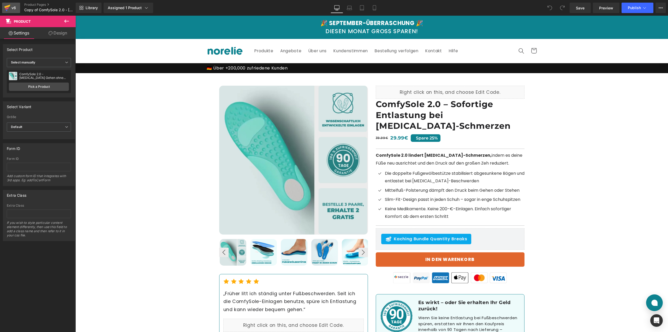
click at [18, 9] on link "v6" at bounding box center [11, 8] width 18 height 10
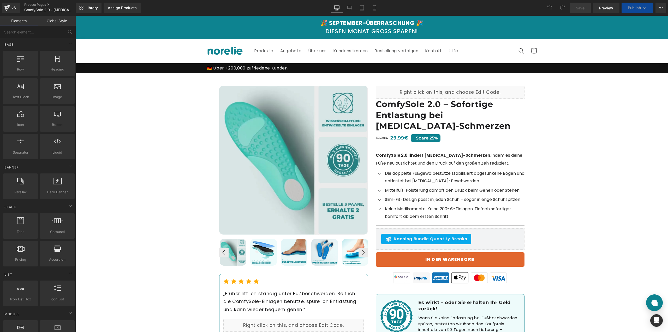
click at [150, 106] on div "Best Seller (P) Image ‹ ›" at bounding box center [371, 213] width 592 height 280
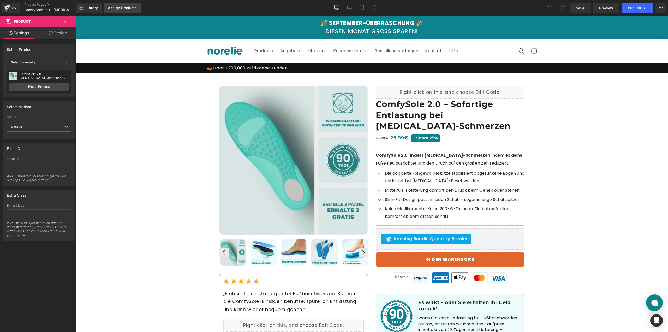
click at [116, 8] on div "Assign Products" at bounding box center [122, 8] width 29 height 4
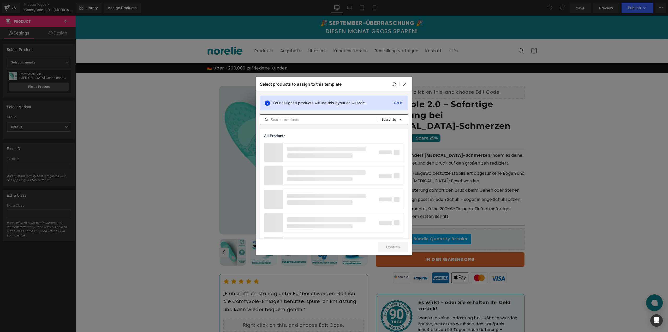
click at [303, 116] on div "All Products Shopify Collections Product Templates Shopify Collections Sort: Se…" at bounding box center [334, 119] width 148 height 10
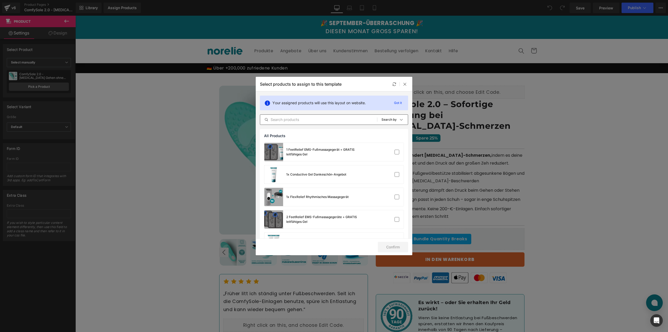
click at [304, 120] on input "text" at bounding box center [318, 119] width 117 height 6
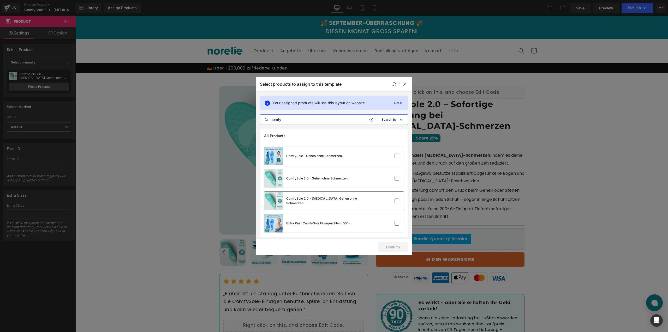
scroll to position [87, 0]
type input "comfy"
click at [395, 200] on label at bounding box center [396, 199] width 5 height 5
click at [397, 199] on input "checkbox" at bounding box center [397, 199] width 0 height 0
click at [396, 245] on button "Confirm" at bounding box center [393, 247] width 30 height 10
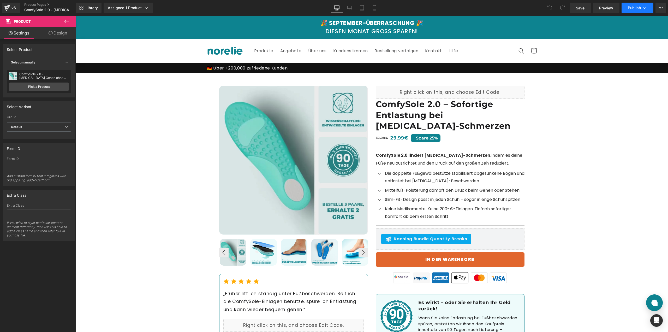
click at [631, 3] on button "Publish" at bounding box center [637, 8] width 32 height 10
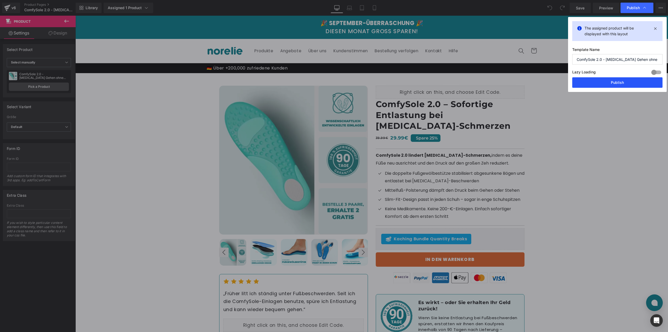
drag, startPoint x: 618, startPoint y: 82, endPoint x: 540, endPoint y: 71, distance: 78.4
click at [618, 82] on button "Publish" at bounding box center [617, 82] width 90 height 10
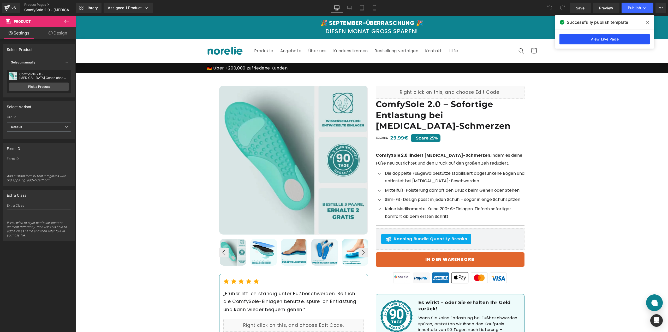
click at [631, 35] on link "View Live Page" at bounding box center [604, 39] width 90 height 10
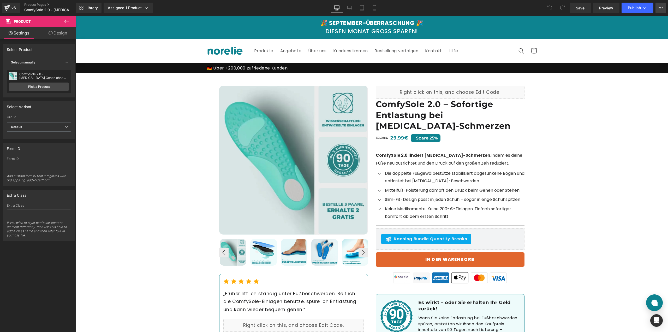
click at [659, 6] on icon at bounding box center [660, 8] width 4 height 4
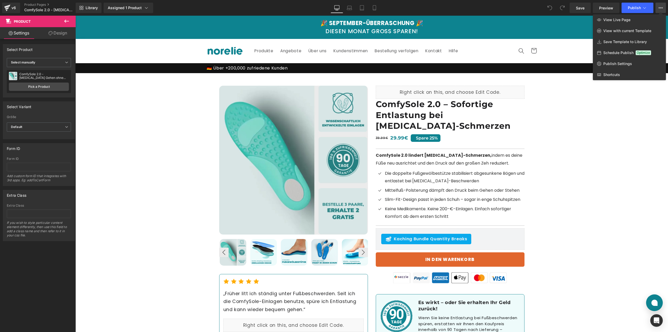
click at [619, 53] on span "Schedule Publish" at bounding box center [618, 52] width 30 height 5
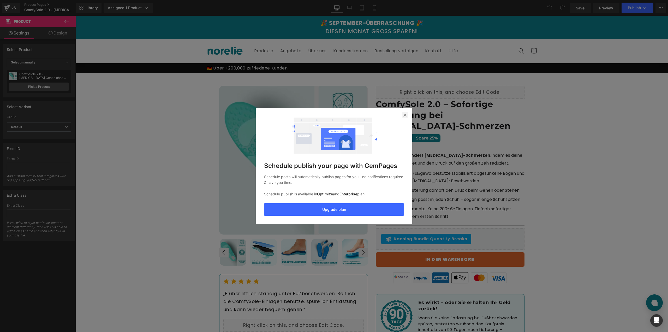
drag, startPoint x: 405, startPoint y: 114, endPoint x: 472, endPoint y: 44, distance: 96.7
click at [405, 114] on img at bounding box center [405, 115] width 4 height 4
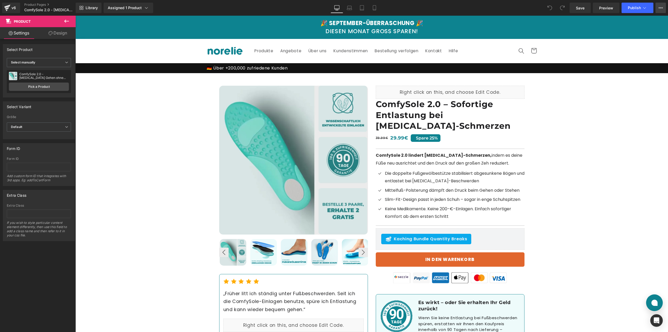
click at [657, 10] on button "View Live Page View with current Template Save Template to Library Schedule Pub…" at bounding box center [660, 8] width 10 height 10
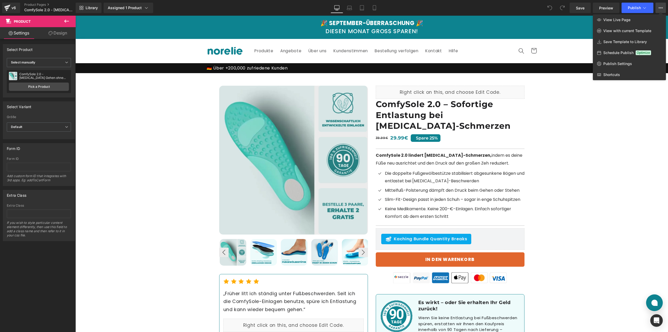
click at [633, 52] on div "Schedule Publish Optimize" at bounding box center [629, 52] width 73 height 11
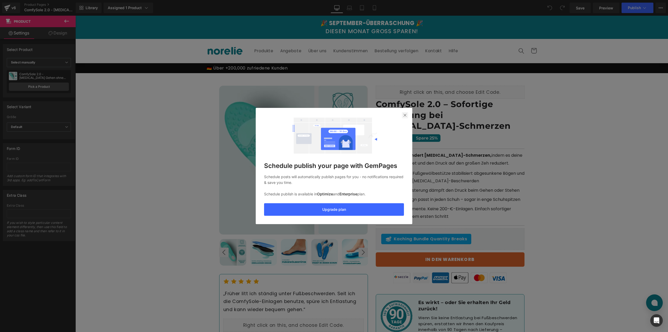
drag, startPoint x: 403, startPoint y: 113, endPoint x: 358, endPoint y: 86, distance: 52.6
click at [403, 113] on img at bounding box center [405, 115] width 4 height 4
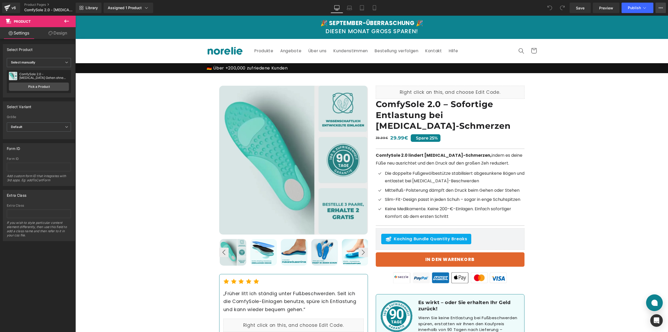
click at [658, 7] on icon at bounding box center [660, 8] width 4 height 4
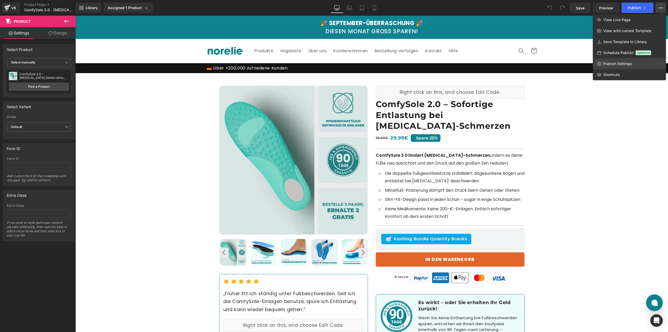
click at [612, 60] on link "Publish Settings" at bounding box center [629, 63] width 73 height 11
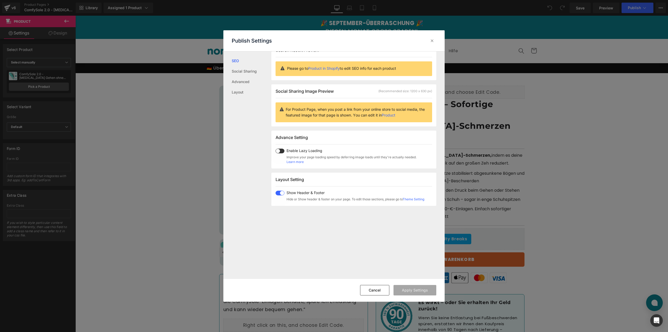
scroll to position [0, 0]
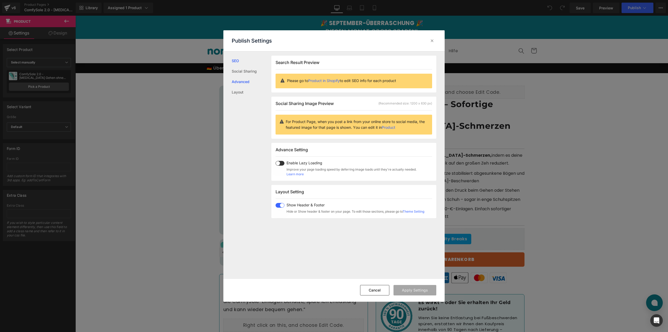
click at [248, 85] on link "Advanced" at bounding box center [252, 81] width 40 height 10
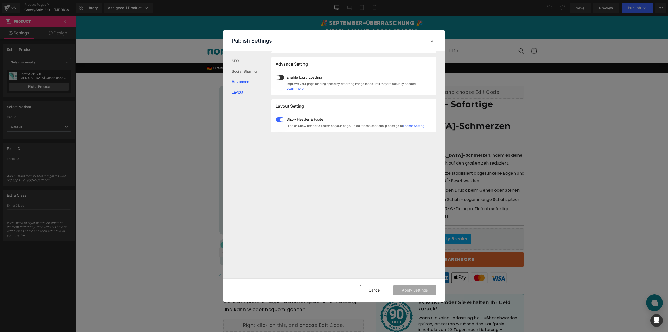
scroll to position [87, 0]
click at [241, 89] on link "Layout" at bounding box center [252, 92] width 40 height 10
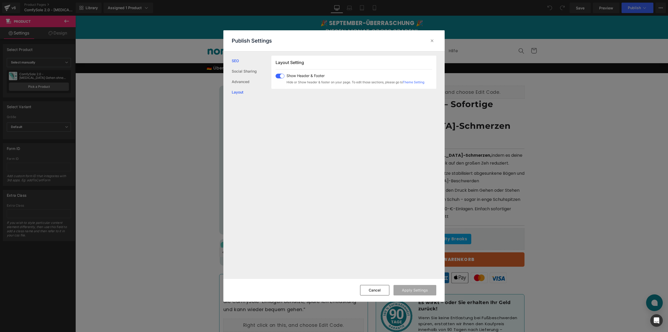
click at [239, 64] on link "SEO" at bounding box center [252, 61] width 40 height 10
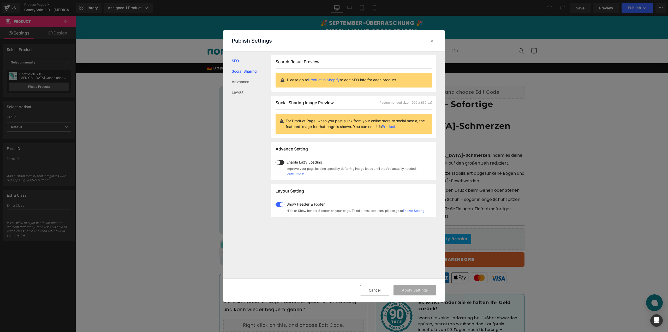
scroll to position [0, 0]
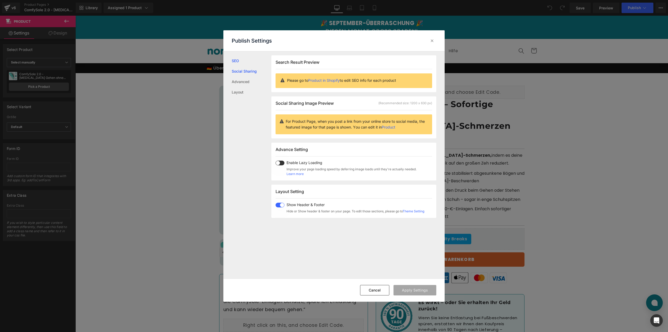
click at [246, 73] on link "Social Sharing" at bounding box center [252, 71] width 40 height 10
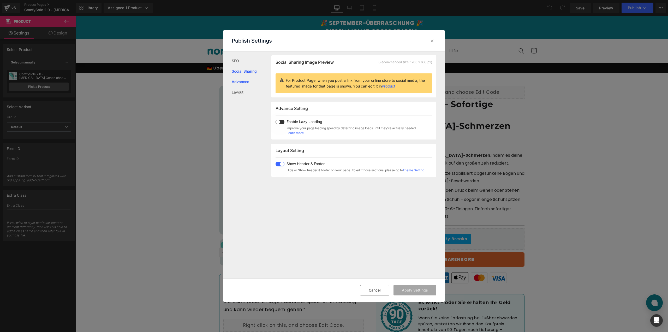
click at [245, 79] on link "Advanced" at bounding box center [252, 81] width 40 height 10
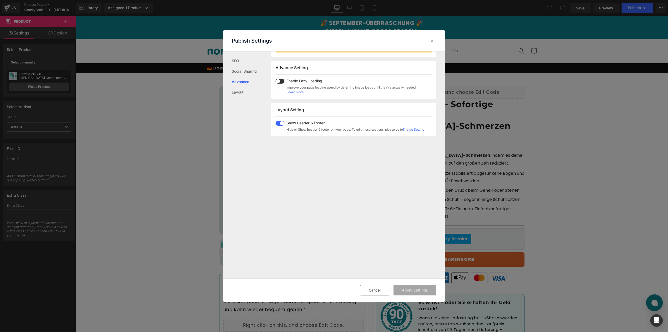
scroll to position [87, 0]
click at [243, 83] on link "Advanced" at bounding box center [252, 81] width 40 height 10
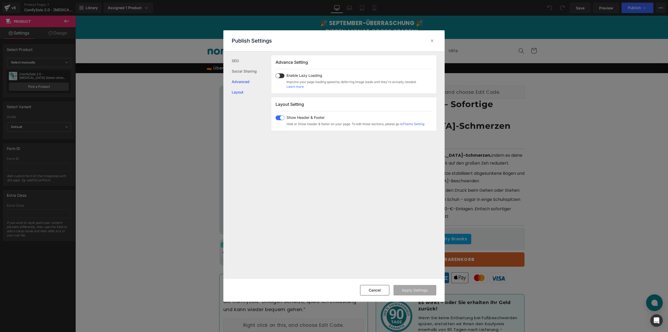
click at [240, 94] on link "Layout" at bounding box center [252, 92] width 40 height 10
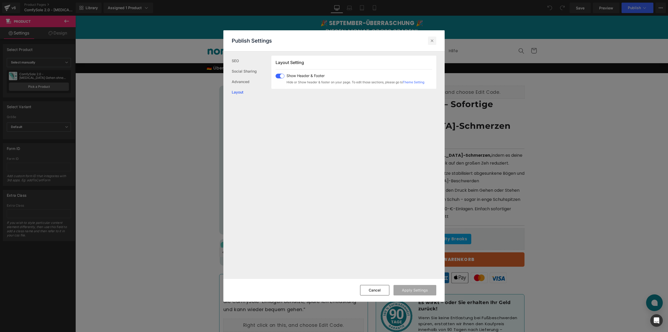
click at [432, 41] on icon at bounding box center [431, 40] width 5 height 5
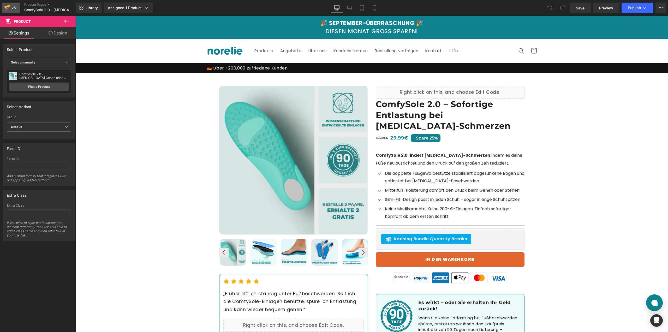
click at [10, 3] on icon at bounding box center [7, 7] width 6 height 13
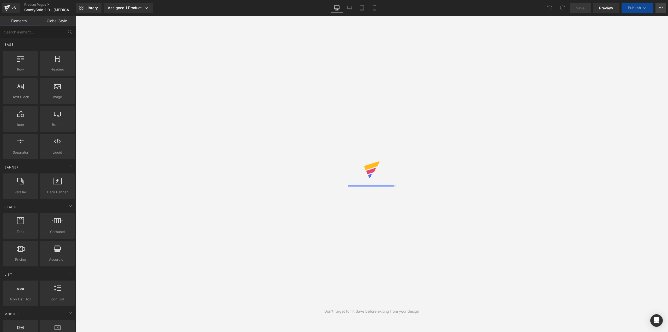
click at [657, 8] on button "View Live Page View with current Template Save Template to Library Schedule Pub…" at bounding box center [660, 8] width 10 height 10
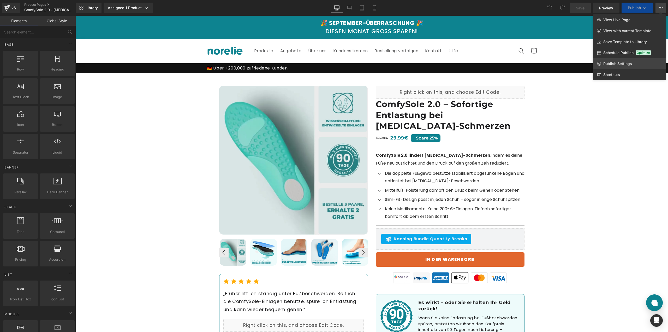
click at [606, 60] on link "Publish Settings" at bounding box center [629, 63] width 73 height 11
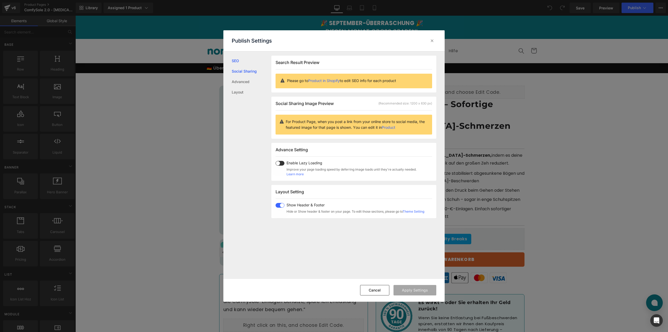
click at [244, 70] on link "Social Sharing" at bounding box center [252, 71] width 40 height 10
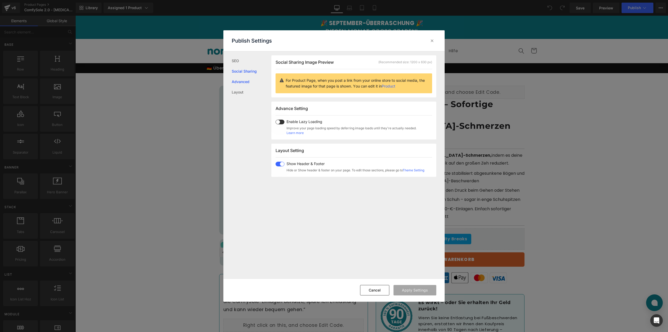
click at [245, 79] on link "Advanced" at bounding box center [252, 81] width 40 height 10
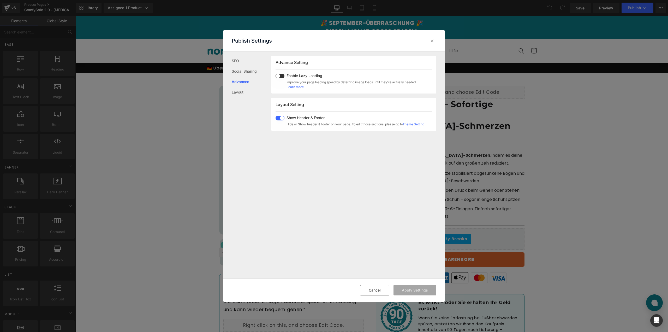
scroll to position [87, 0]
click at [241, 92] on link "Layout" at bounding box center [252, 92] width 40 height 10
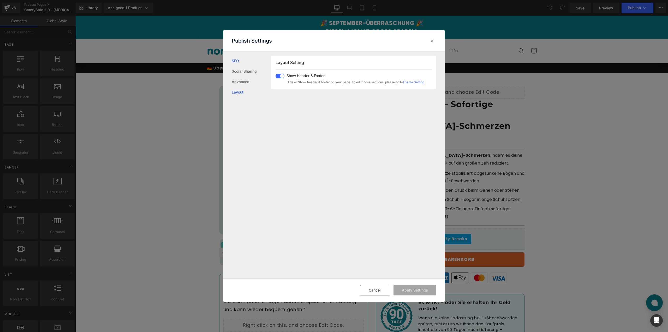
click at [239, 61] on link "SEO" at bounding box center [252, 61] width 40 height 10
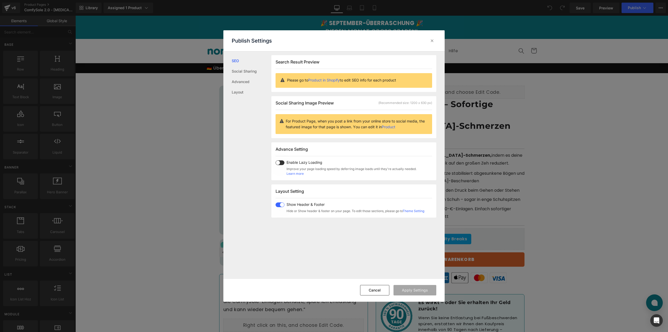
scroll to position [0, 0]
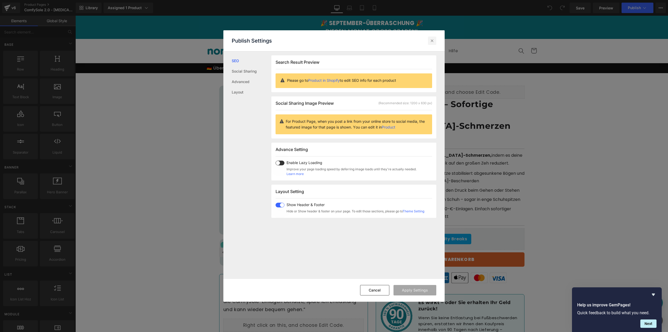
click at [432, 42] on icon at bounding box center [431, 40] width 5 height 5
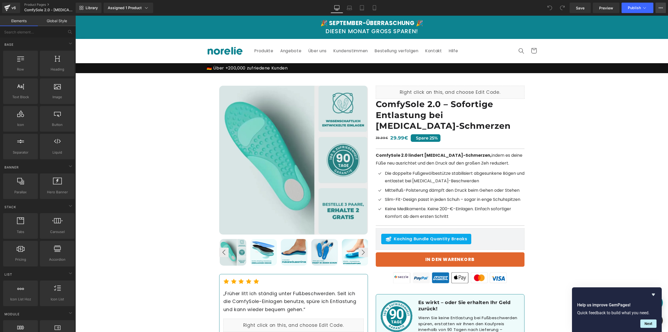
click at [658, 7] on icon at bounding box center [660, 8] width 4 height 4
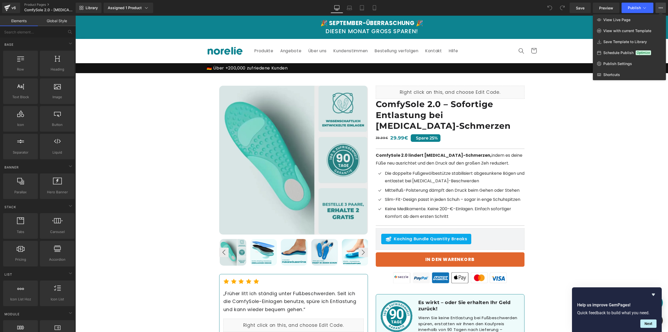
click at [623, 58] on div "Schedule Publish Optimize" at bounding box center [629, 52] width 73 height 11
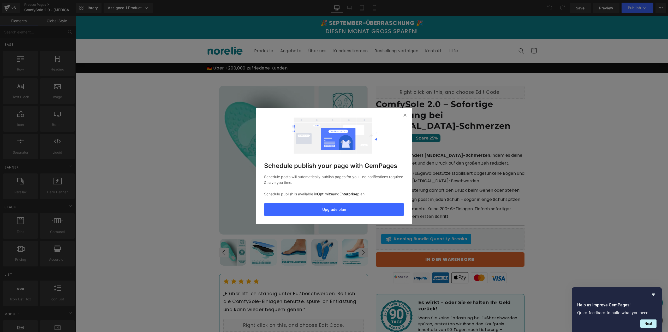
click at [401, 116] on div "Schedule publish your page with GemPages Schedule posts will automatically publ…" at bounding box center [334, 164] width 140 height 101
click at [404, 116] on img at bounding box center [405, 115] width 4 height 4
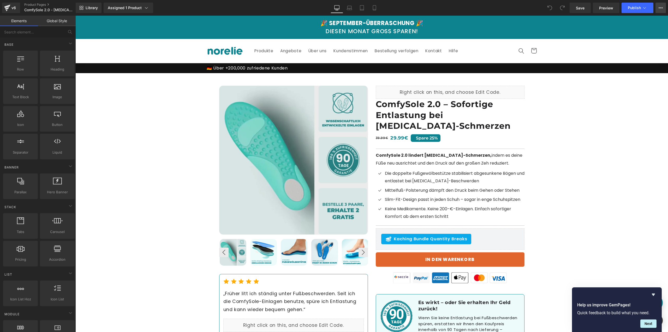
click at [661, 6] on icon at bounding box center [660, 8] width 4 height 4
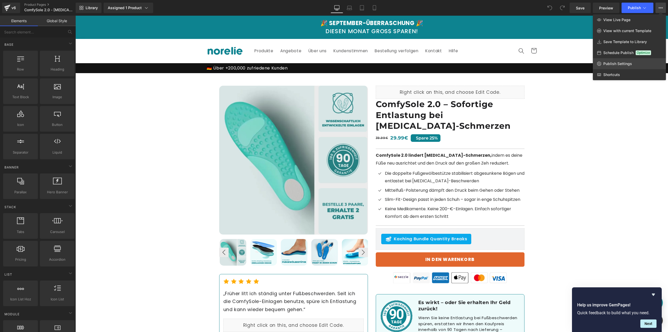
click at [625, 61] on span "Publish Settings" at bounding box center [617, 63] width 29 height 5
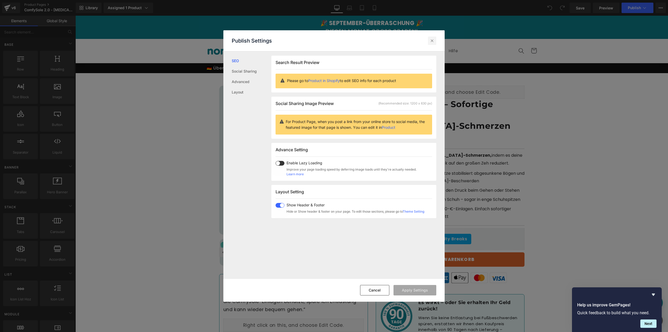
click at [432, 39] on icon at bounding box center [431, 40] width 5 height 5
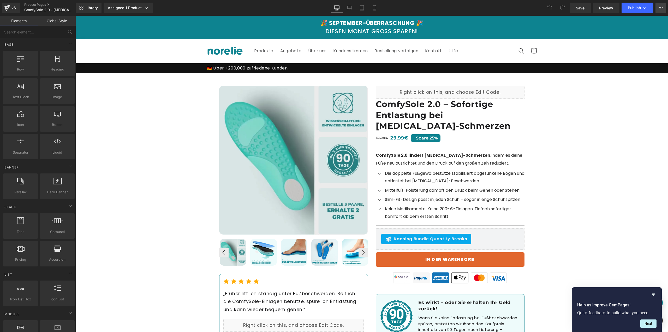
click at [659, 6] on icon at bounding box center [660, 8] width 4 height 4
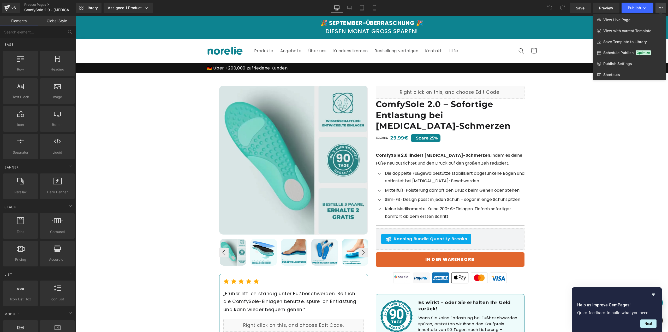
drag, startPoint x: 563, startPoint y: 151, endPoint x: 479, endPoint y: 128, distance: 87.8
click at [563, 151] on div at bounding box center [371, 174] width 592 height 316
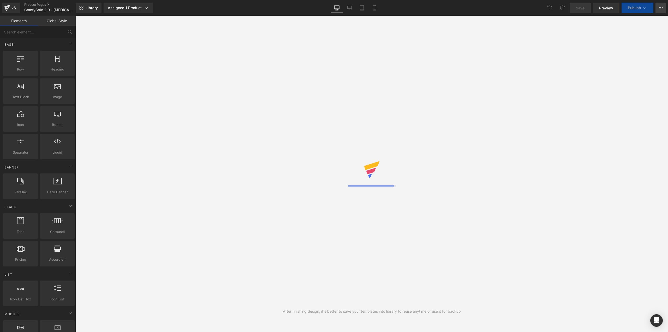
click at [657, 8] on button "View Live Page View with current Template Save Template to Library Schedule Pub…" at bounding box center [660, 8] width 10 height 10
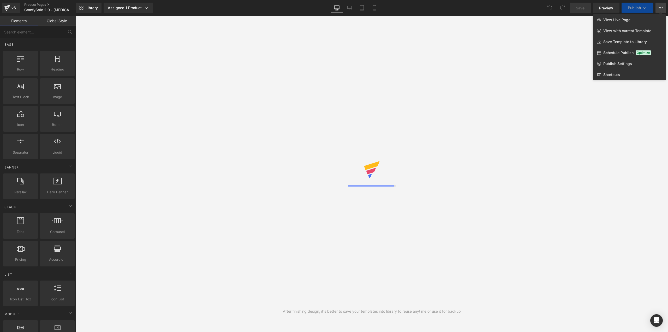
click at [578, 151] on div "After finishing design, it's better to save your templates into library to reus…" at bounding box center [371, 174] width 592 height 316
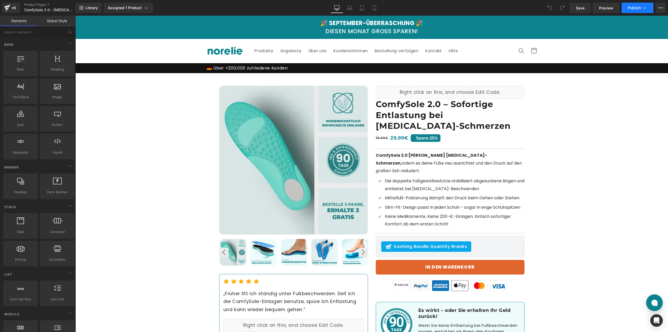
click at [629, 8] on span "Publish" at bounding box center [634, 8] width 13 height 4
click at [657, 6] on button "View Live Page View with current Template Save Template to Library Schedule Pub…" at bounding box center [660, 8] width 10 height 10
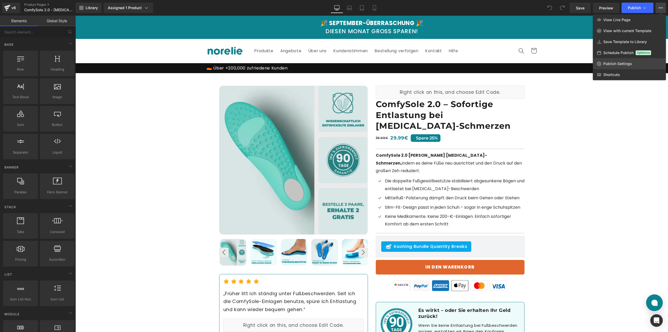
click at [626, 59] on link "Publish Settings" at bounding box center [629, 63] width 73 height 11
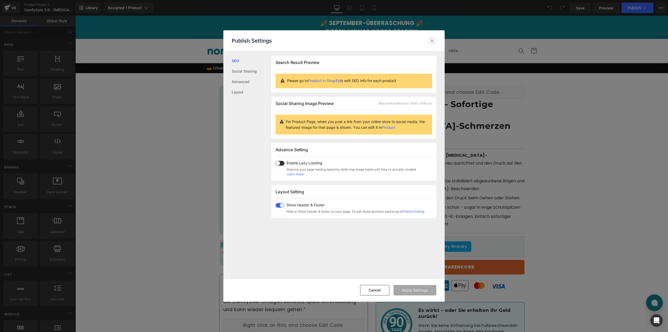
click at [433, 40] on icon at bounding box center [431, 40] width 5 height 5
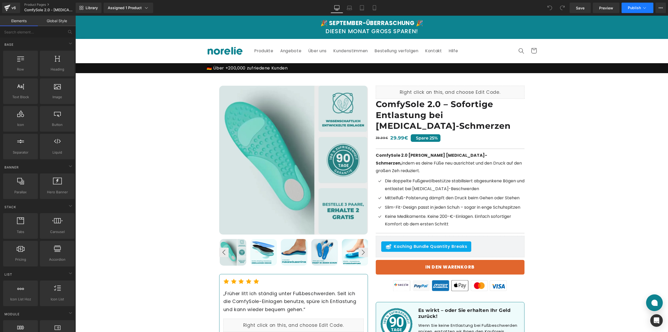
click at [628, 5] on button "Publish" at bounding box center [637, 8] width 32 height 10
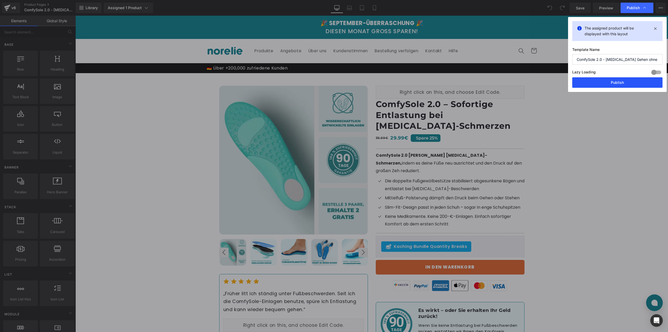
click at [608, 80] on button "Publish" at bounding box center [617, 82] width 90 height 10
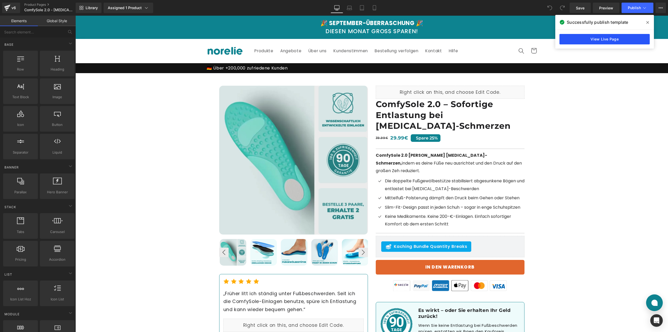
click at [599, 37] on link "View Live Page" at bounding box center [604, 39] width 90 height 10
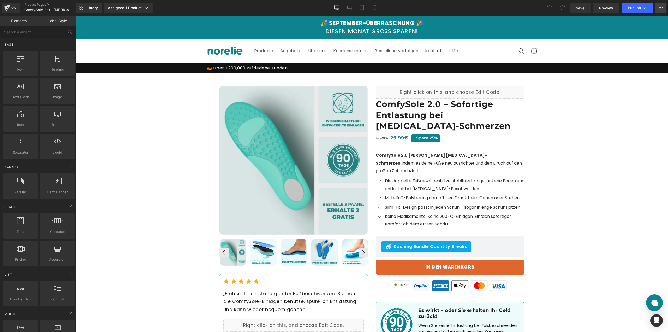
click at [658, 7] on button "View Live Page View with current Template Save Template to Library Schedule Pub…" at bounding box center [660, 8] width 10 height 10
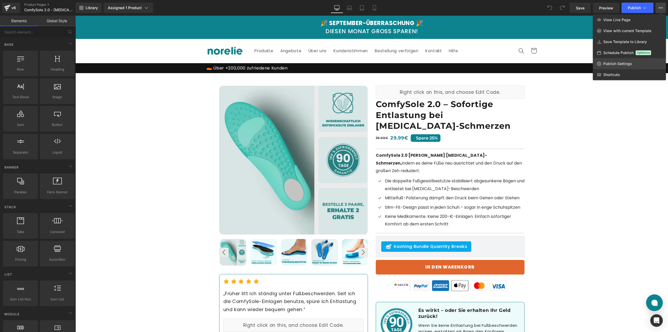
click at [610, 60] on link "Publish Settings" at bounding box center [629, 63] width 73 height 11
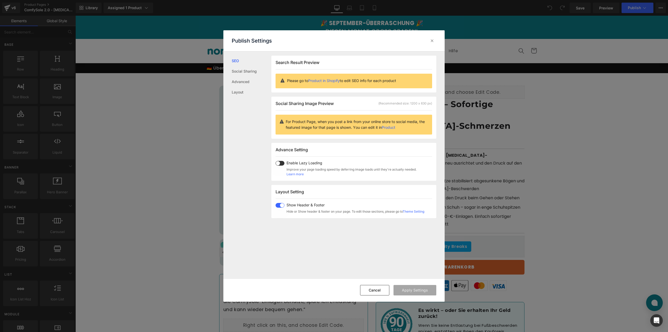
click at [326, 80] on link "Product in Shopify" at bounding box center [324, 80] width 32 height 4
click at [368, 291] on button "Cancel" at bounding box center [374, 290] width 29 height 10
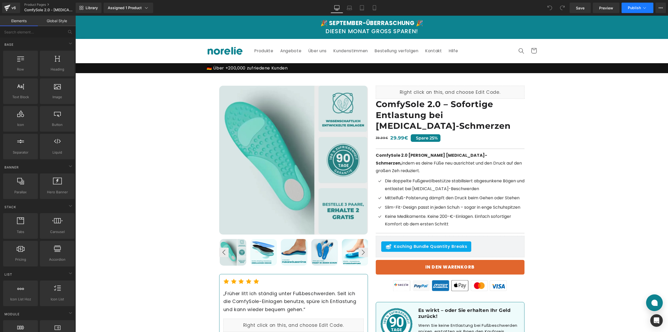
click at [631, 9] on span "Publish" at bounding box center [634, 8] width 13 height 4
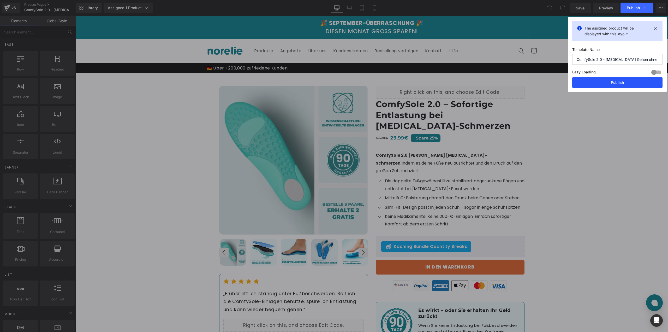
drag, startPoint x: 601, startPoint y: 81, endPoint x: 527, endPoint y: 72, distance: 74.4
click at [601, 81] on button "Publish" at bounding box center [617, 82] width 90 height 10
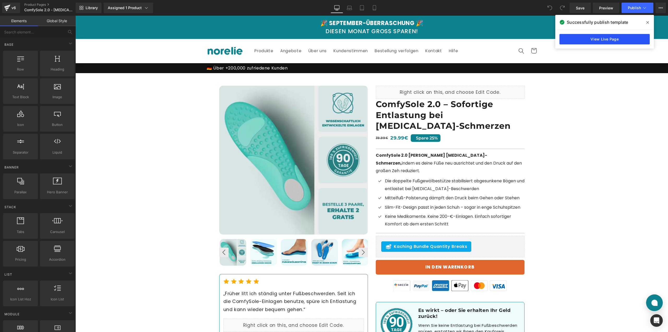
click at [615, 40] on link "View Live Page" at bounding box center [604, 39] width 90 height 10
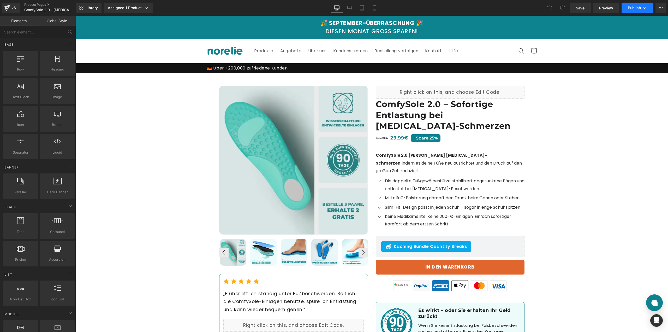
click at [626, 6] on button "Publish" at bounding box center [637, 8] width 32 height 10
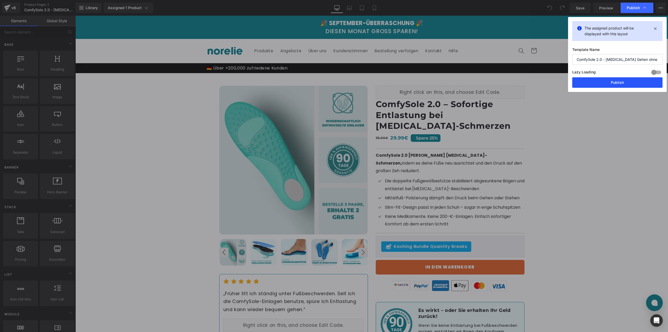
click at [608, 81] on button "Publish" at bounding box center [617, 82] width 90 height 10
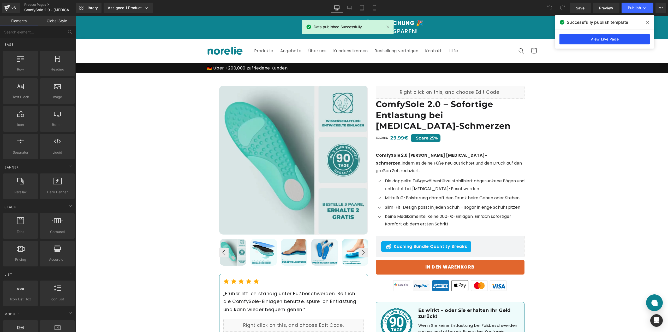
click at [602, 40] on link "View Live Page" at bounding box center [604, 39] width 90 height 10
